Goal: Task Accomplishment & Management: Complete application form

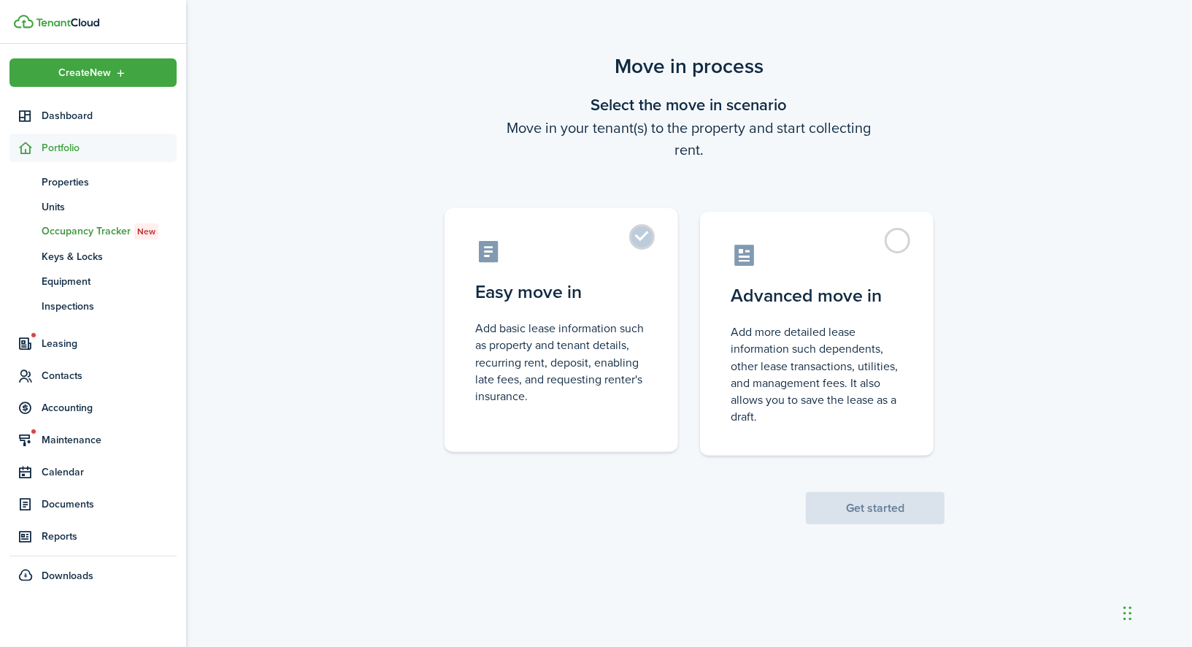
click at [597, 301] on control-radio-card-title "Easy move in" at bounding box center [561, 292] width 172 height 26
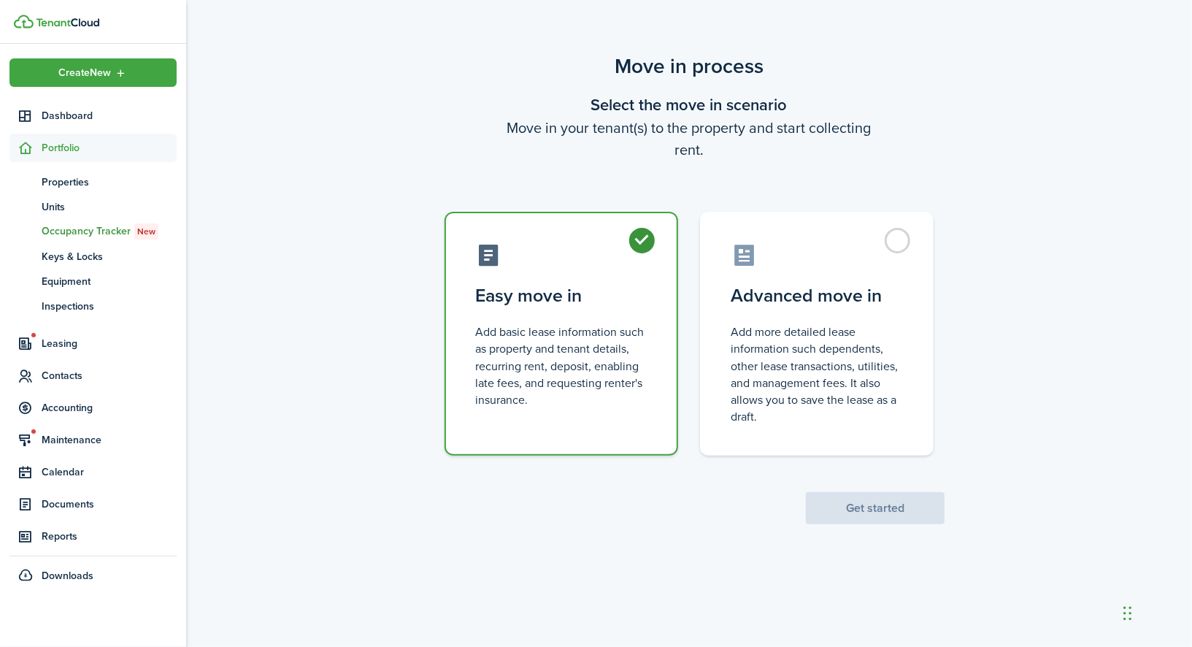
radio input "true"
click at [883, 494] on button "Get started" at bounding box center [875, 508] width 139 height 32
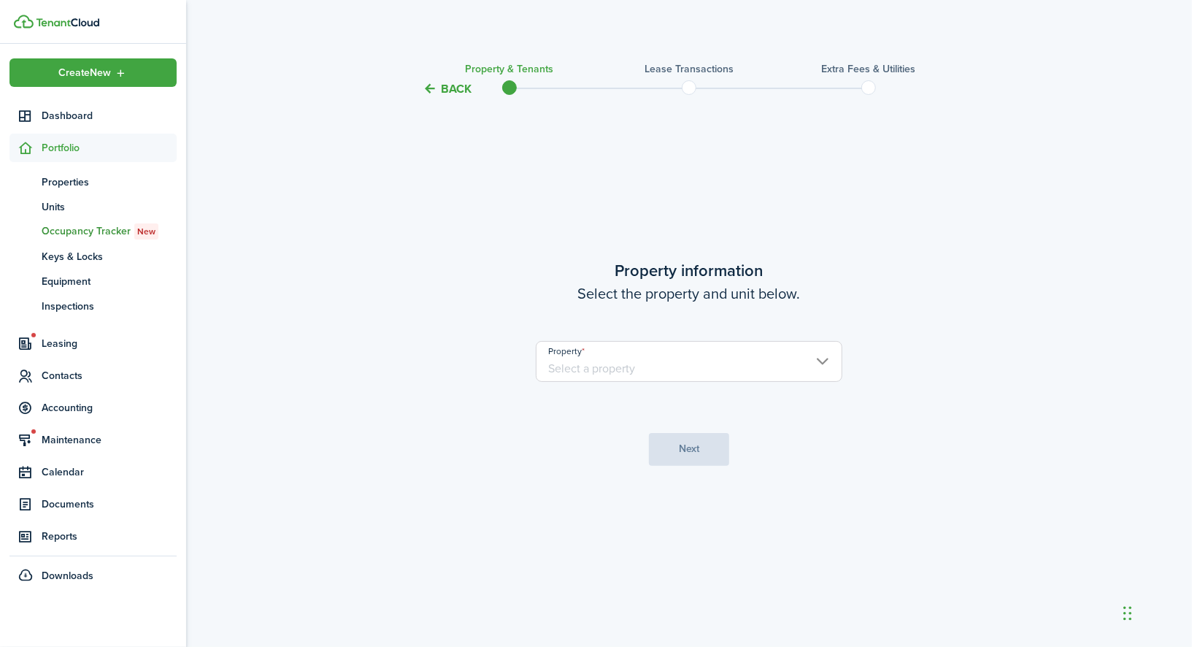
click at [635, 349] on input "Property" at bounding box center [689, 361] width 307 height 41
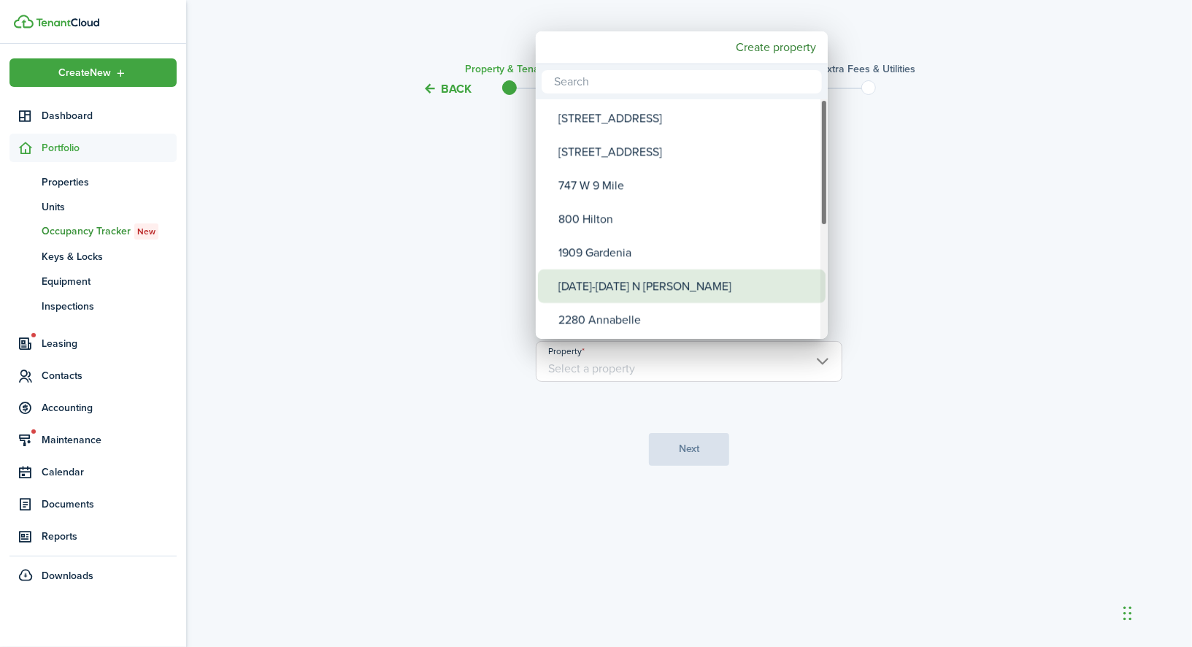
click at [643, 291] on div "[DATE]-[DATE] N [PERSON_NAME]" at bounding box center [688, 286] width 258 height 34
type input "[DATE]-[DATE] N [PERSON_NAME]"
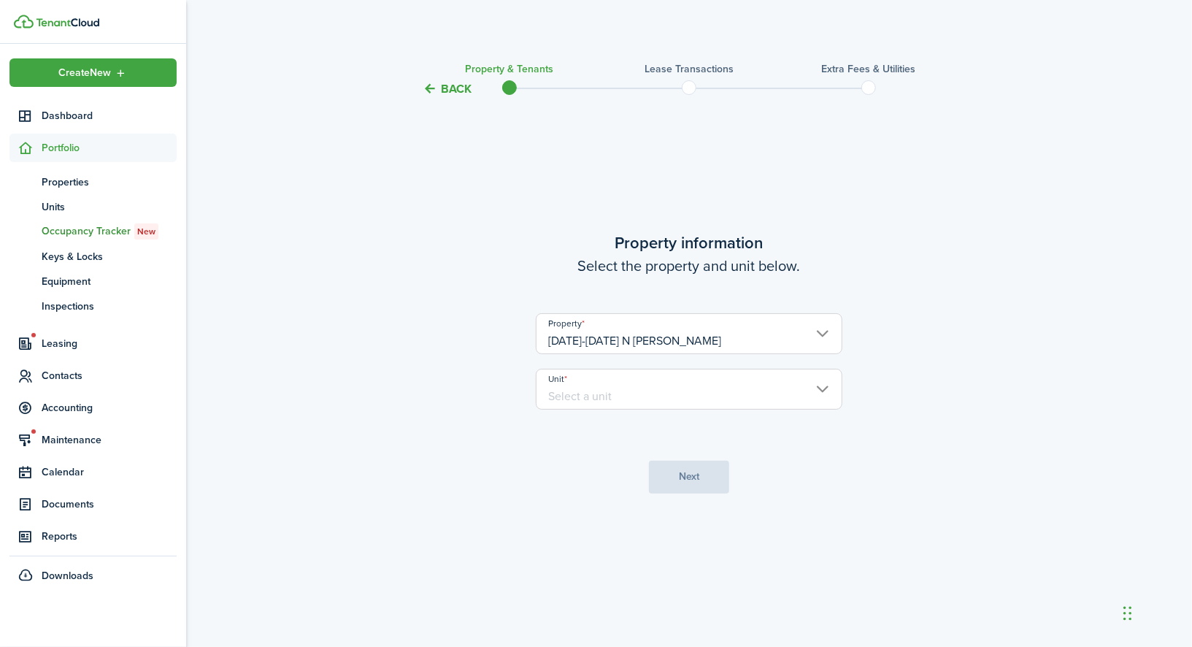
click at [635, 385] on input "Unit" at bounding box center [689, 389] width 307 height 41
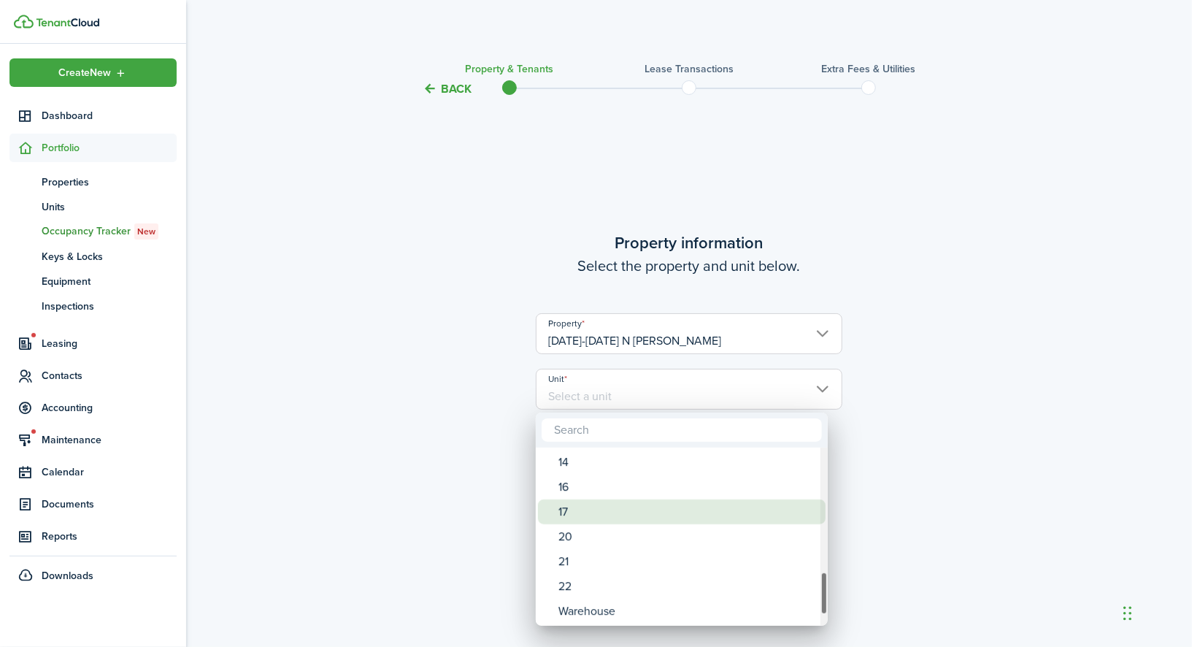
click at [625, 510] on div "17" at bounding box center [688, 511] width 258 height 25
type input "17"
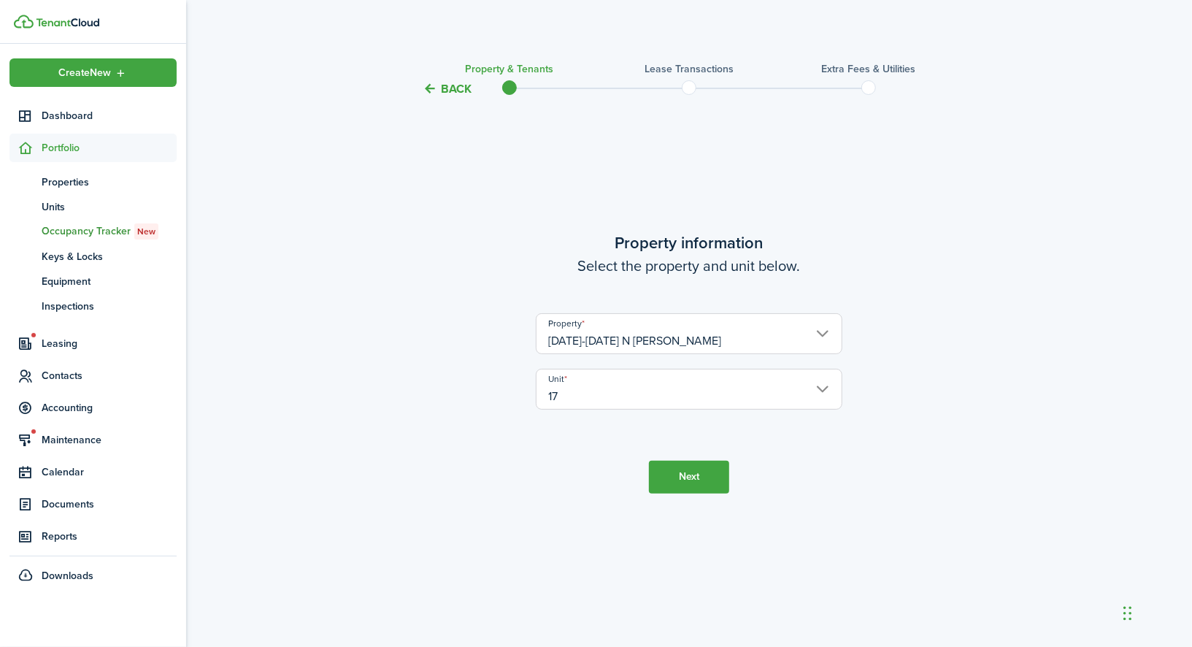
click at [676, 481] on button "Next" at bounding box center [689, 477] width 80 height 33
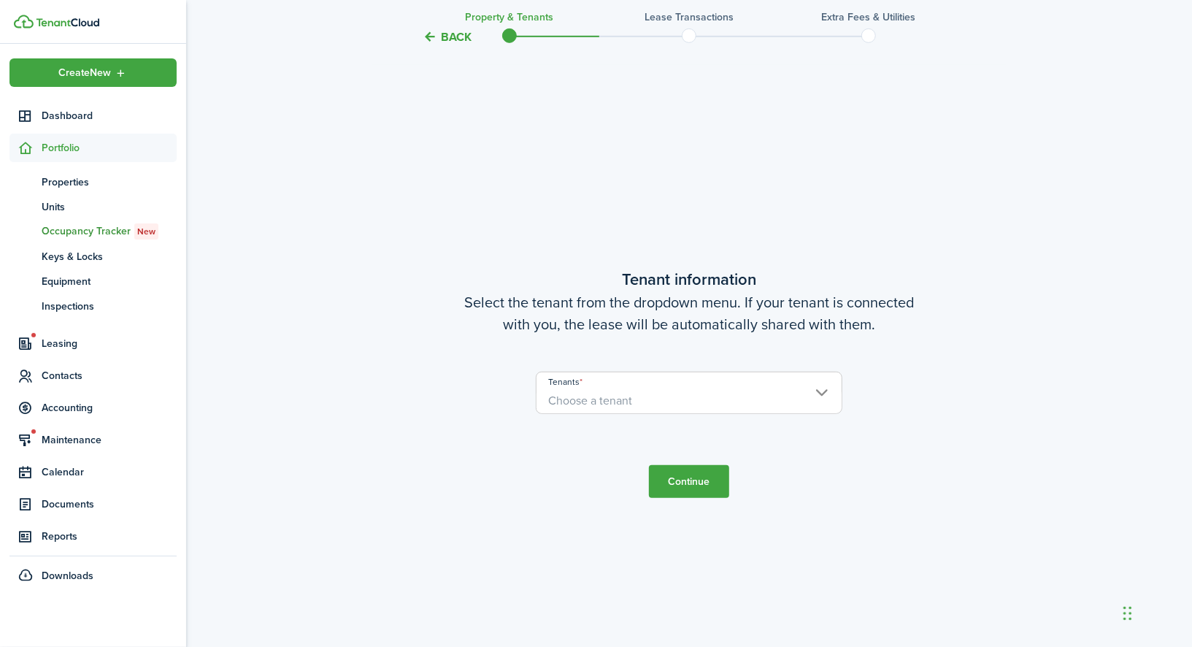
scroll to position [549, 0]
click at [639, 388] on span "Choose a tenant" at bounding box center [689, 399] width 305 height 25
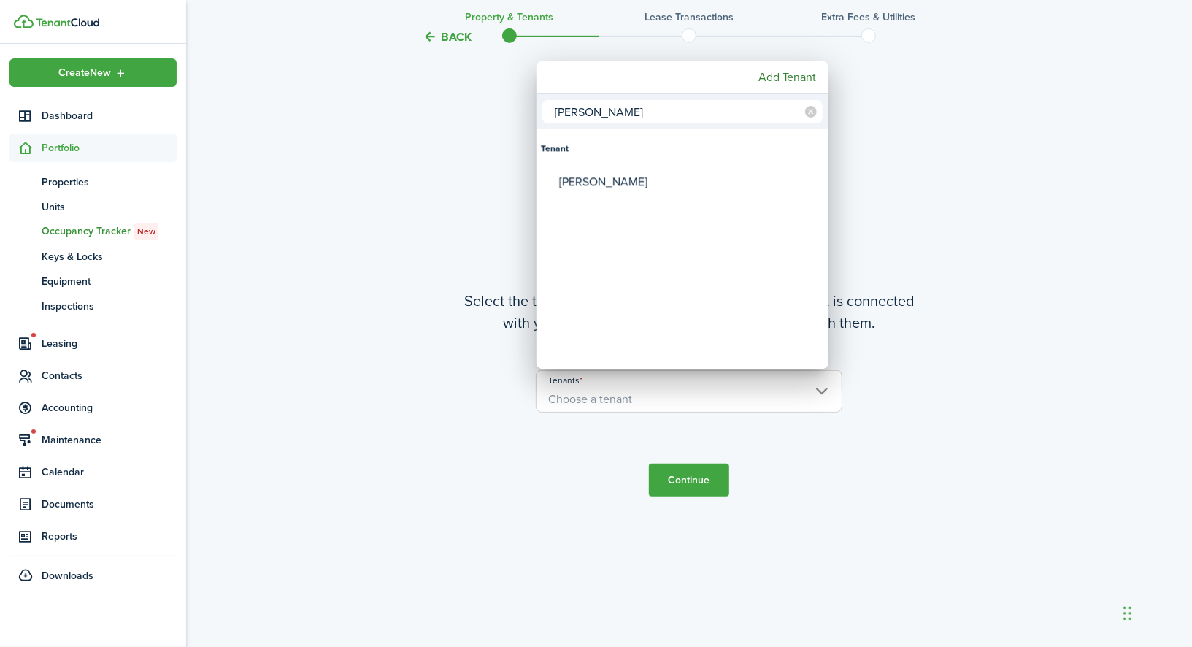
type input "[PERSON_NAME]"
click at [624, 202] on mbsc-wheel-item "Tenants" at bounding box center [683, 216] width 288 height 34
click at [622, 181] on div "[PERSON_NAME]" at bounding box center [688, 182] width 258 height 34
type input "[PERSON_NAME]"
click at [683, 122] on input "[PERSON_NAME]" at bounding box center [683, 111] width 280 height 23
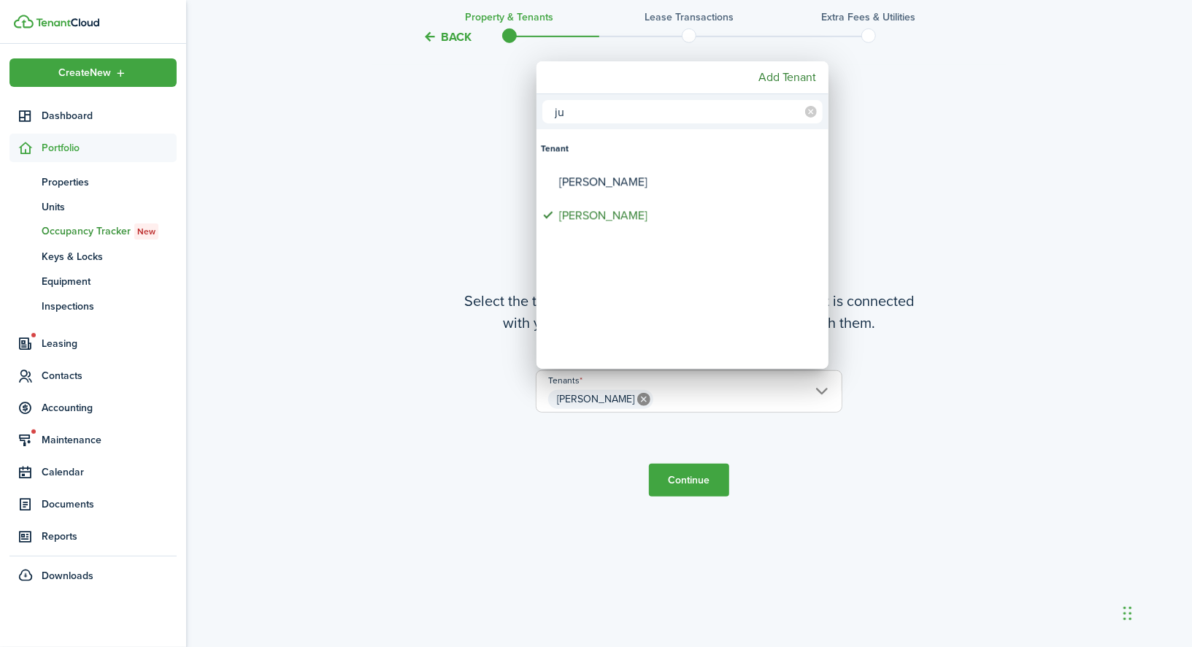
type input "j"
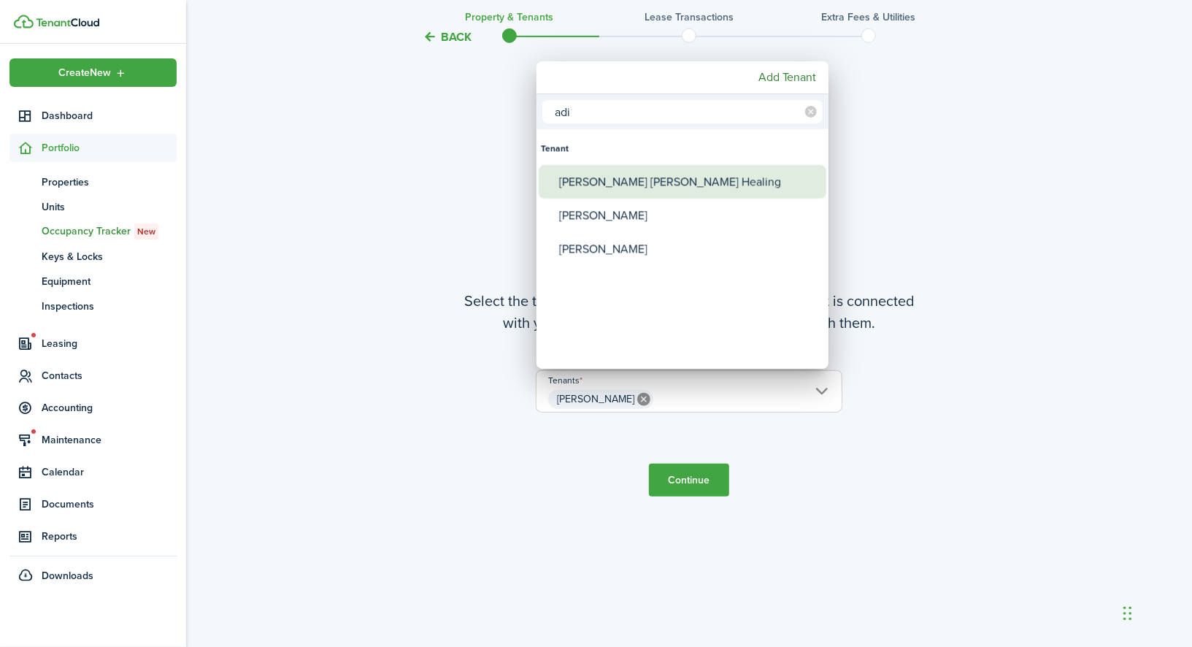
type input "adi"
click at [702, 175] on div "[PERSON_NAME] [PERSON_NAME] Healing" at bounding box center [688, 182] width 258 height 34
type input "[PERSON_NAME], [PERSON_NAME] [PERSON_NAME] Healing"
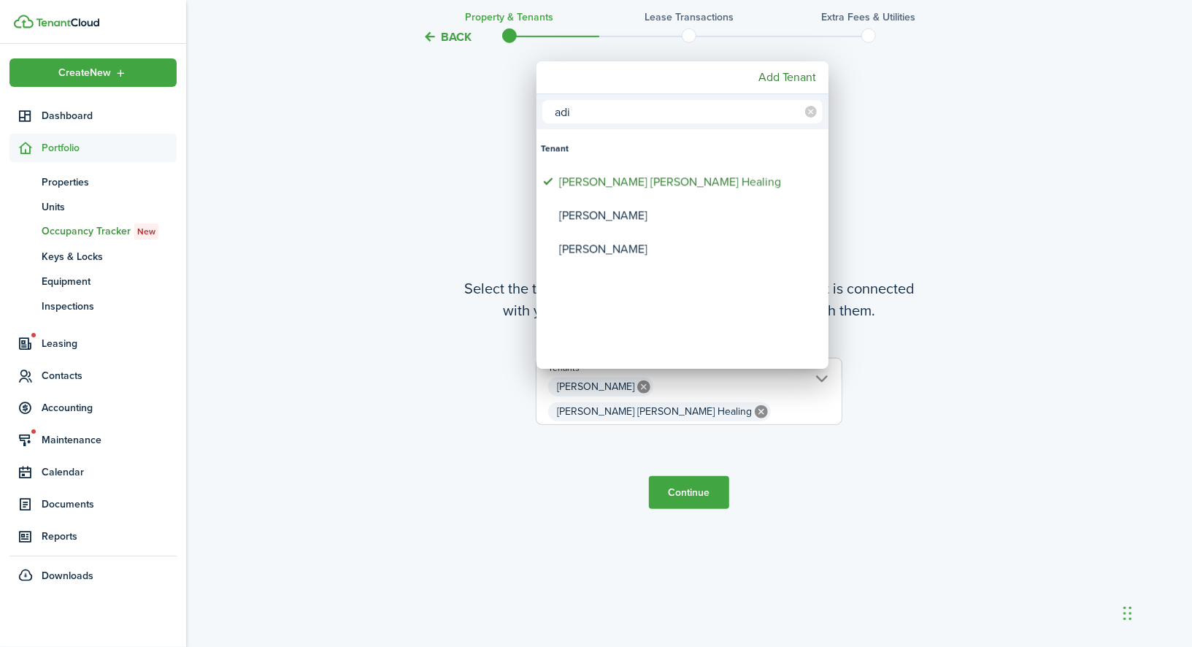
click at [702, 468] on div at bounding box center [596, 323] width 1426 height 881
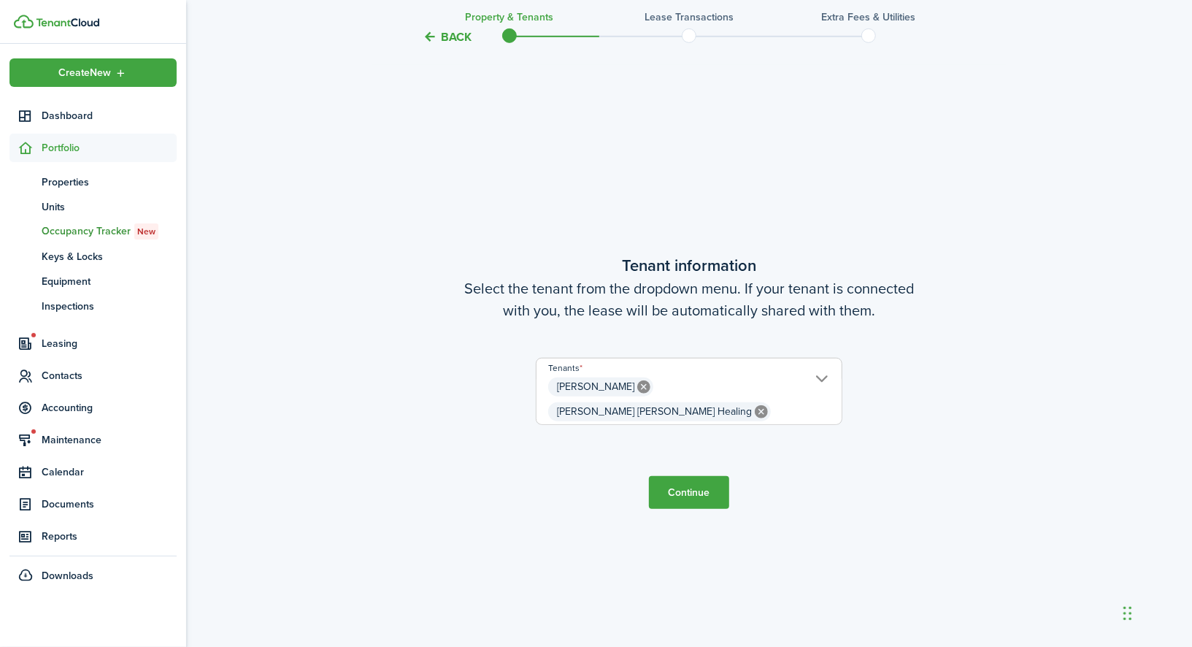
click at [703, 476] on button "Continue" at bounding box center [689, 492] width 80 height 33
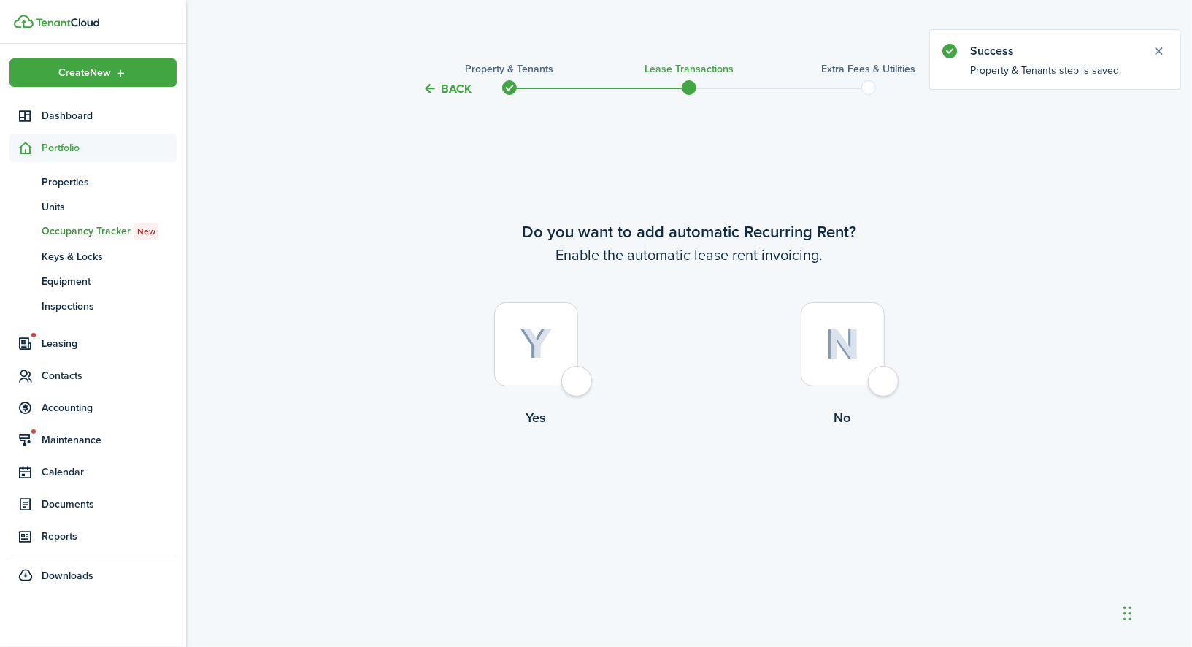
click at [540, 359] on img at bounding box center [536, 344] width 33 height 32
radio input "true"
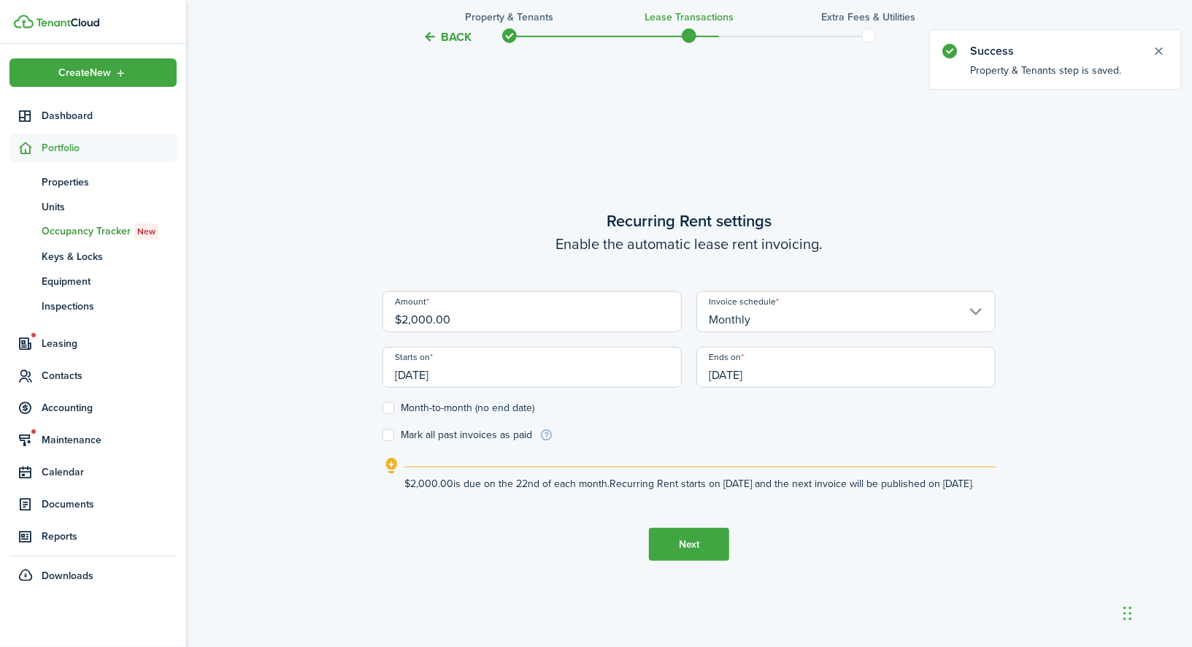
scroll to position [549, 0]
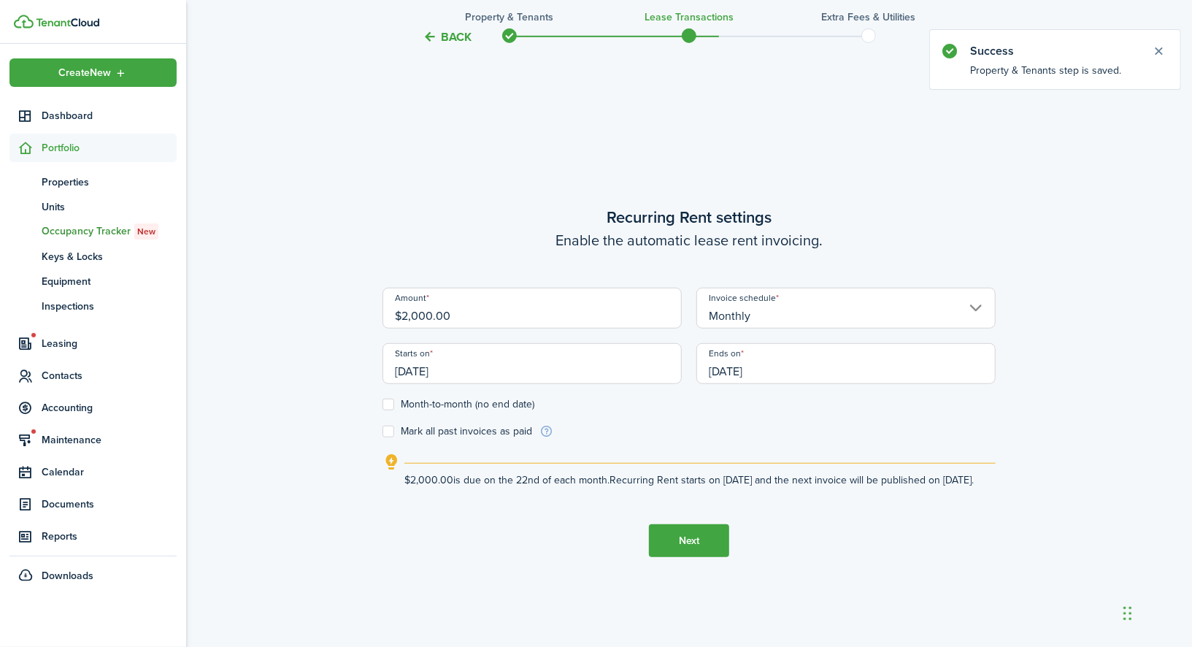
click at [515, 303] on input "$2,000.00" at bounding box center [532, 308] width 299 height 41
type input "$"
click at [529, 362] on input "[DATE]" at bounding box center [532, 363] width 299 height 41
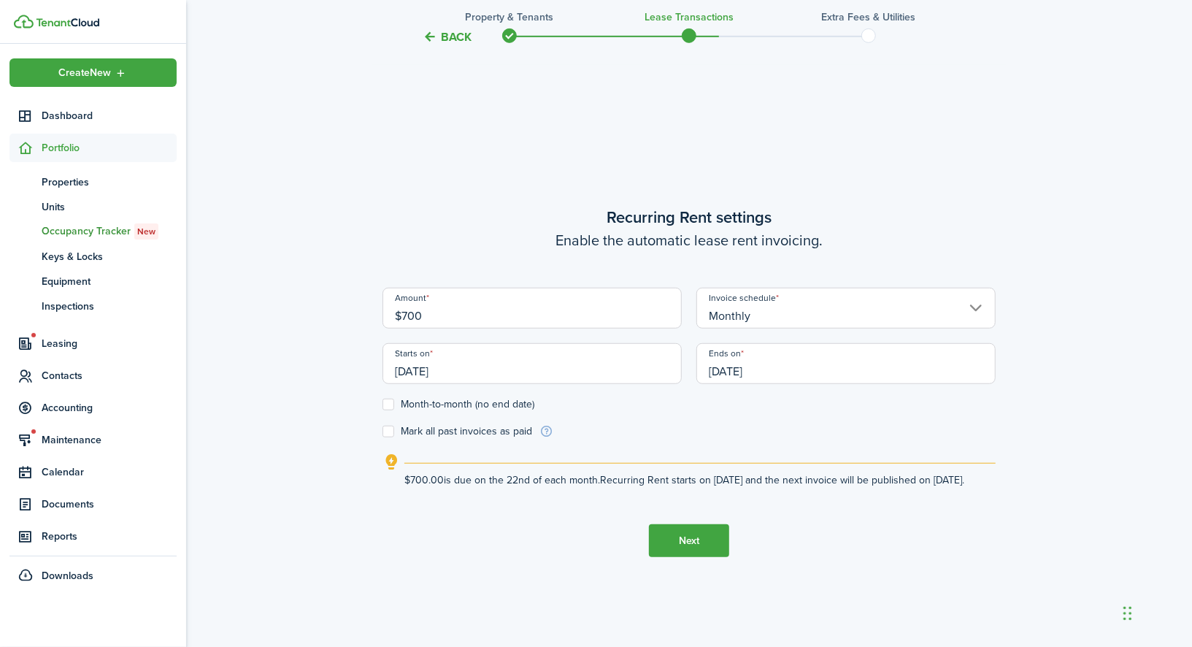
type input "$700.00"
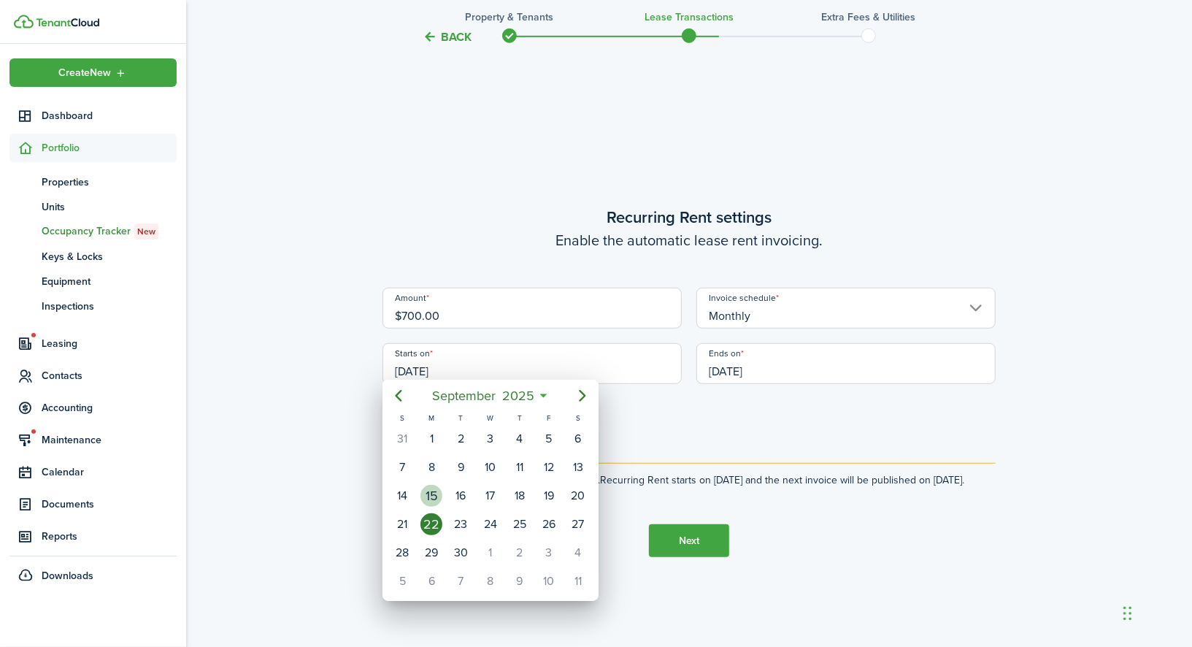
click at [438, 489] on div "15" at bounding box center [432, 496] width 22 height 22
type input "[DATE]"
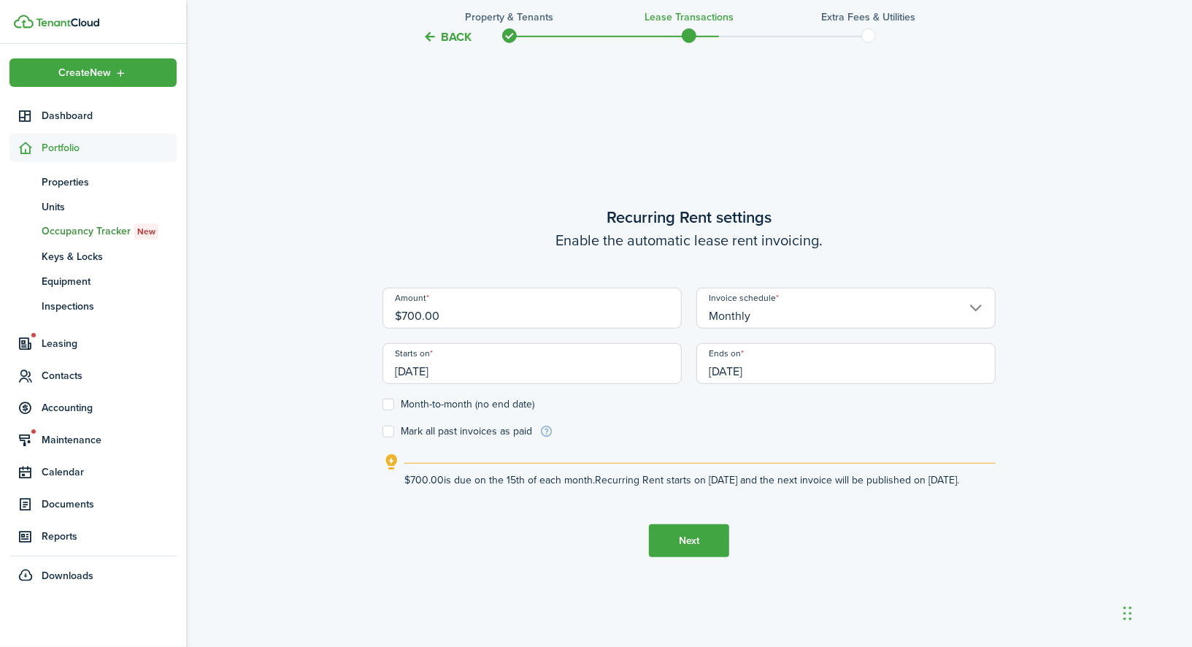
click at [810, 347] on input "[DATE]" at bounding box center [846, 363] width 299 height 41
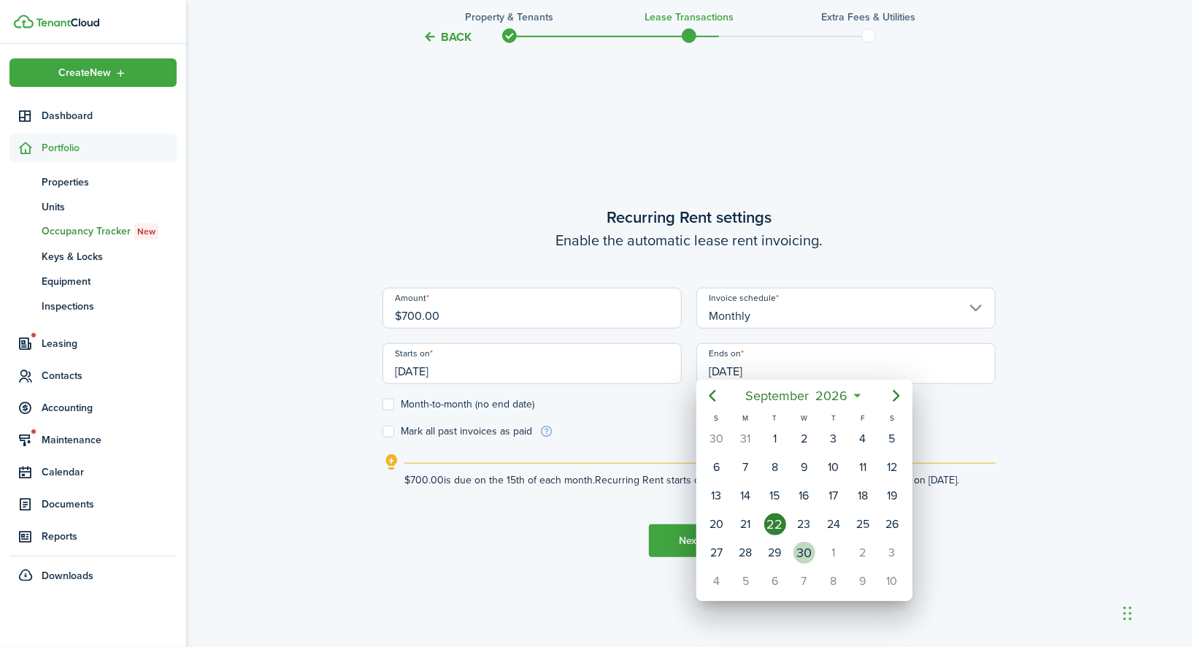
click at [817, 540] on div "30" at bounding box center [804, 553] width 29 height 28
type input "[DATE]"
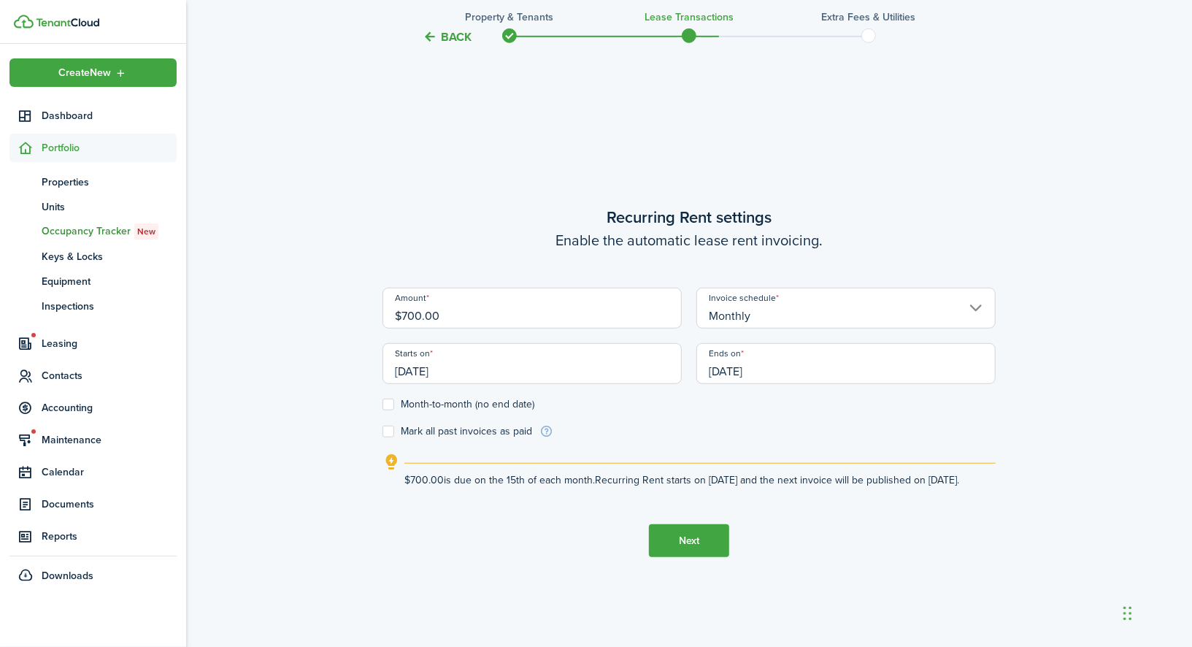
click at [693, 541] on button "Next" at bounding box center [689, 540] width 80 height 33
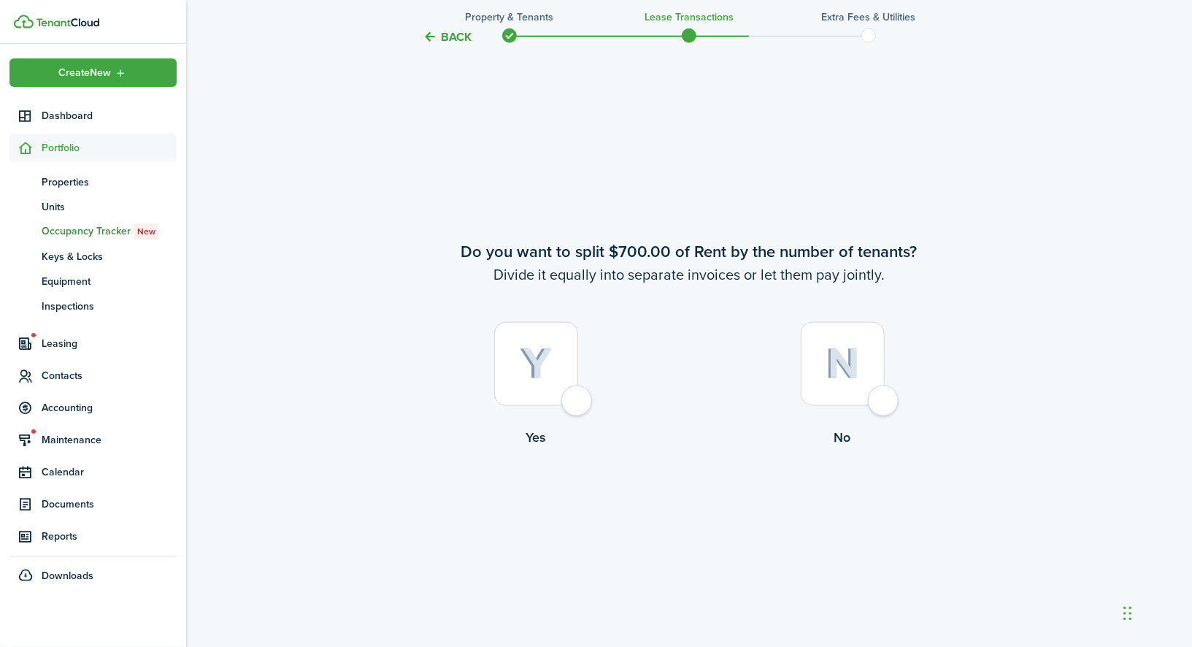
scroll to position [1197, 0]
click at [561, 356] on div at bounding box center [536, 363] width 84 height 84
radio input "true"
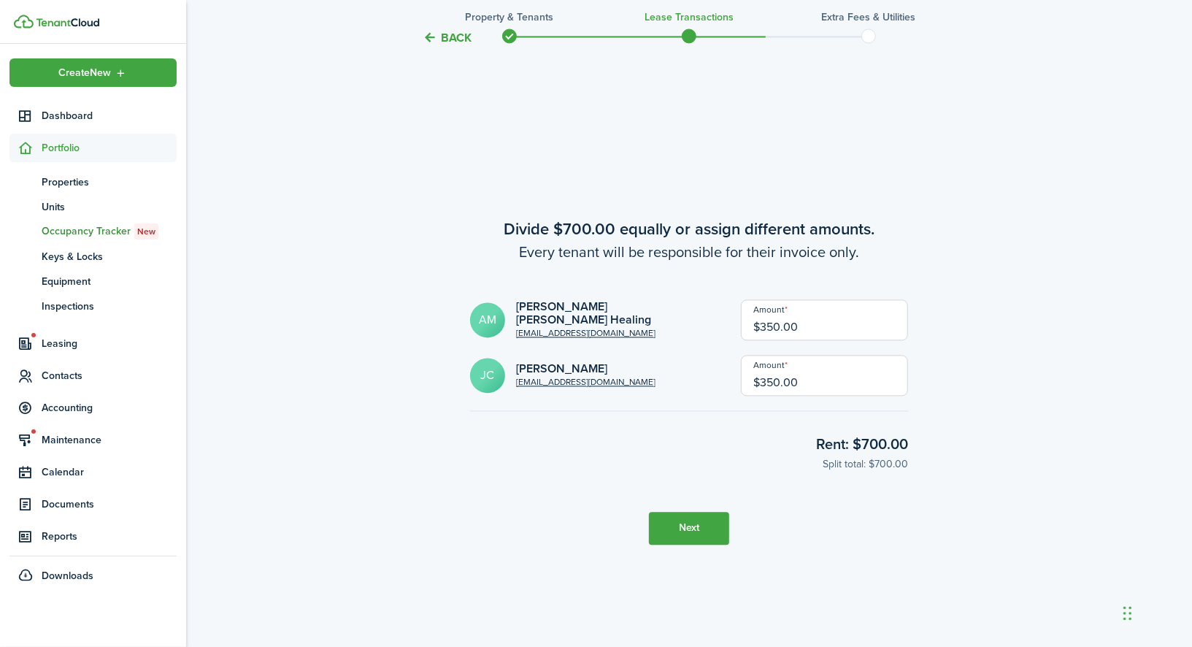
scroll to position [1844, 0]
click at [689, 529] on button "Next" at bounding box center [689, 527] width 80 height 33
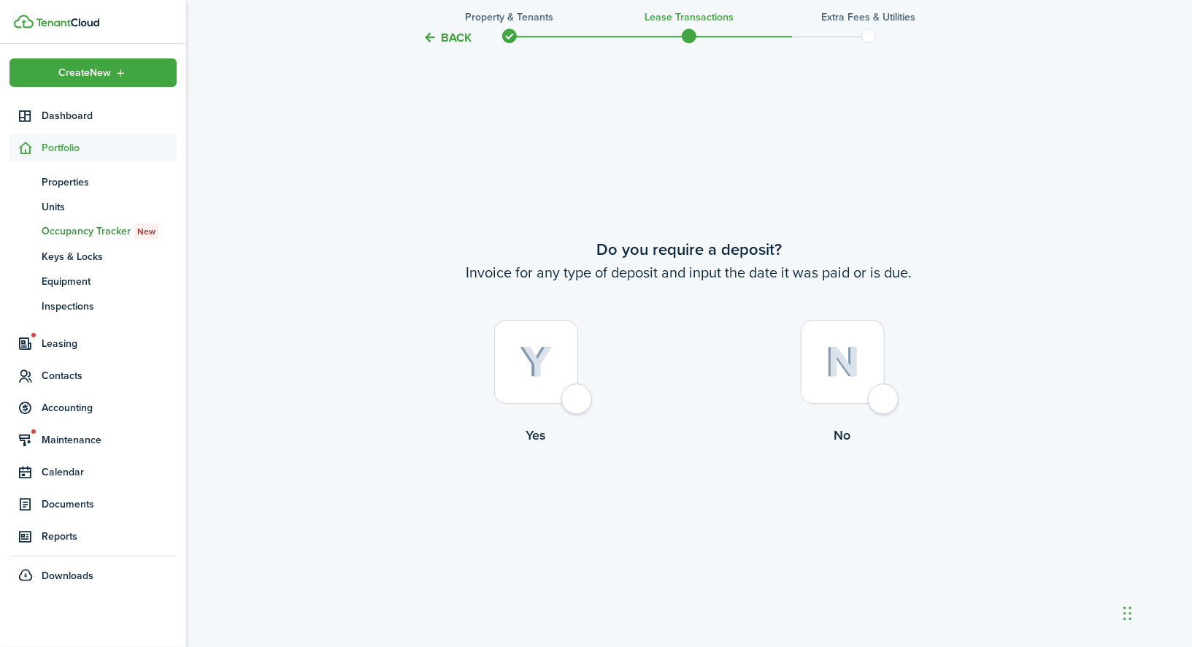
scroll to position [2491, 0]
click at [867, 397] on div at bounding box center [843, 362] width 84 height 84
radio input "true"
click at [863, 395] on div at bounding box center [843, 361] width 84 height 84
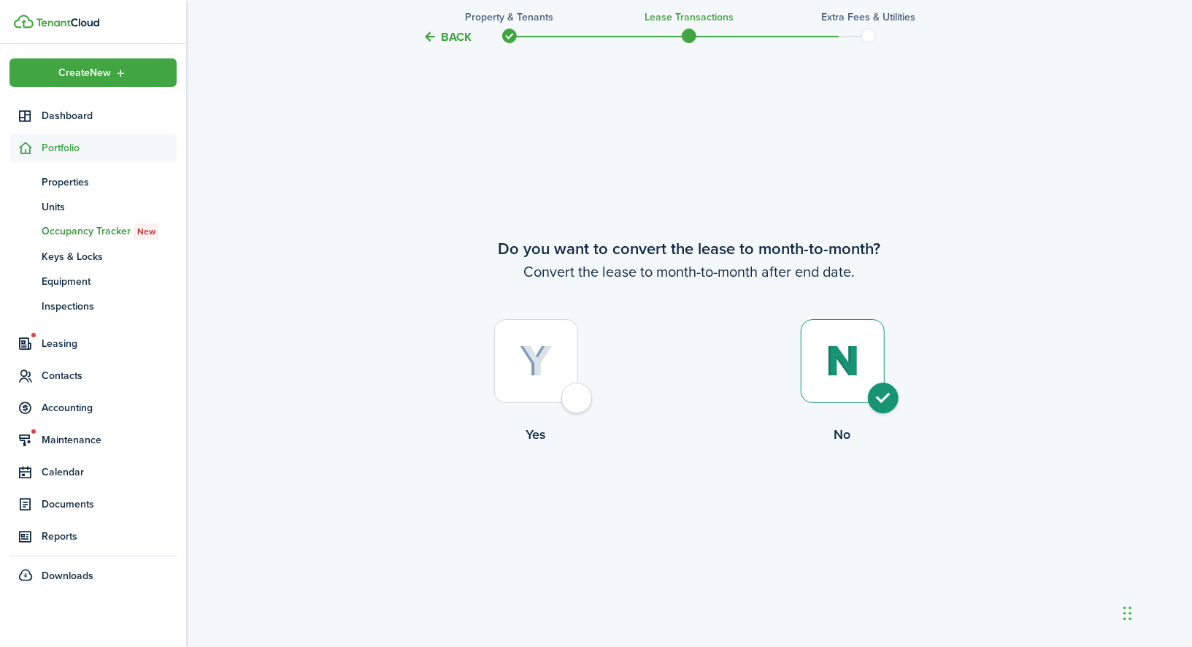
radio input "true"
click at [698, 508] on button "Continue" at bounding box center [689, 504] width 80 height 33
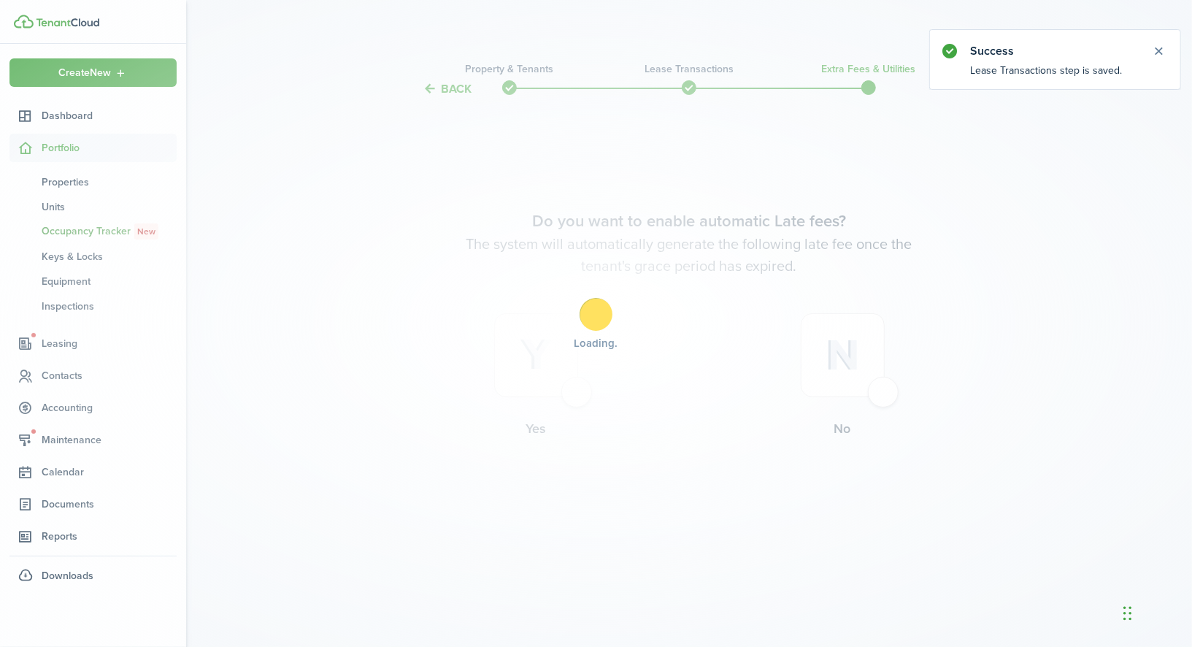
scroll to position [0, 0]
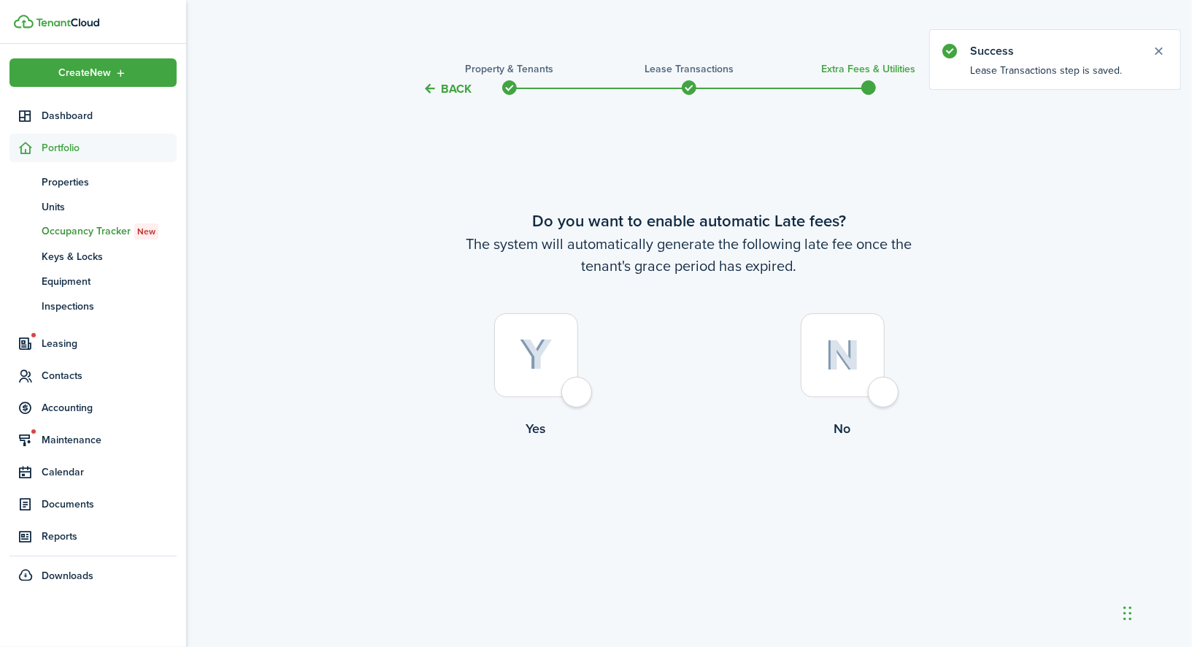
click at [545, 356] on img at bounding box center [536, 355] width 33 height 32
radio input "true"
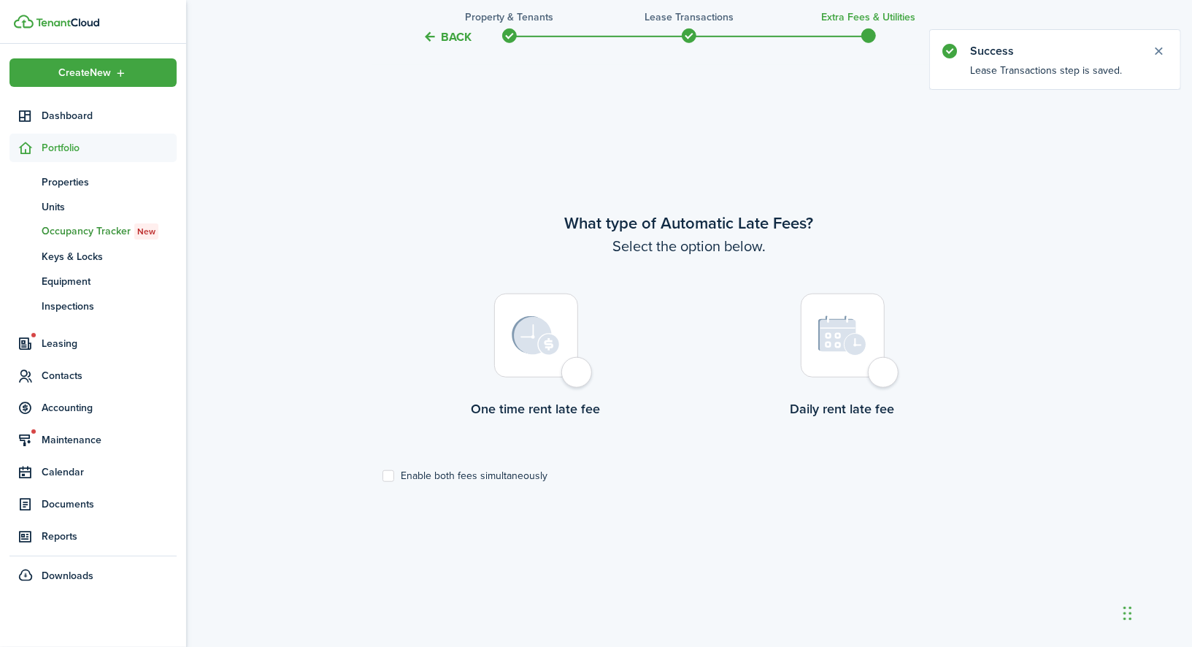
click at [549, 359] on div at bounding box center [536, 336] width 84 height 84
radio input "true"
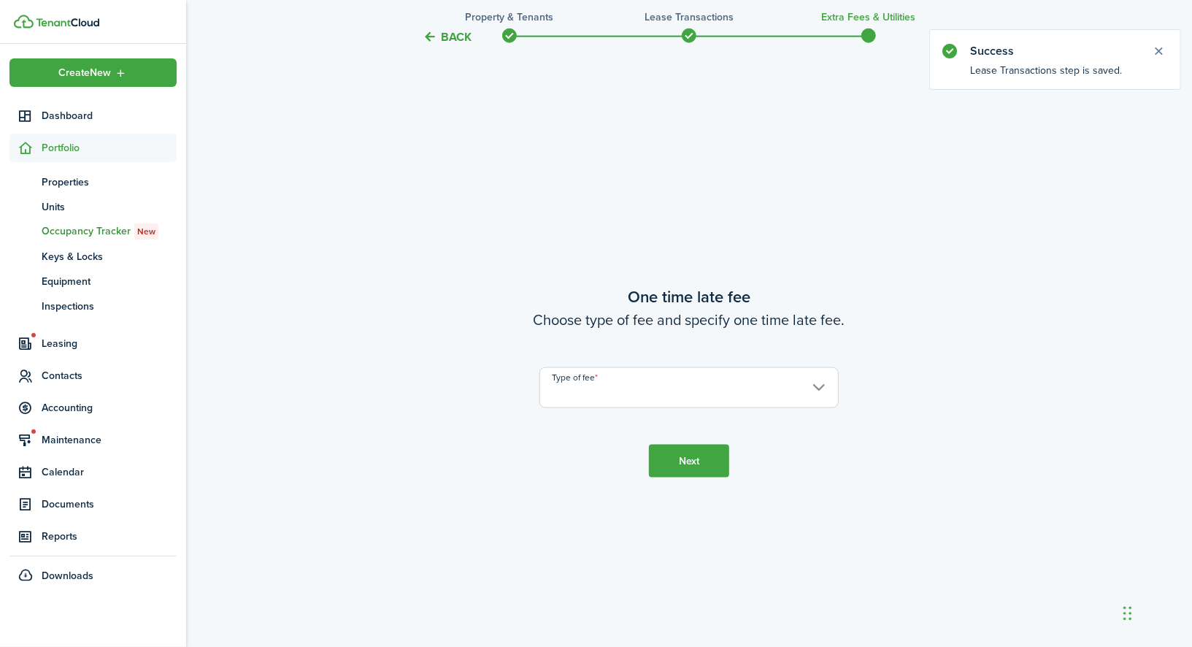
scroll to position [1197, 0]
click at [597, 373] on input "Type of fee" at bounding box center [689, 387] width 299 height 41
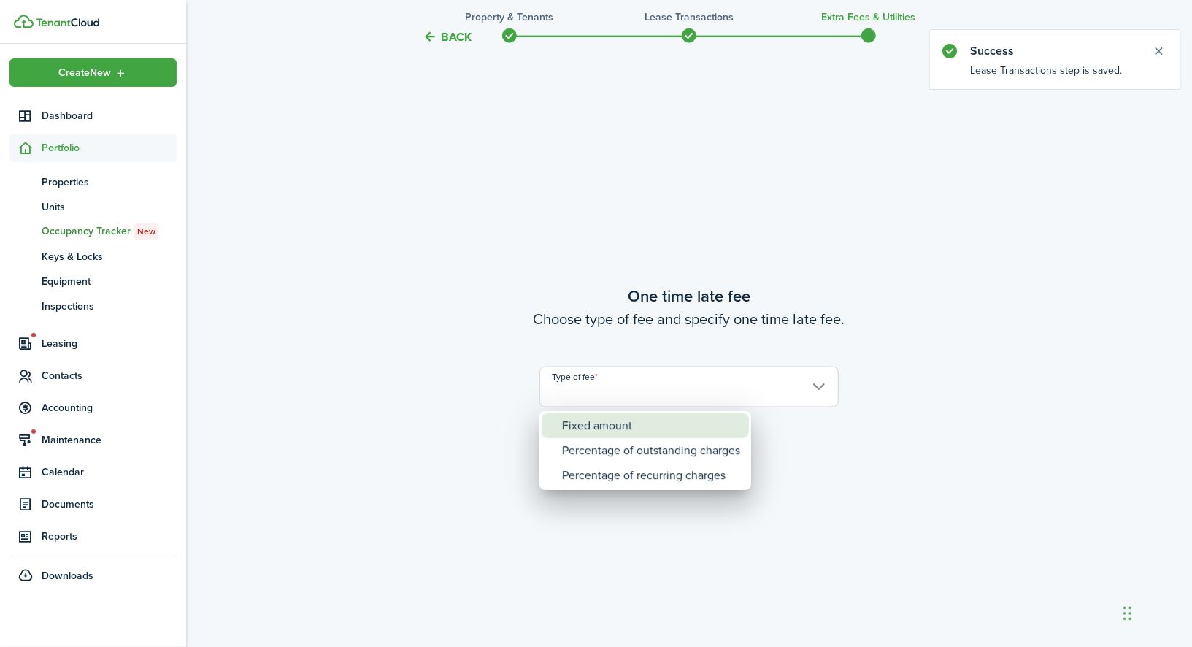
click at [607, 418] on div "Fixed amount" at bounding box center [651, 425] width 178 height 25
type input "Fixed amount"
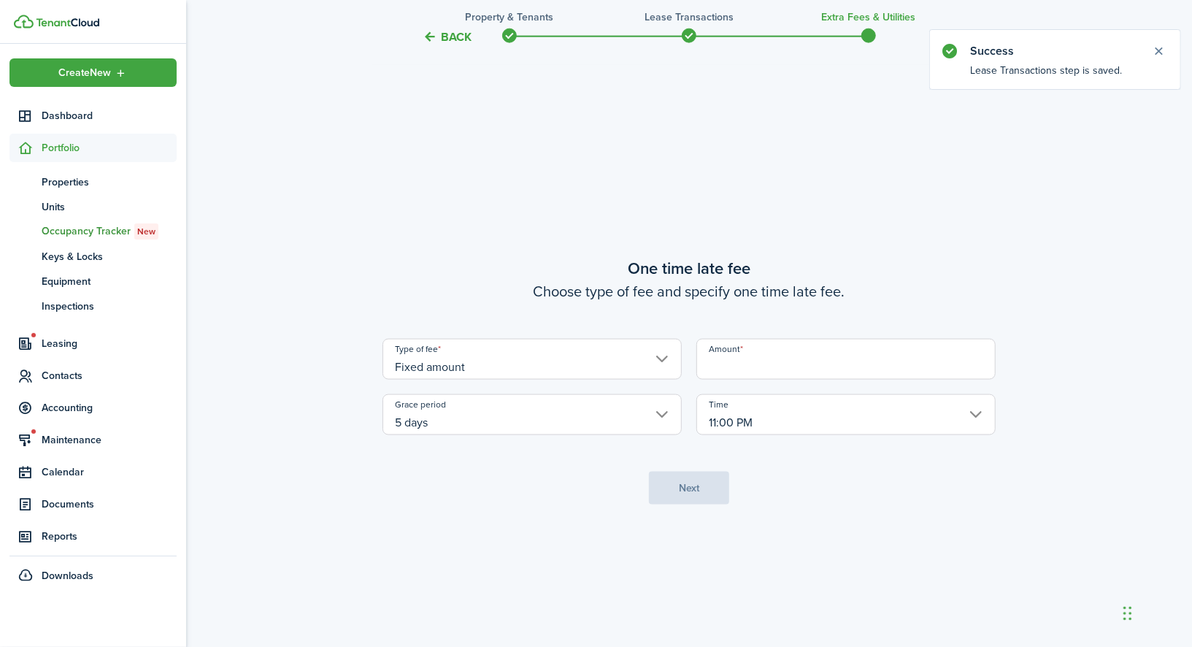
click at [588, 399] on input "5 days" at bounding box center [532, 414] width 299 height 41
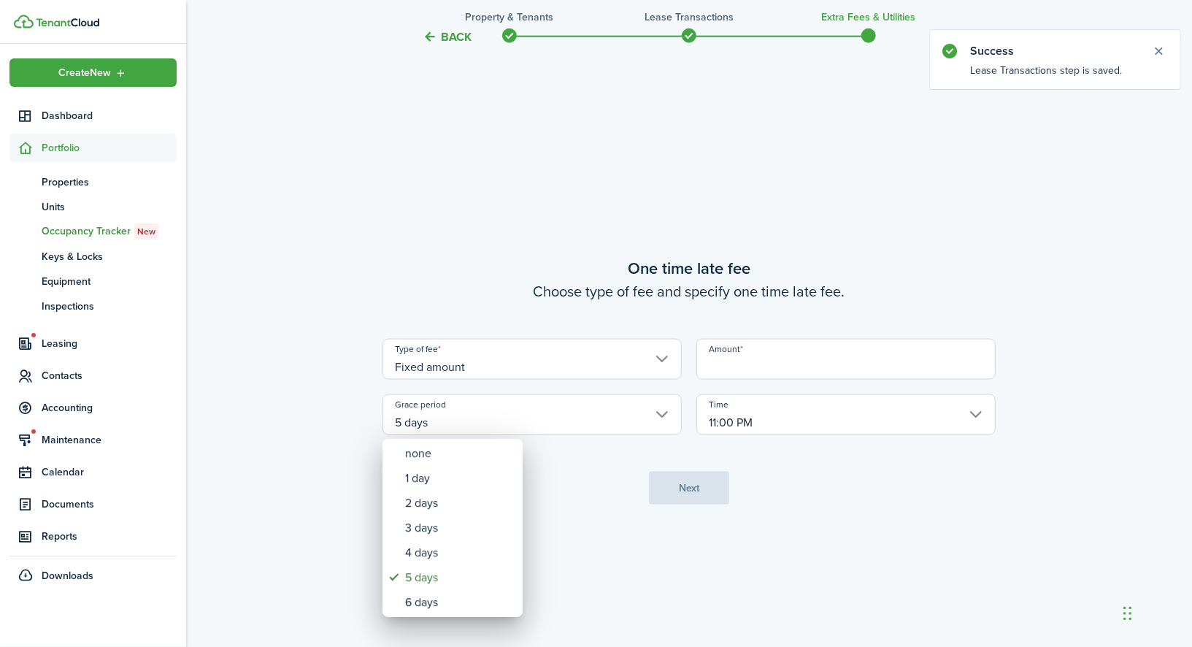
drag, startPoint x: 785, startPoint y: 410, endPoint x: 754, endPoint y: 377, distance: 45.4
click at [785, 410] on div at bounding box center [596, 323] width 1426 height 881
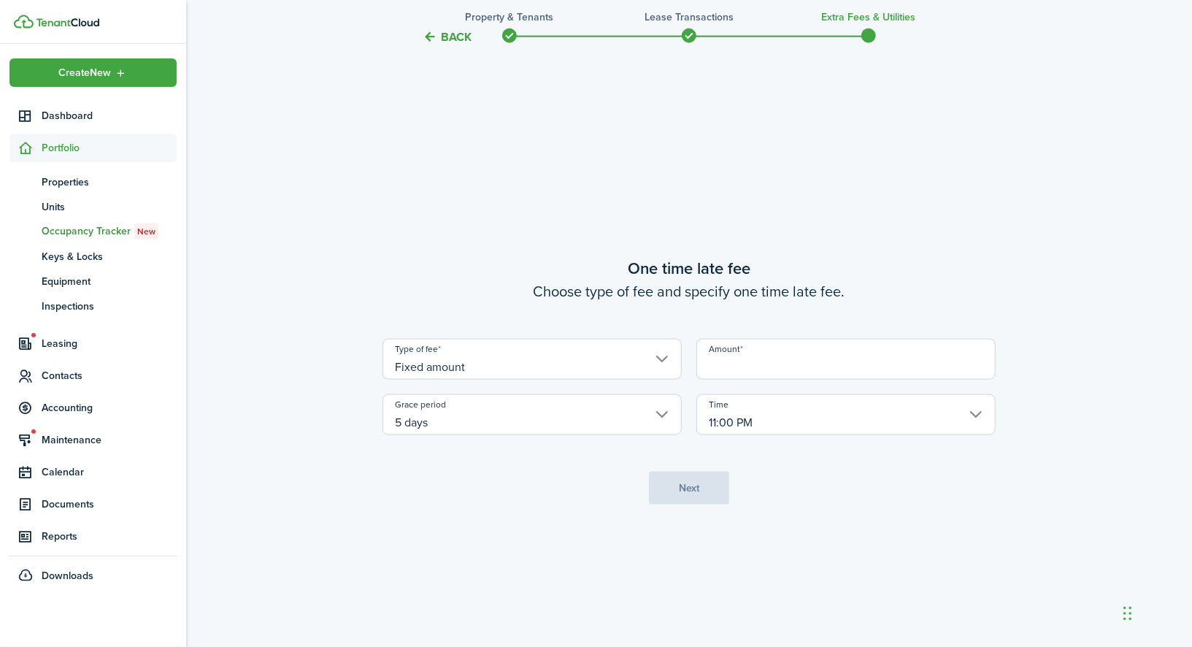
click at [754, 372] on input "Amount" at bounding box center [846, 359] width 299 height 41
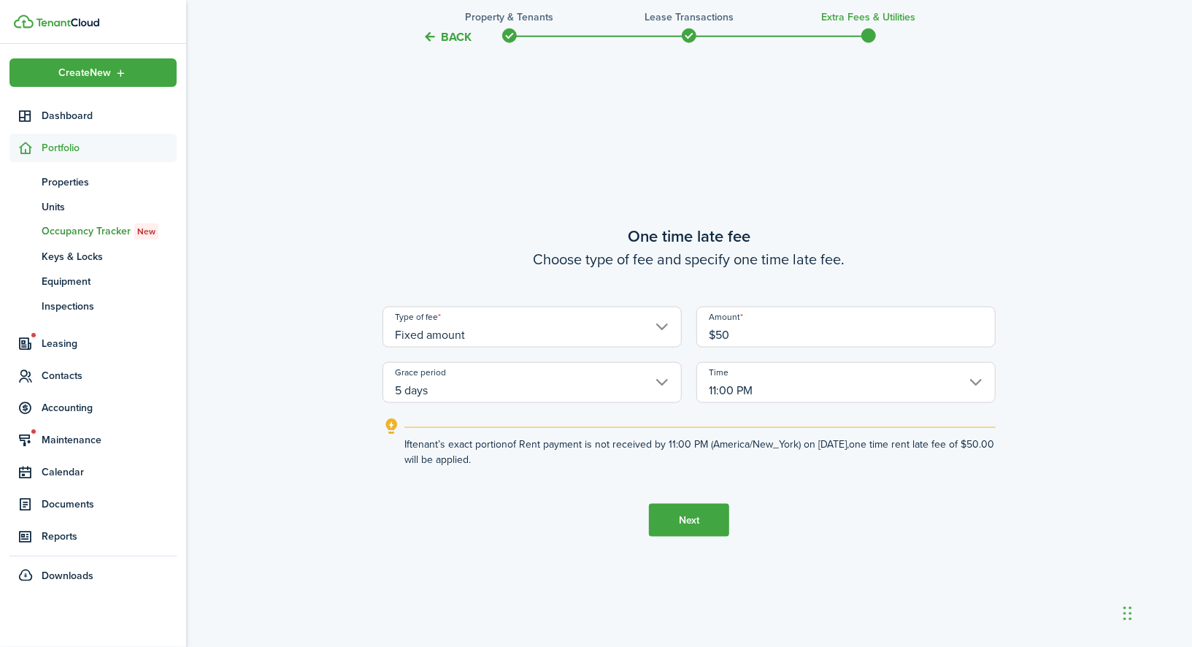
type input "$50.00"
click at [710, 511] on button "Next" at bounding box center [689, 520] width 80 height 33
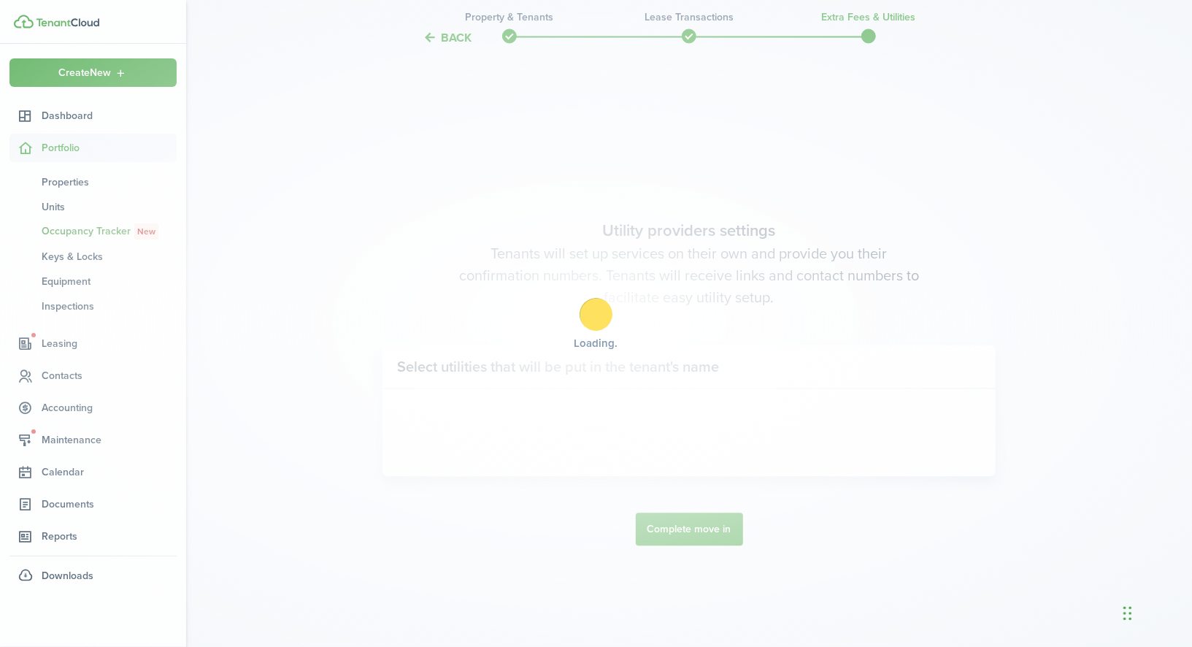
scroll to position [1844, 0]
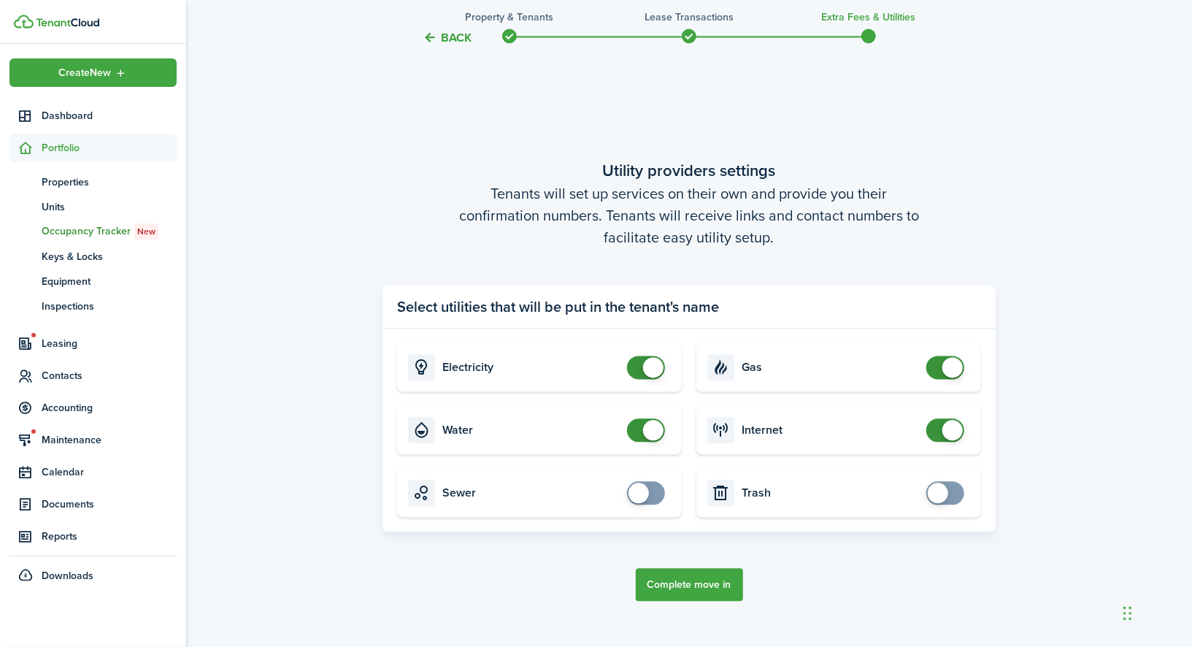
click at [730, 532] on panel-main-body "Electricity Gas Water Internet Sewer Trash" at bounding box center [689, 430] width 613 height 203
checkbox input "false"
click at [654, 428] on span at bounding box center [653, 430] width 20 height 20
checkbox input "false"
click at [642, 368] on span at bounding box center [646, 367] width 15 height 23
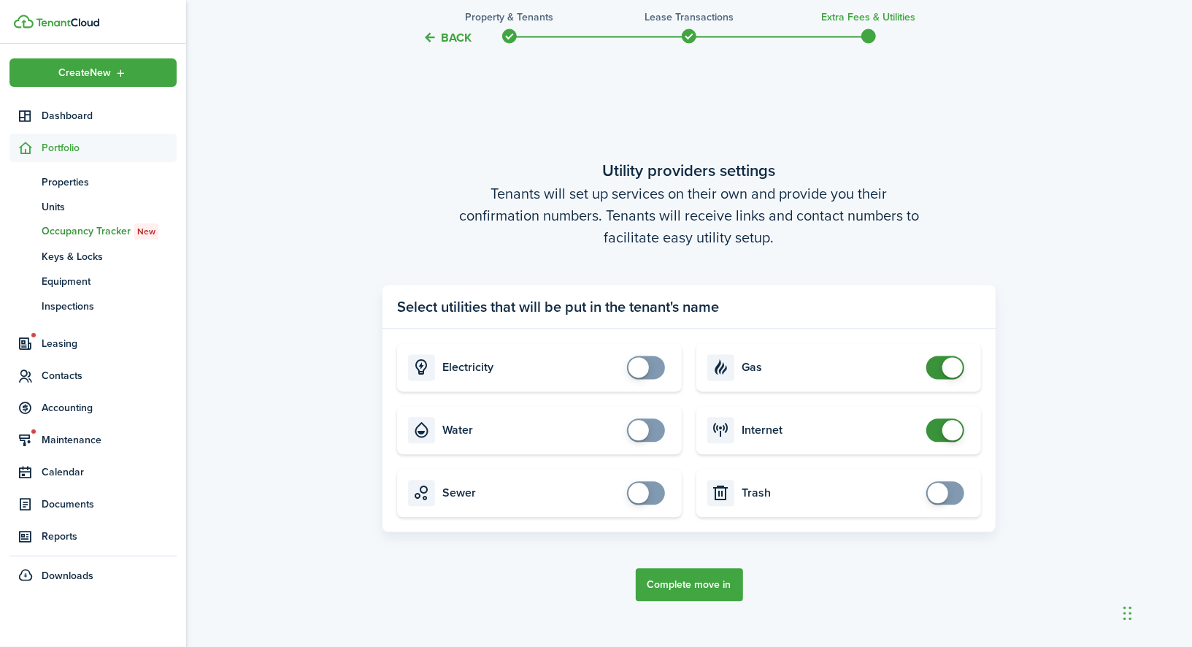
checkbox input "false"
click at [950, 369] on span at bounding box center [953, 367] width 20 height 20
checkbox input "false"
click at [946, 435] on span at bounding box center [953, 430] width 20 height 20
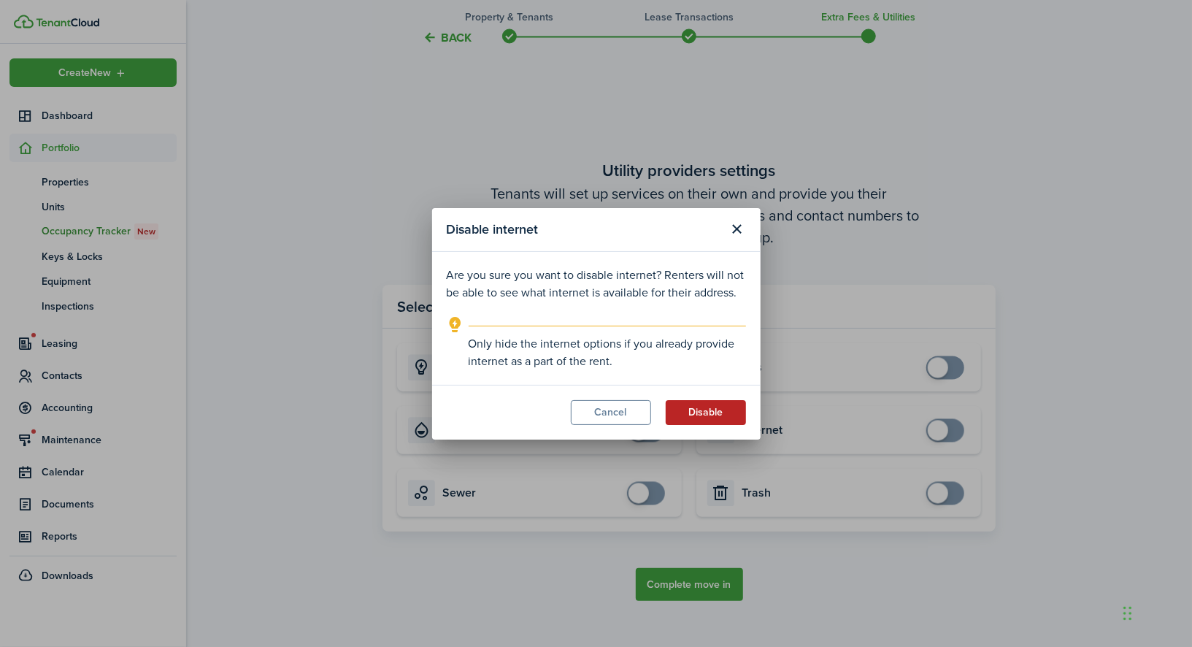
click at [725, 418] on button "Disable" at bounding box center [706, 412] width 80 height 25
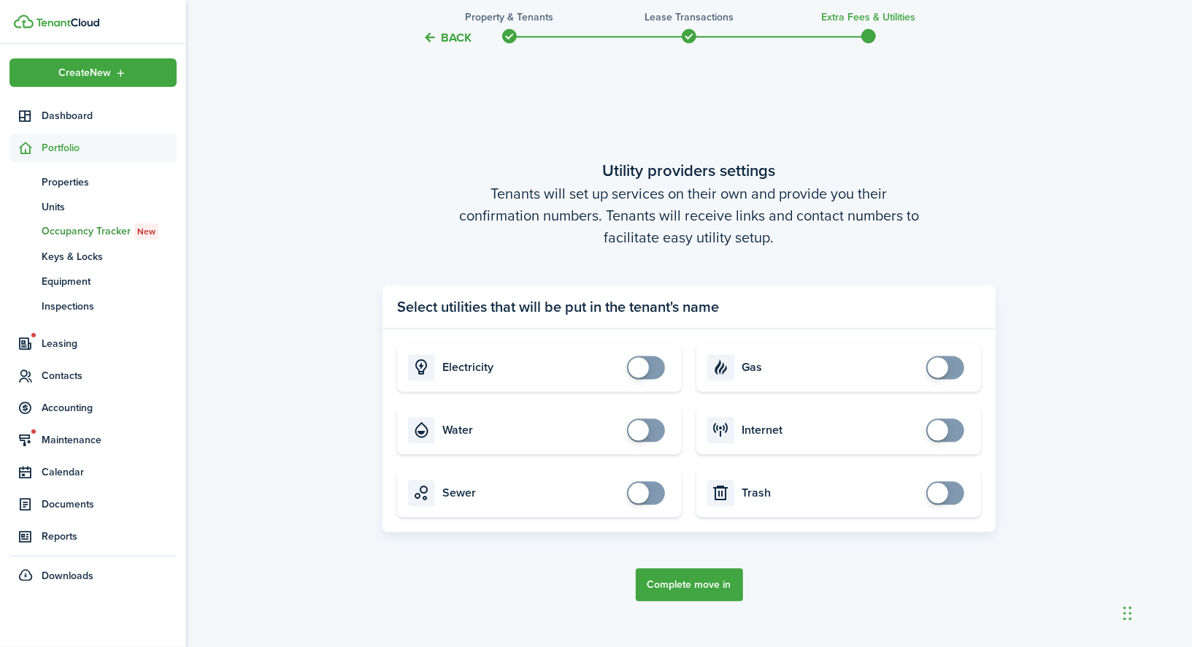
click at [711, 590] on button "Complete move in" at bounding box center [689, 584] width 107 height 33
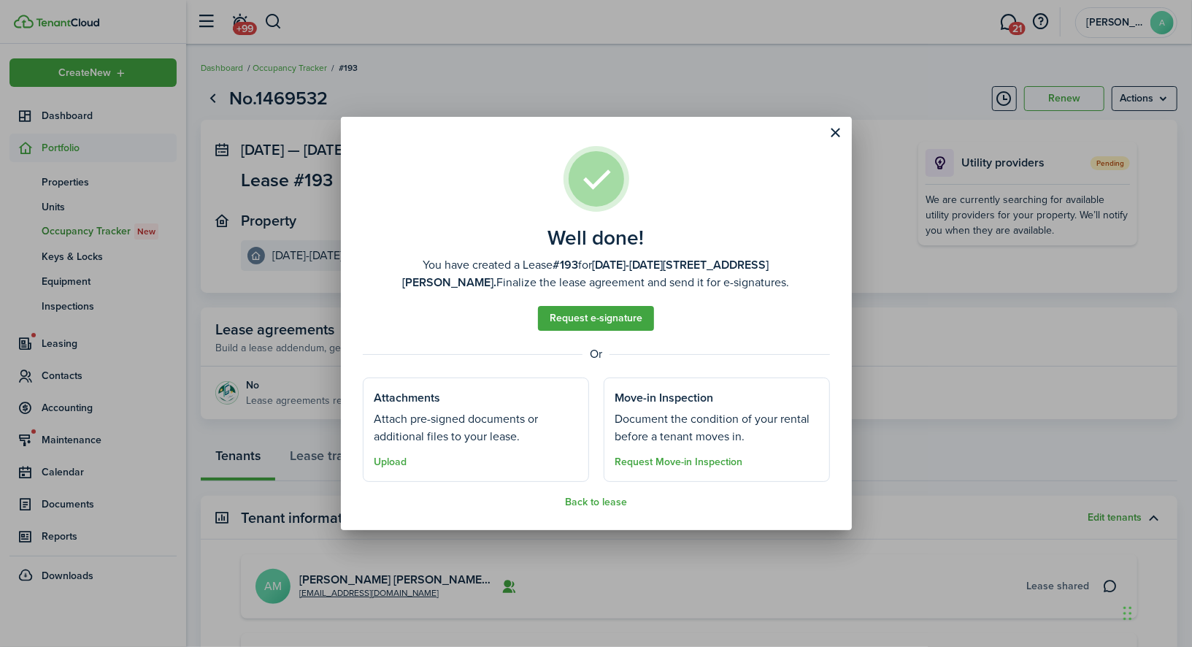
drag, startPoint x: 875, startPoint y: 152, endPoint x: 849, endPoint y: 142, distance: 27.3
click at [875, 152] on div "Well done! You have created a Lease #193 for [DATE][STREET_ADDRESS][DATE][PERSO…" at bounding box center [596, 323] width 1192 height 647
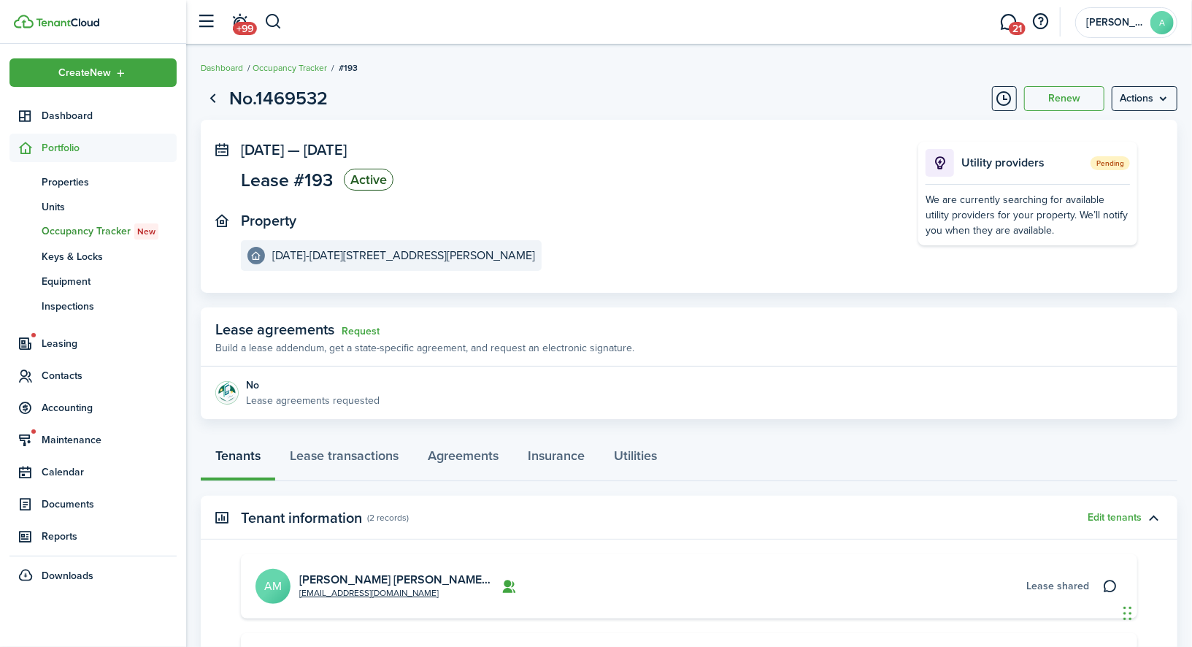
click at [847, 140] on well-done "Well done! You have created a Lease #193 for [DATE][STREET_ADDRESS][DATE][PERSO…" at bounding box center [596, 75] width 511 height 413
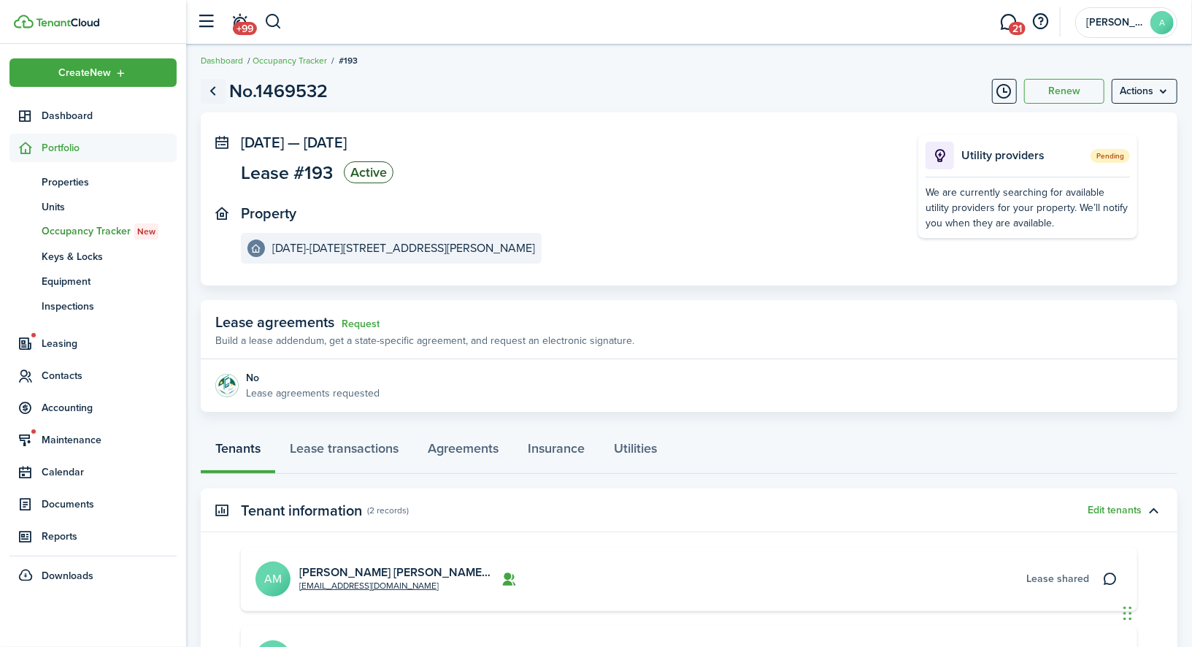
click at [212, 91] on link "Go back" at bounding box center [213, 91] width 25 height 25
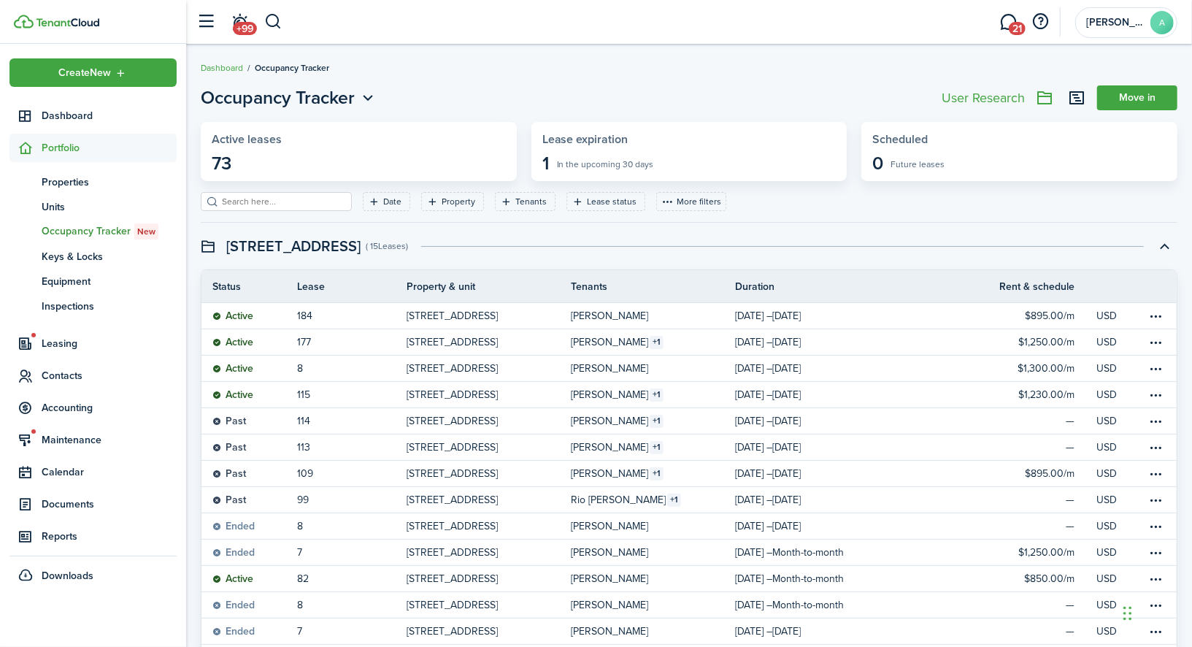
click at [312, 65] on span "Occupancy Tracker" at bounding box center [292, 67] width 74 height 13
click at [56, 26] on img at bounding box center [68, 22] width 64 height 9
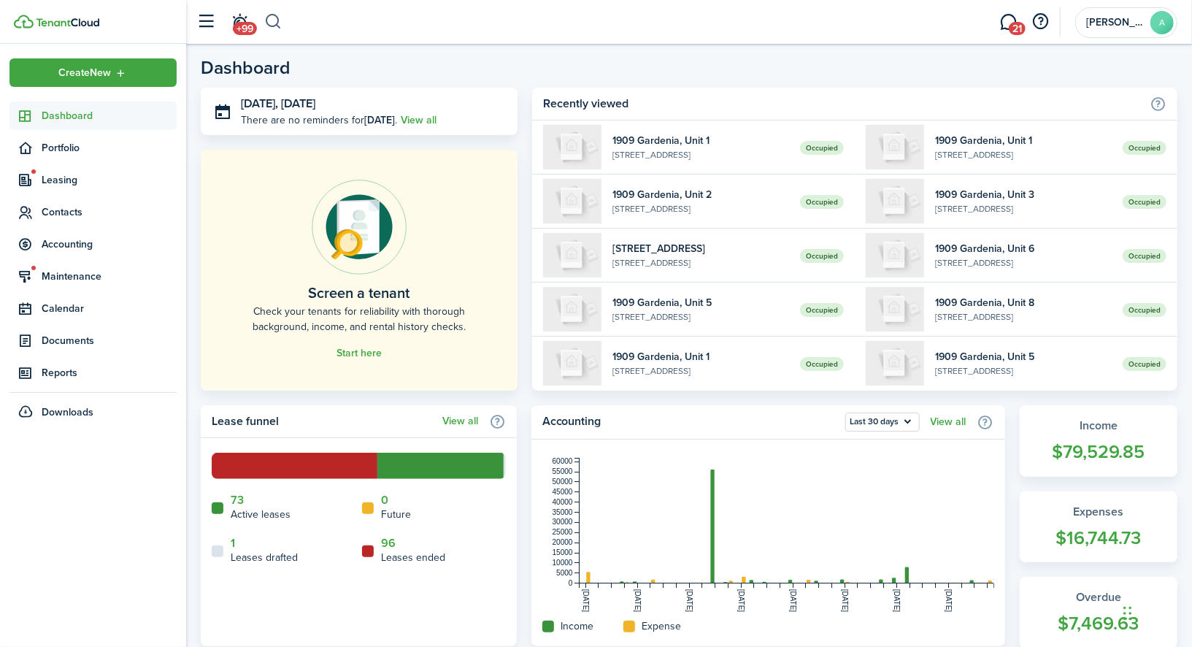
click at [281, 20] on button "button" at bounding box center [273, 21] width 18 height 25
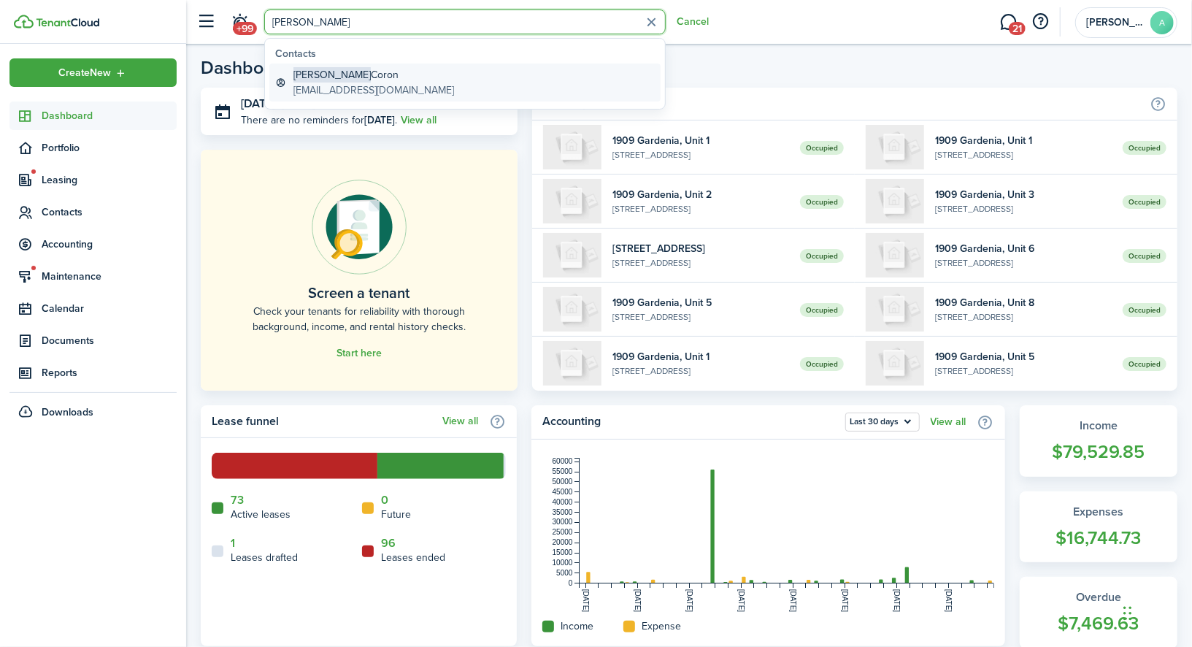
type input "[PERSON_NAME]"
click at [341, 85] on global-search-item-description "[EMAIL_ADDRESS][DOMAIN_NAME]" at bounding box center [374, 90] width 161 height 15
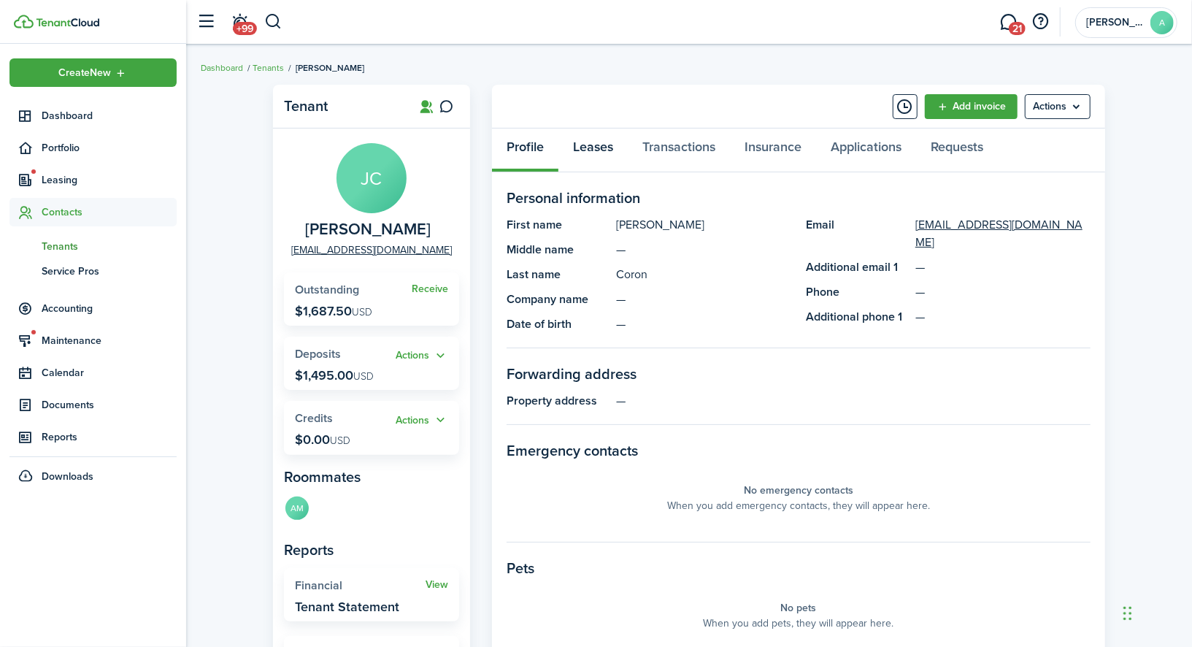
click at [578, 143] on link "Leases" at bounding box center [593, 151] width 69 height 44
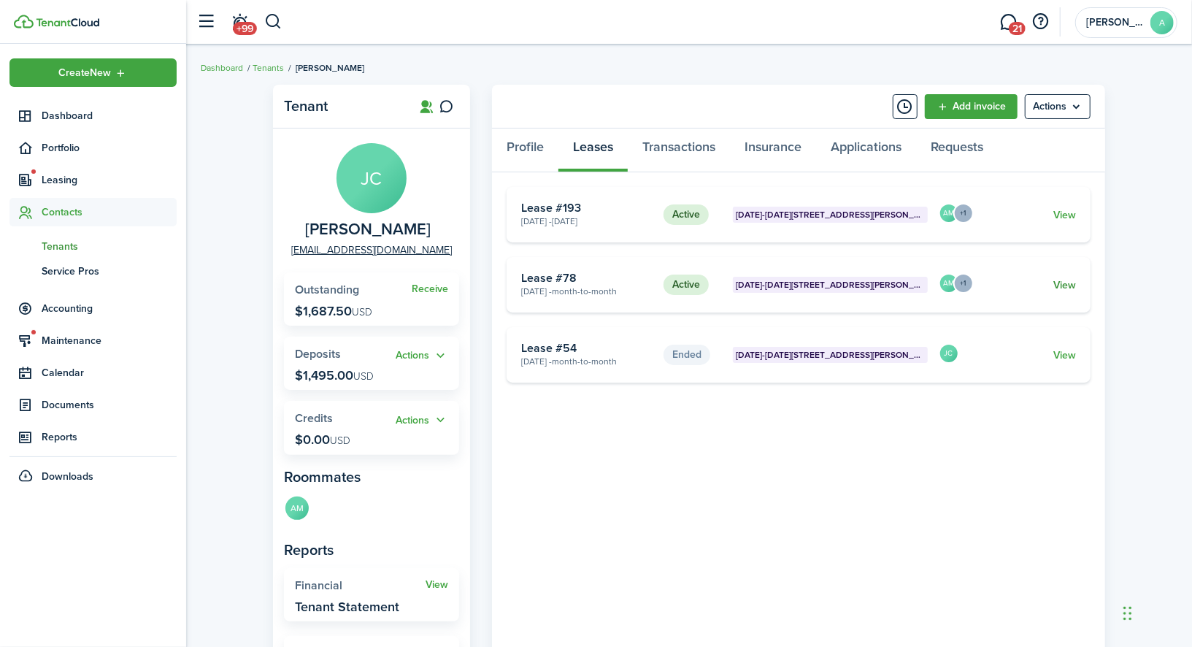
click at [1067, 288] on link "View" at bounding box center [1065, 284] width 23 height 15
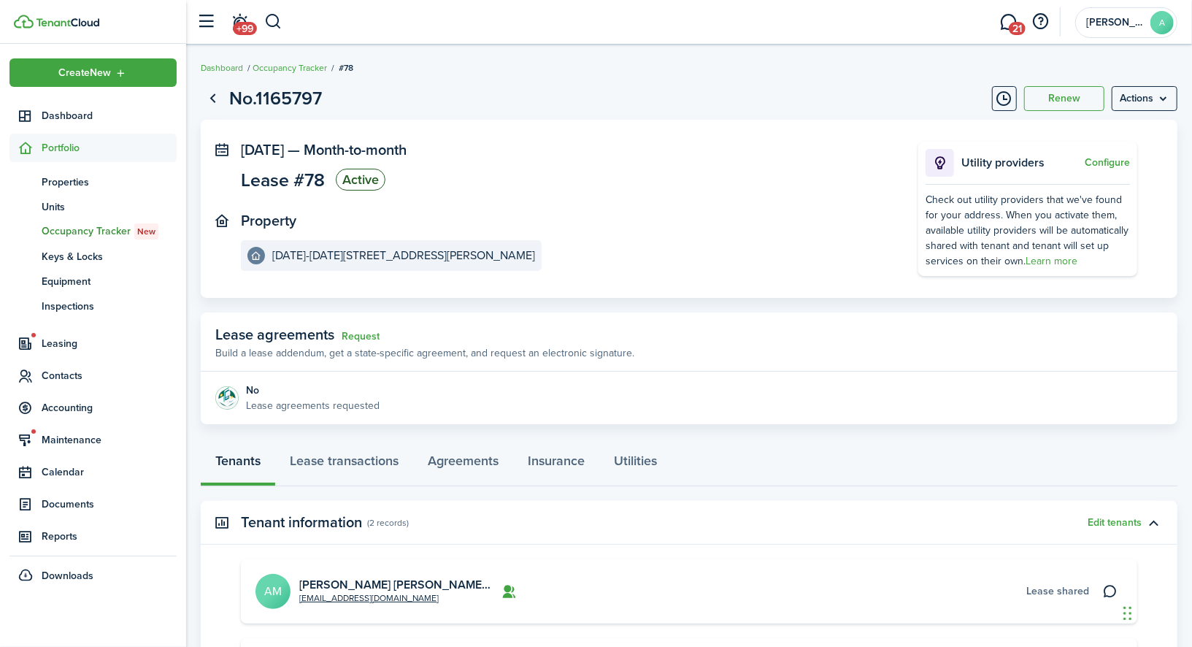
click at [225, 93] on link "Go back" at bounding box center [213, 98] width 25 height 25
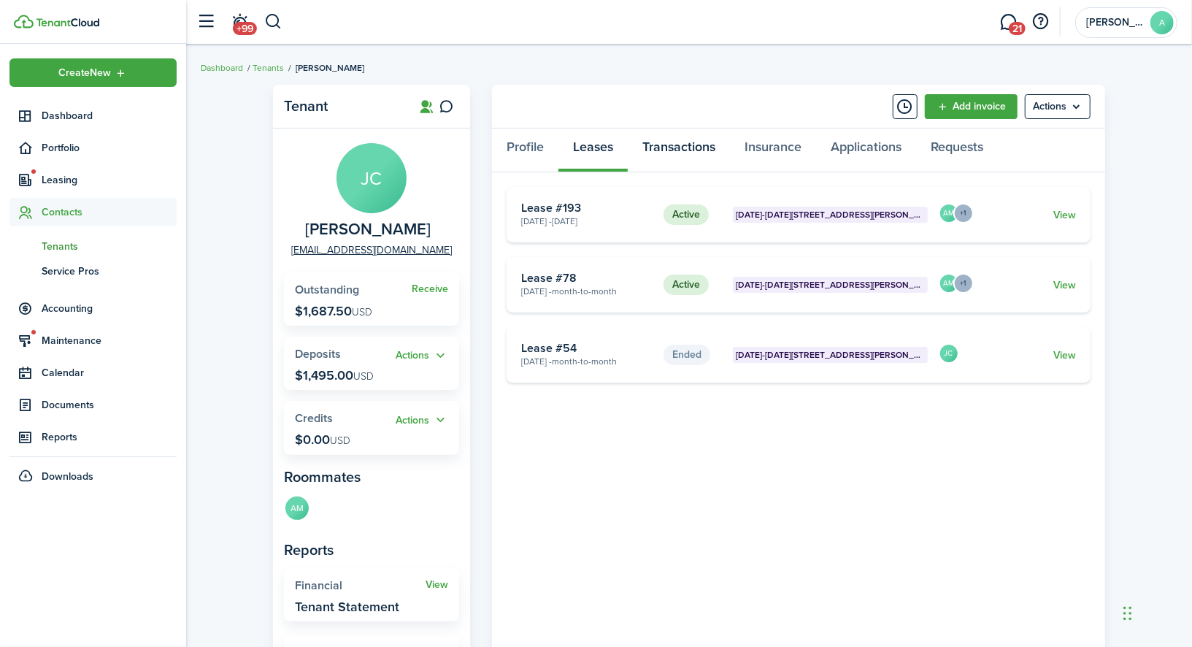
click at [688, 148] on link "Transactions" at bounding box center [679, 151] width 102 height 44
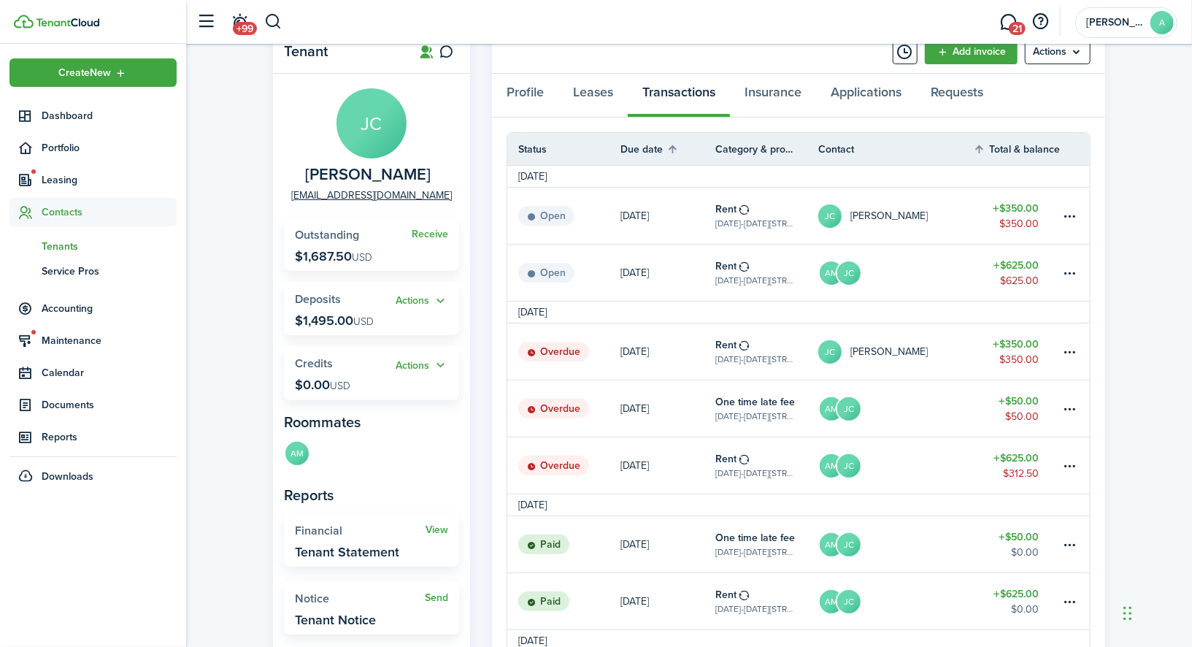
scroll to position [59, 0]
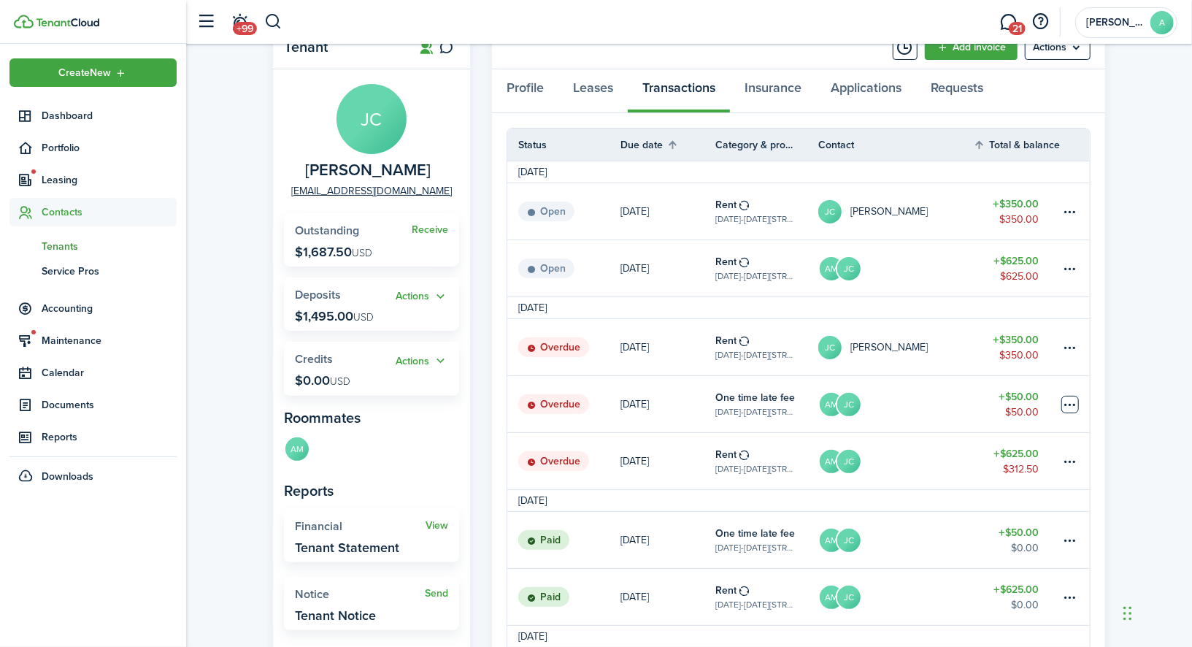
click at [1075, 402] on table-menu-btn-icon at bounding box center [1071, 405] width 18 height 18
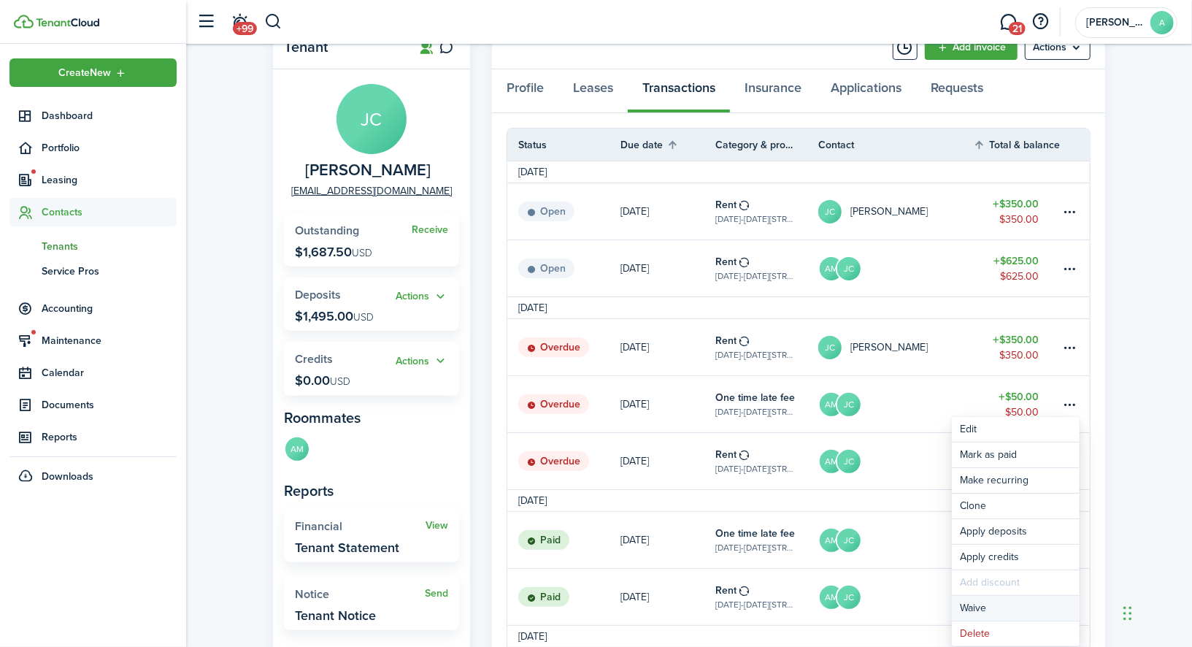
click at [1012, 614] on button "Waive" at bounding box center [1016, 608] width 128 height 25
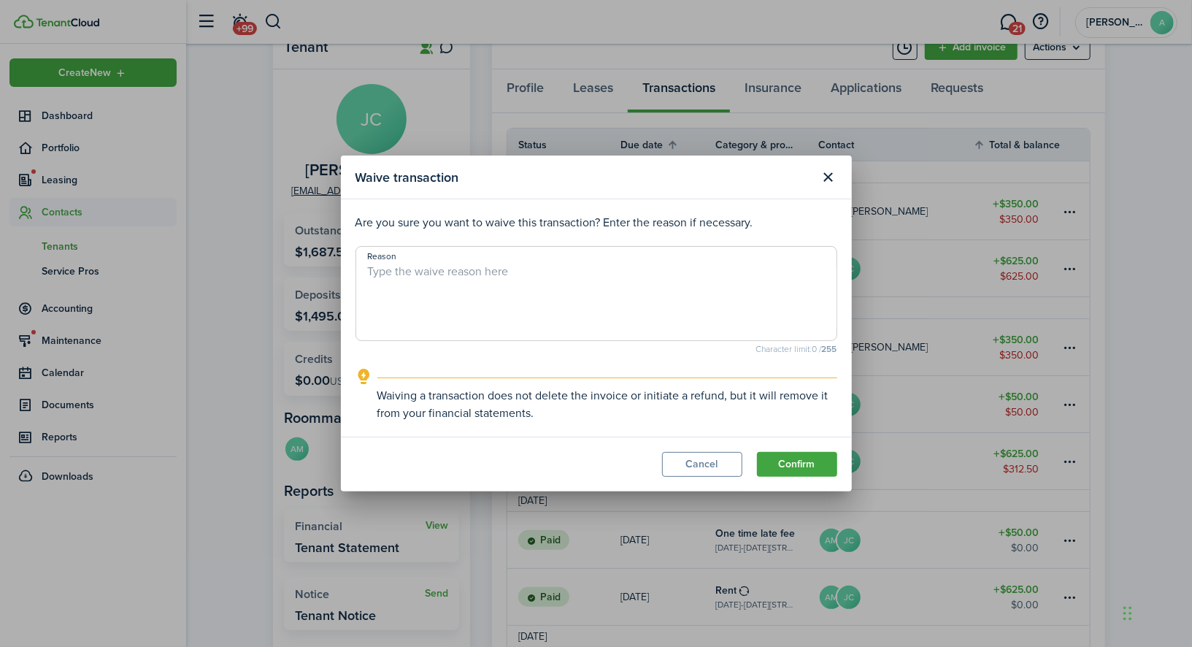
click at [816, 480] on modal-footer "Cancel Confirm" at bounding box center [596, 464] width 511 height 55
click at [815, 474] on button "Confirm" at bounding box center [797, 464] width 80 height 25
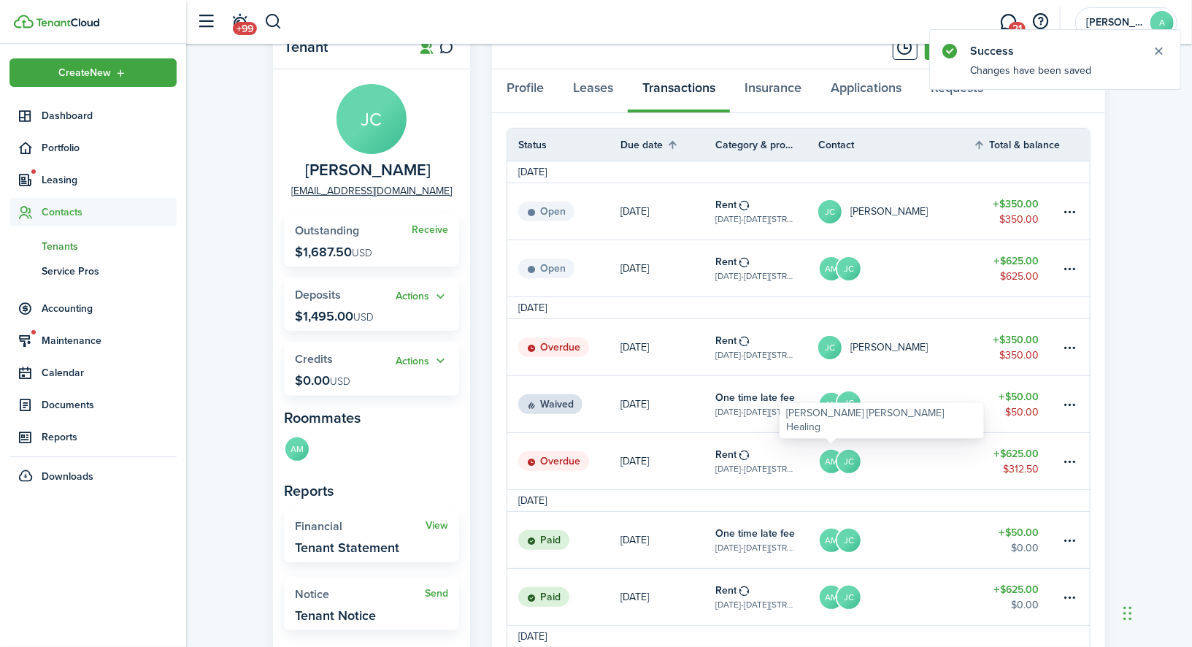
click at [839, 461] on avatar-text "AM" at bounding box center [831, 461] width 23 height 23
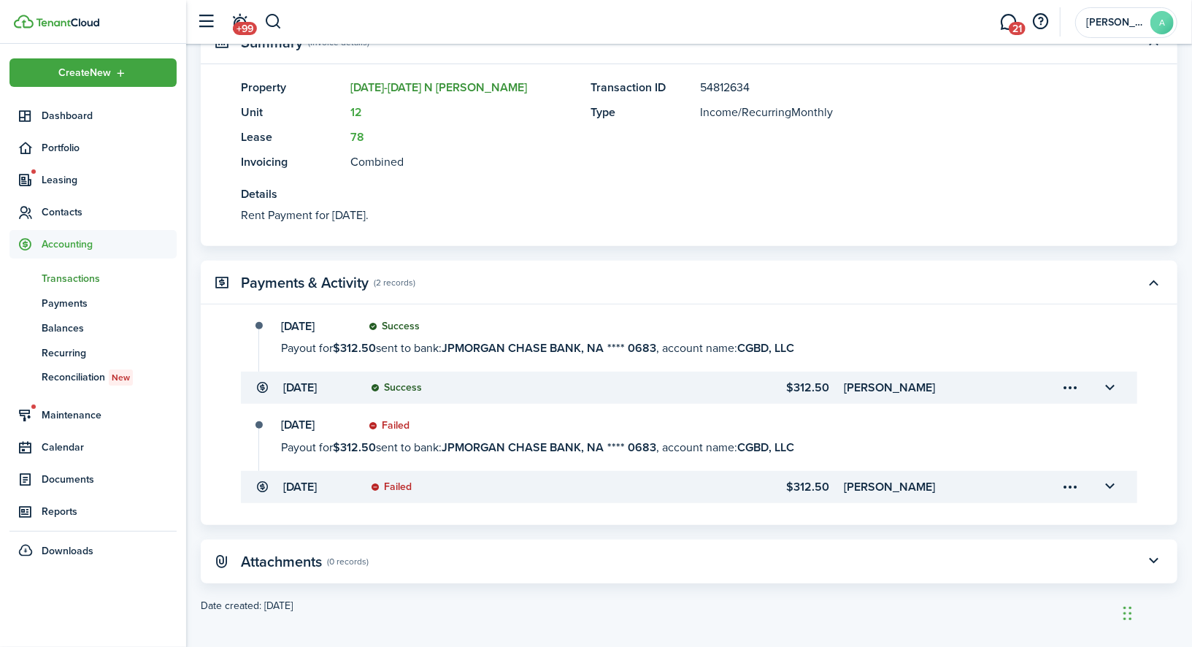
scroll to position [374, 0]
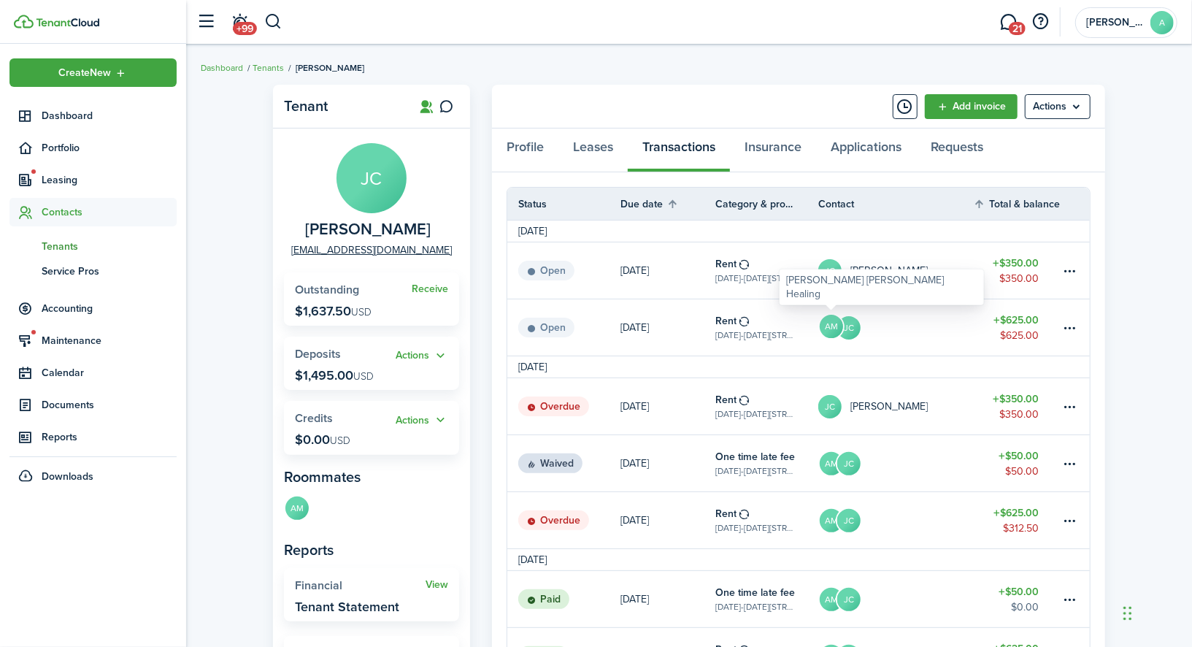
click at [830, 328] on avatar-text "AM" at bounding box center [831, 326] width 23 height 23
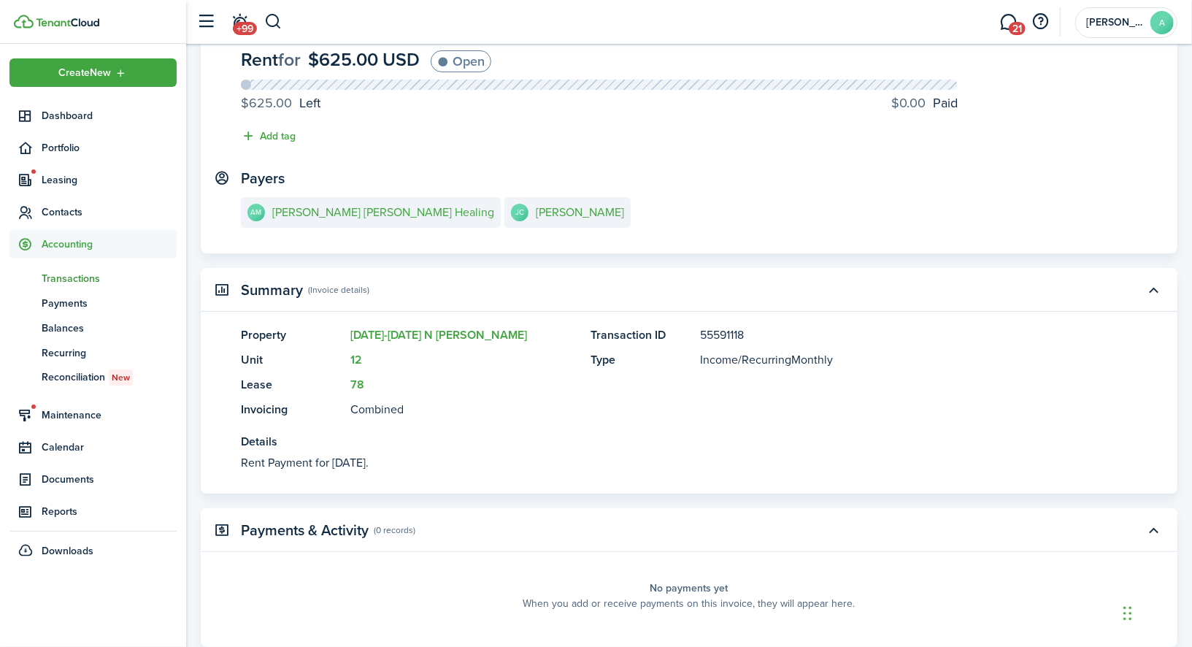
scroll to position [122, 0]
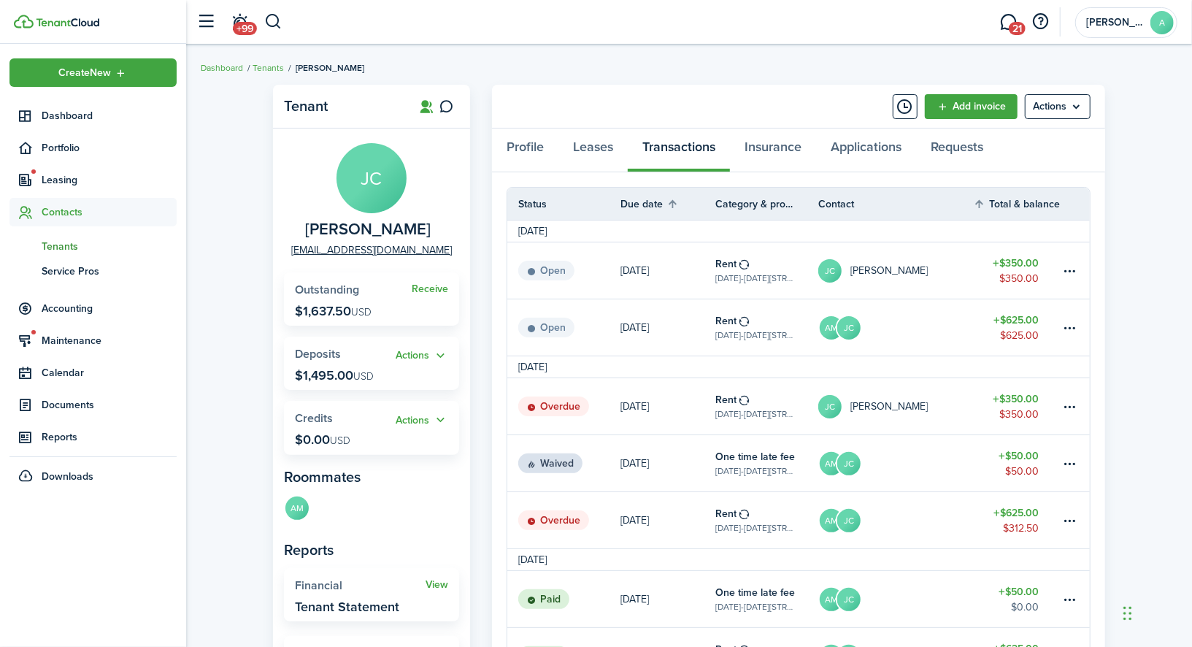
click at [1080, 326] on link at bounding box center [1075, 327] width 29 height 56
click at [1073, 326] on table-menu-btn-icon at bounding box center [1071, 328] width 18 height 18
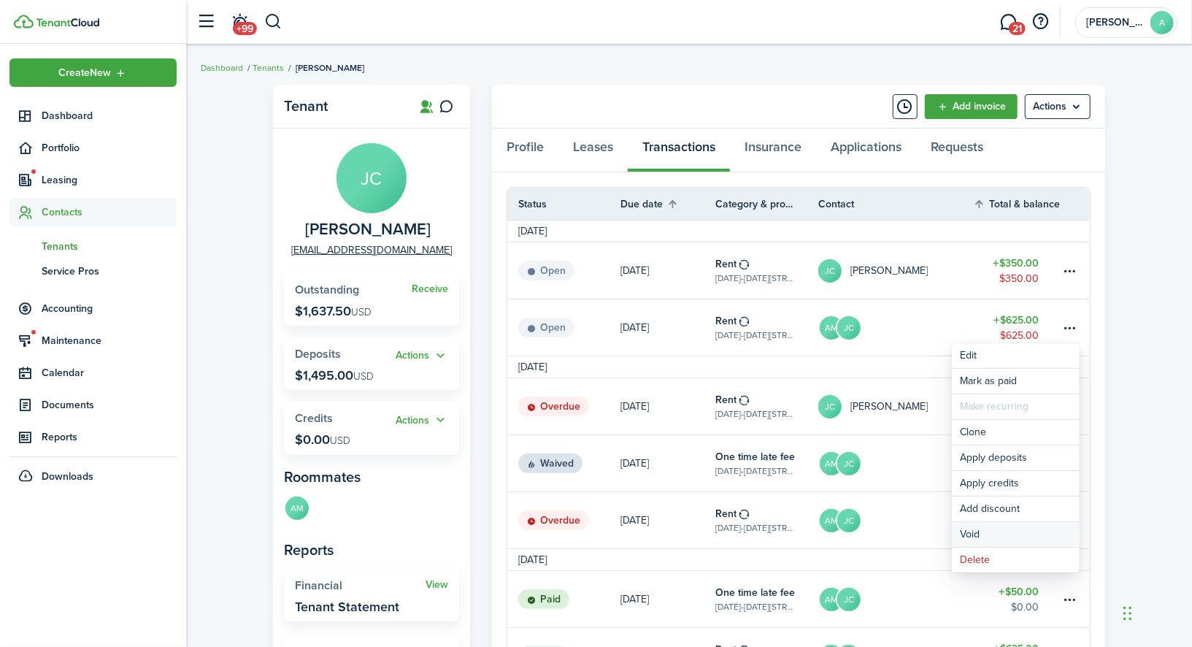
click at [994, 531] on button "Void" at bounding box center [1016, 534] width 128 height 25
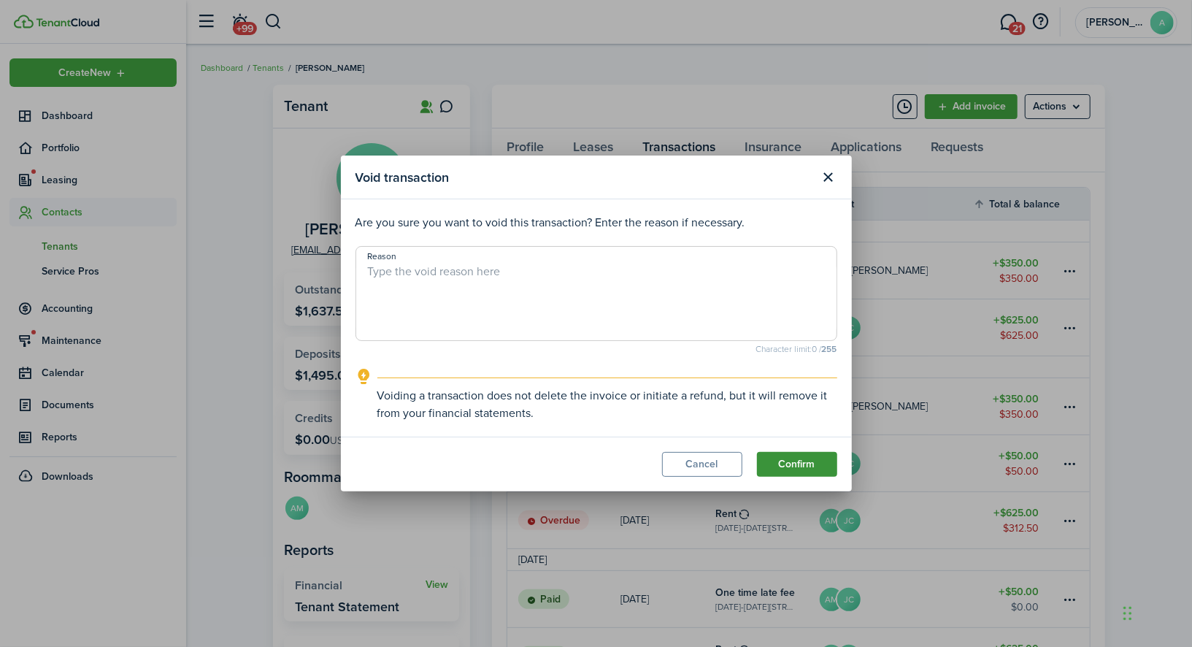
click at [816, 457] on button "Confirm" at bounding box center [797, 464] width 80 height 25
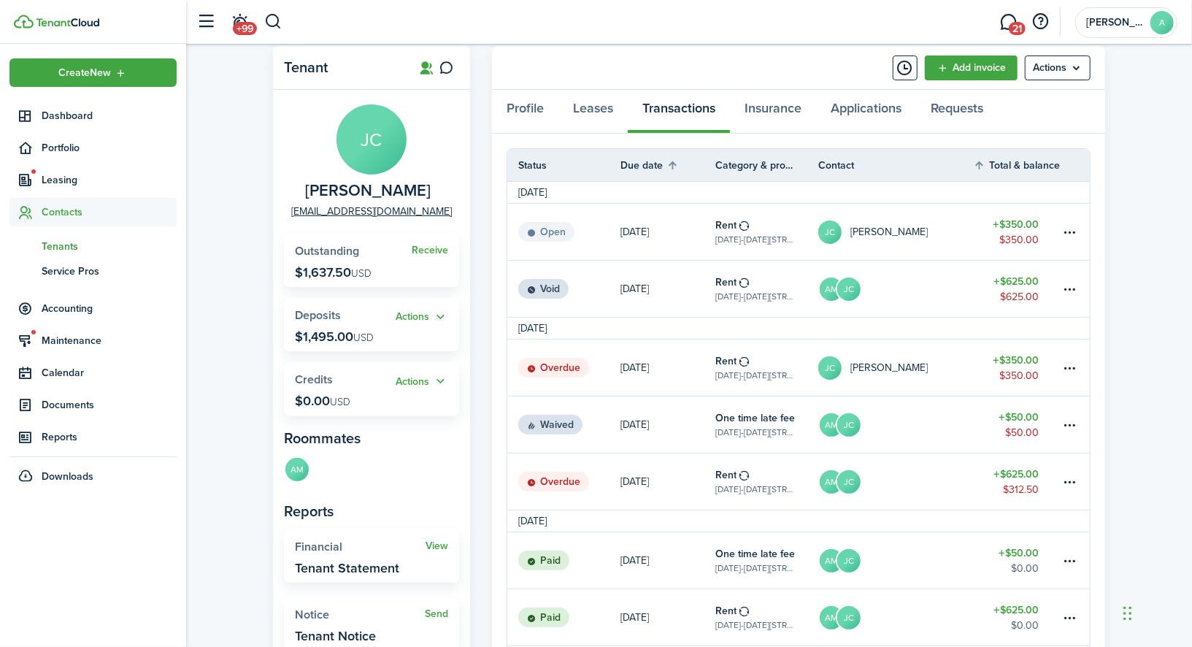
scroll to position [74, 0]
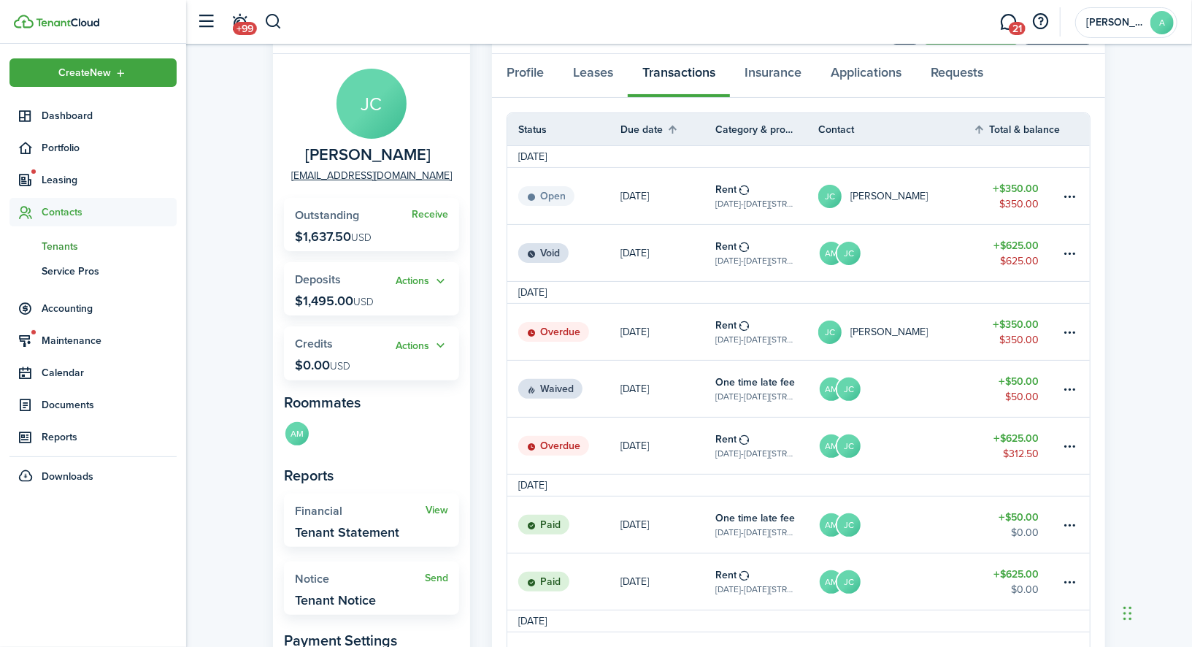
click at [881, 451] on link "AM JC" at bounding box center [896, 446] width 155 height 56
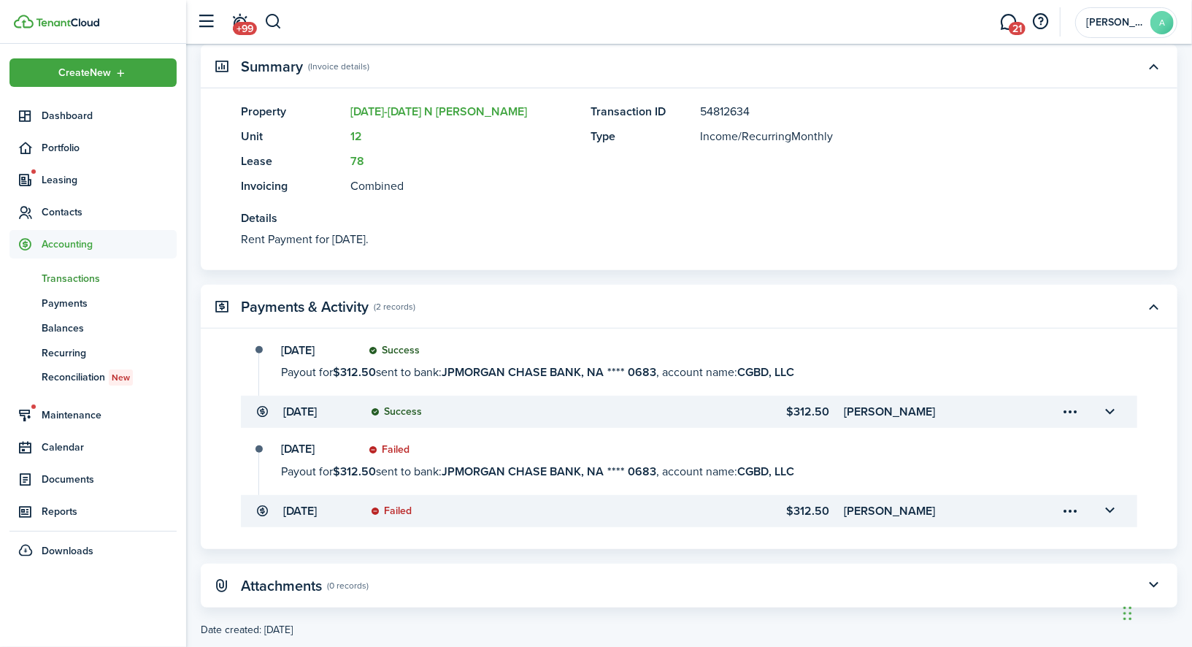
scroll to position [346, 0]
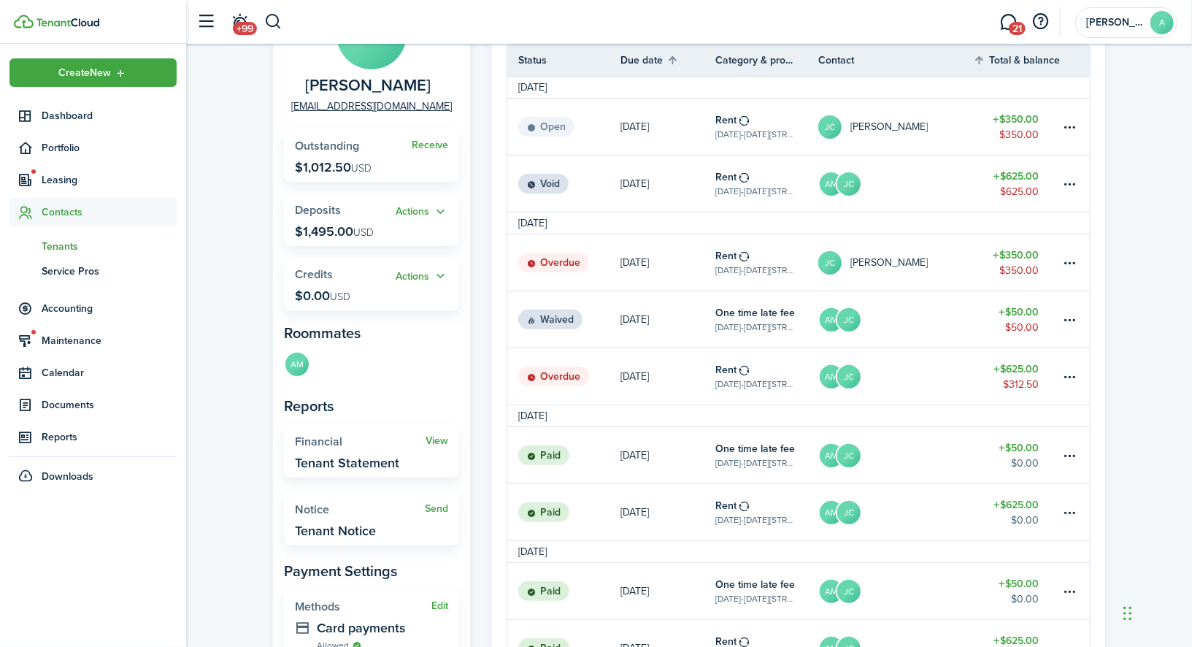
scroll to position [154, 0]
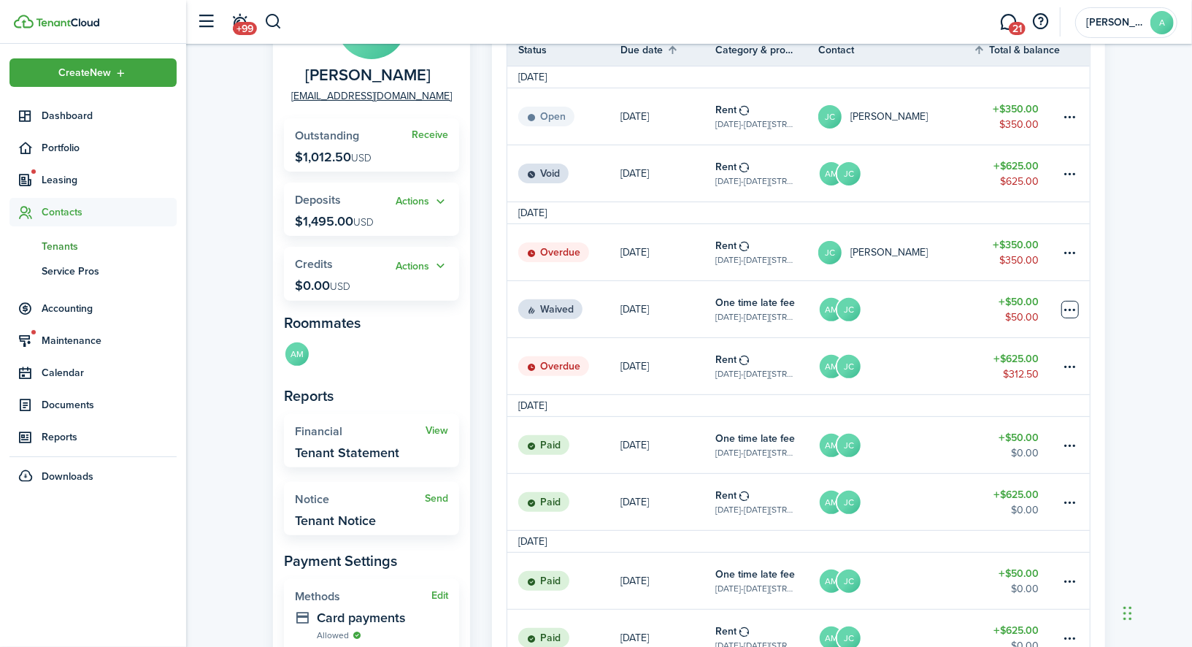
click at [1073, 310] on table-menu-btn-icon at bounding box center [1071, 310] width 18 height 18
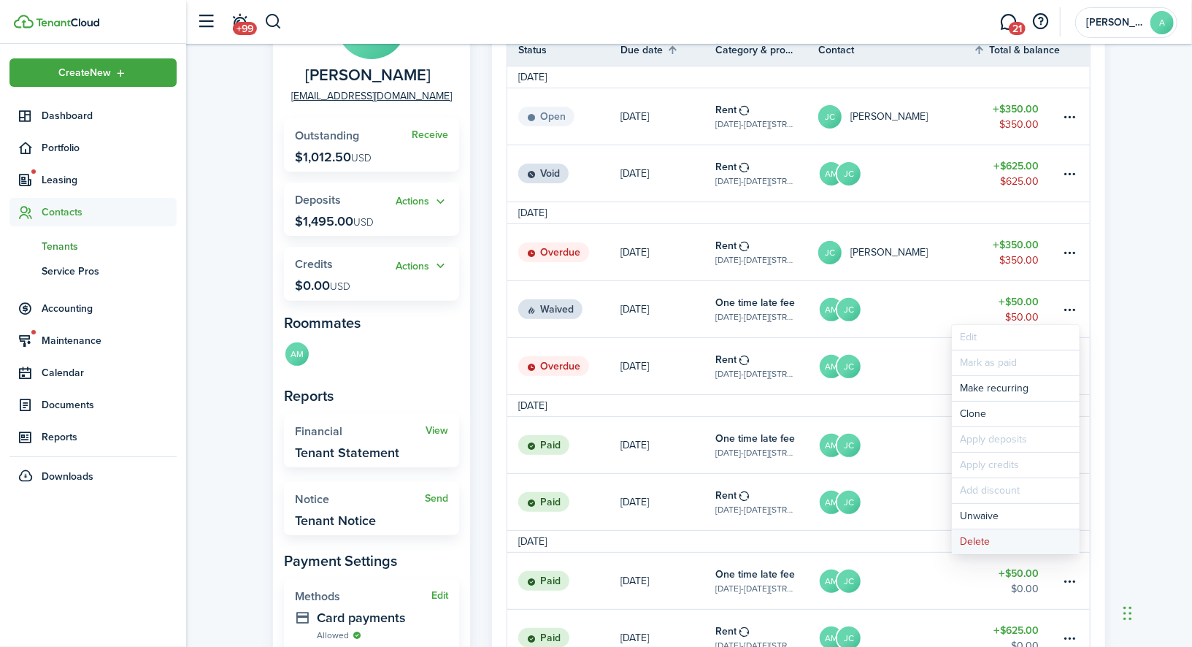
click at [1010, 536] on button "Delete" at bounding box center [1016, 541] width 128 height 25
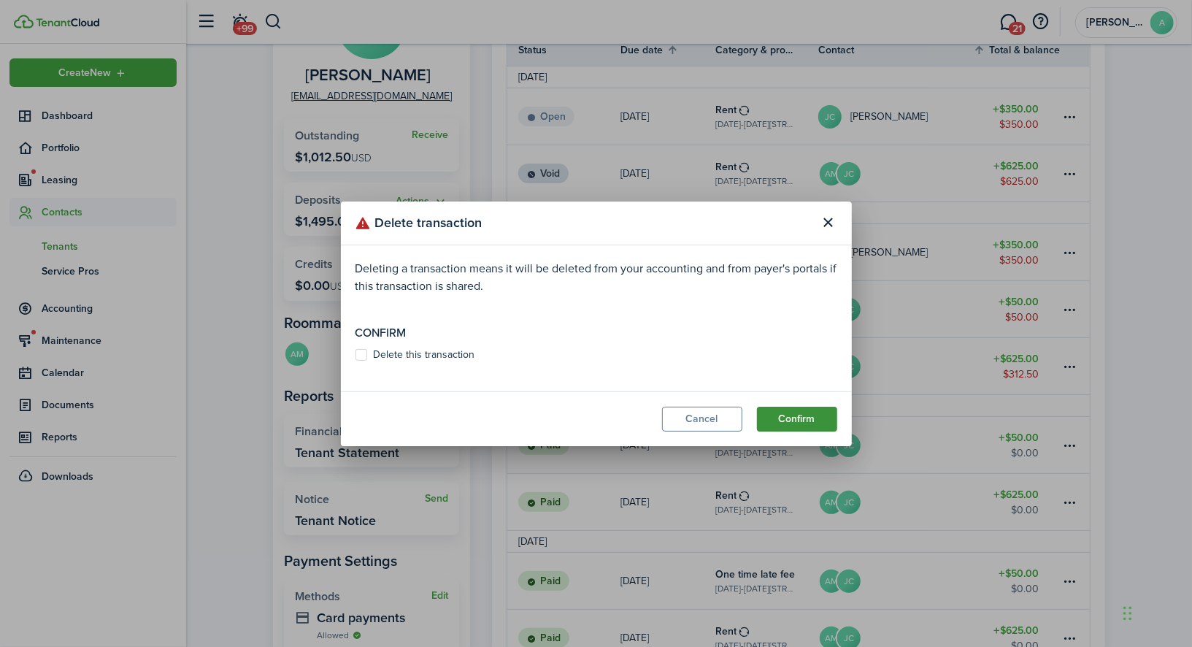
click at [804, 428] on button "Confirm" at bounding box center [797, 419] width 80 height 25
click at [464, 331] on p "Confirm" at bounding box center [597, 333] width 482 height 18
click at [450, 349] on label "Delete this transaction" at bounding box center [416, 355] width 120 height 12
click at [356, 361] on input "Delete this transaction" at bounding box center [355, 361] width 1 height 1
checkbox input "true"
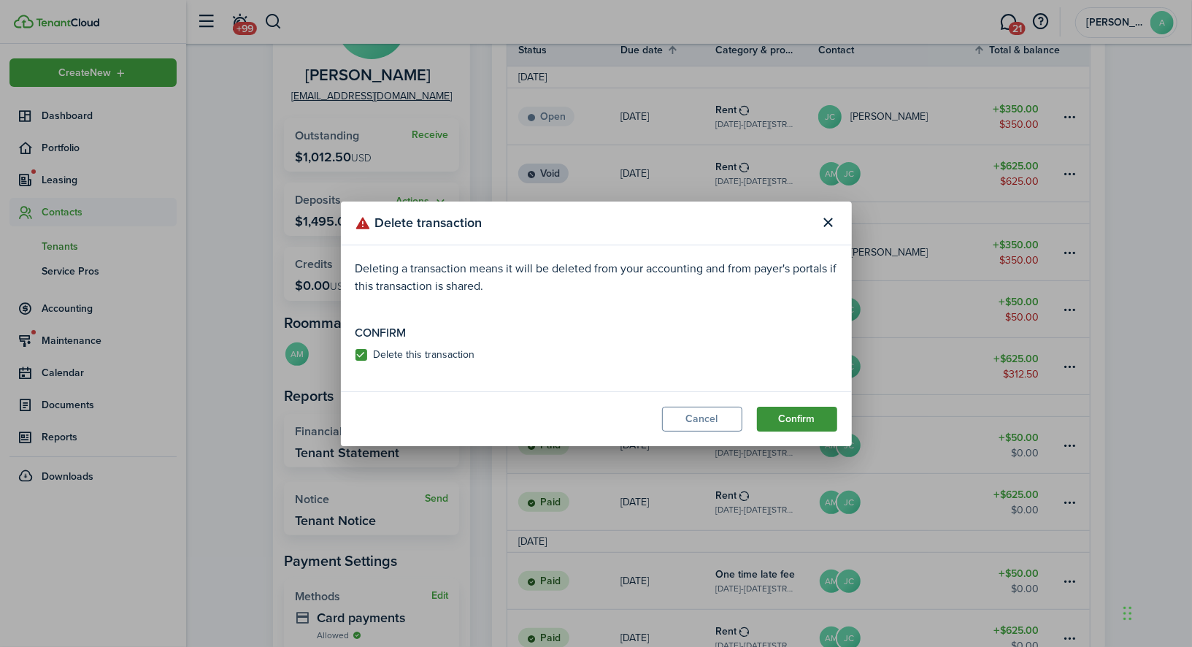
click at [805, 422] on button "Confirm" at bounding box center [797, 419] width 80 height 25
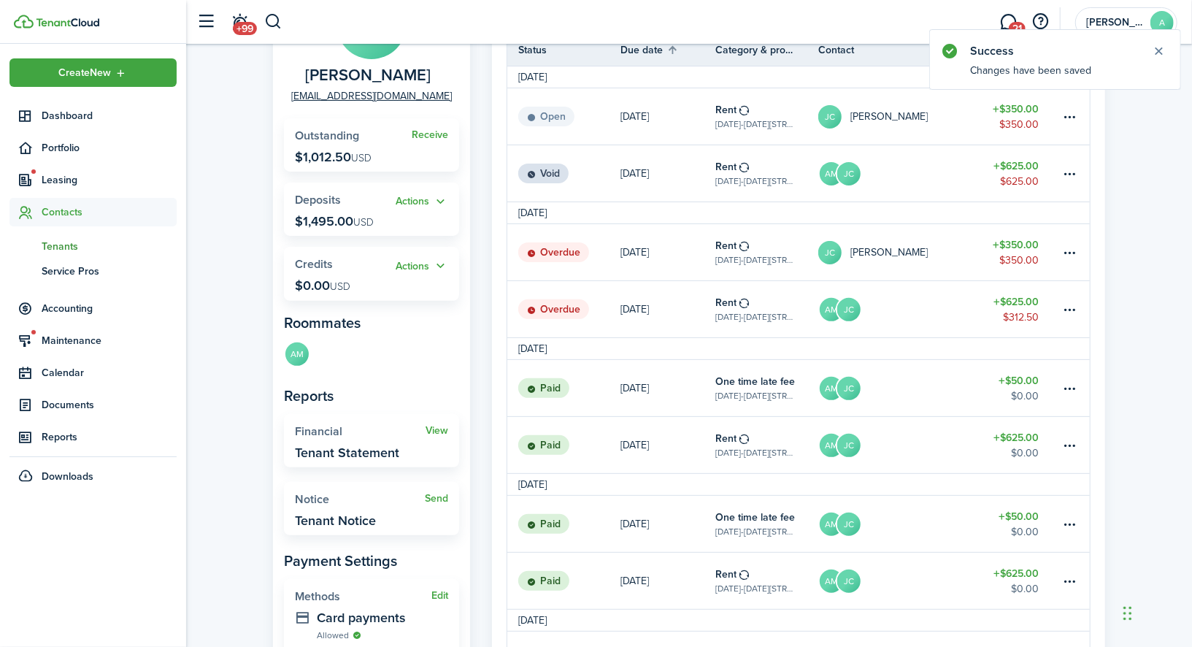
click at [1058, 178] on link "$625.00 $625.00" at bounding box center [1017, 173] width 88 height 56
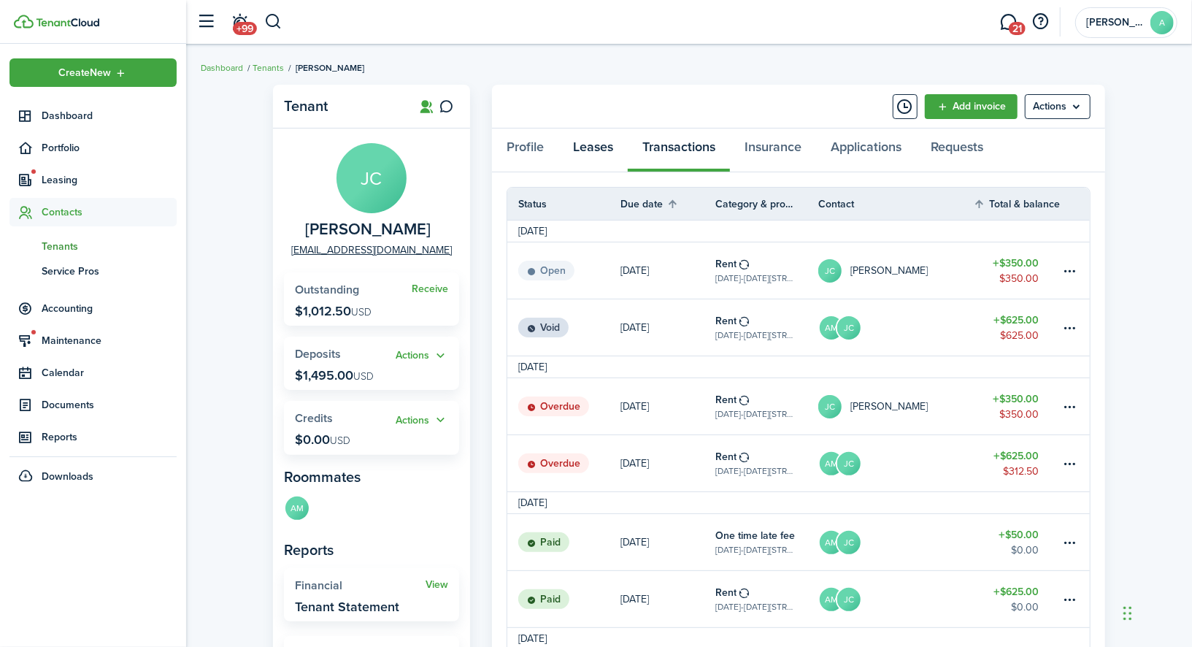
click at [602, 155] on link "Leases" at bounding box center [593, 151] width 69 height 44
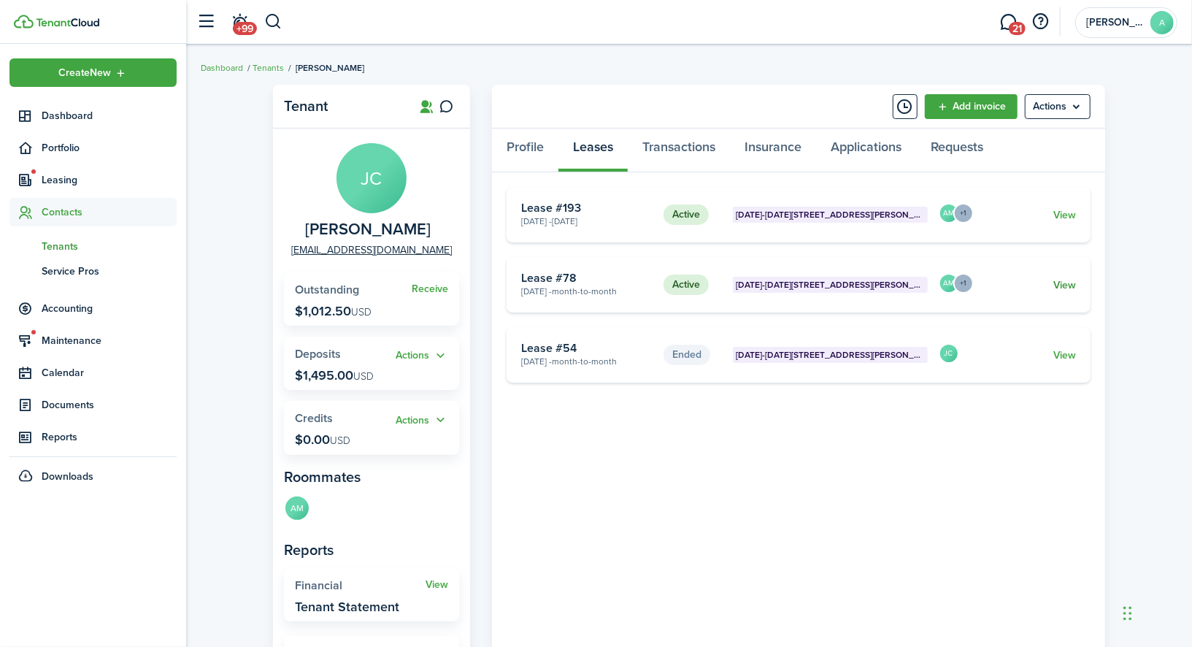
click at [1067, 284] on link "View" at bounding box center [1065, 284] width 23 height 15
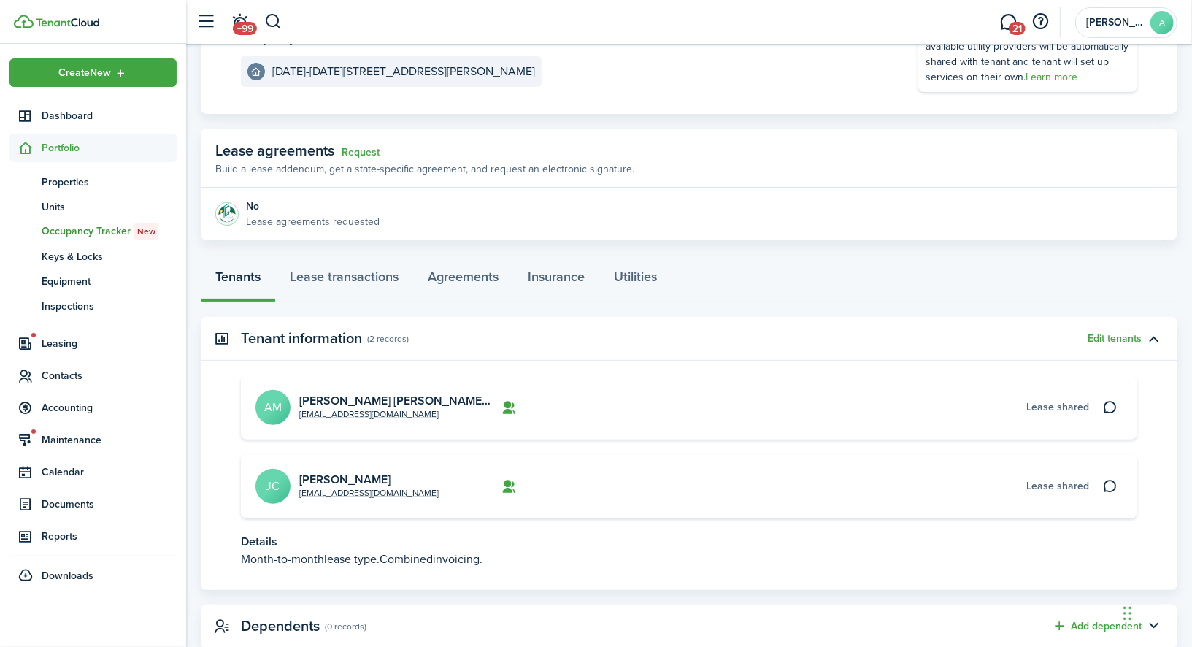
scroll to position [224, 0]
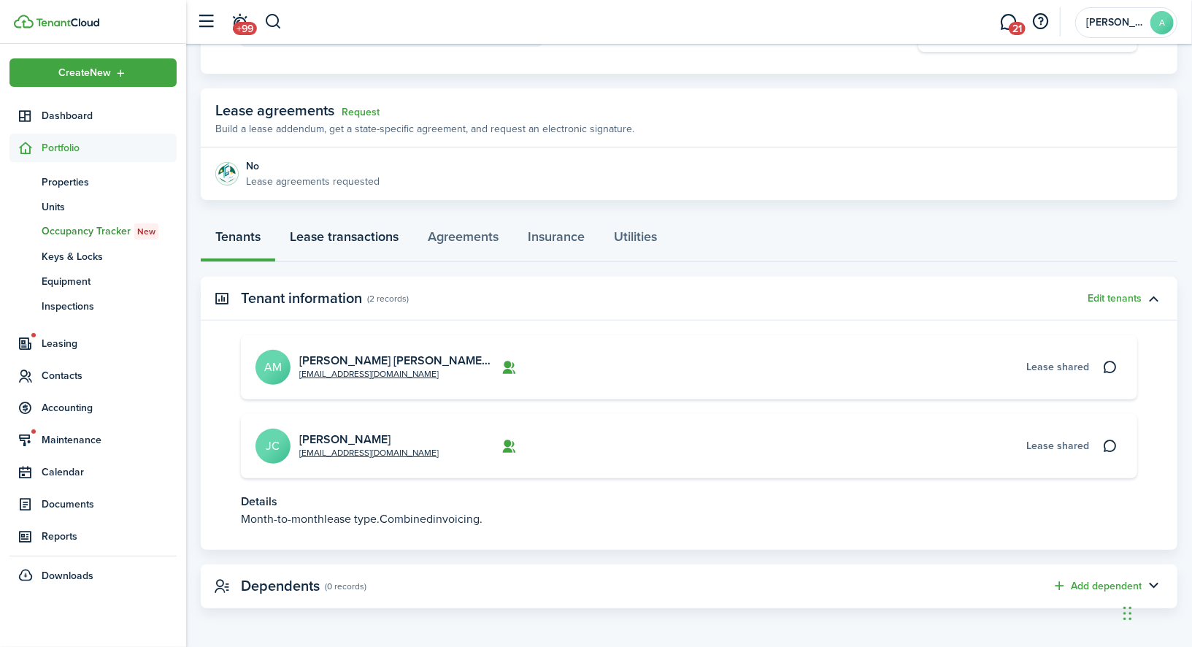
click at [323, 254] on link "Lease transactions" at bounding box center [344, 240] width 138 height 44
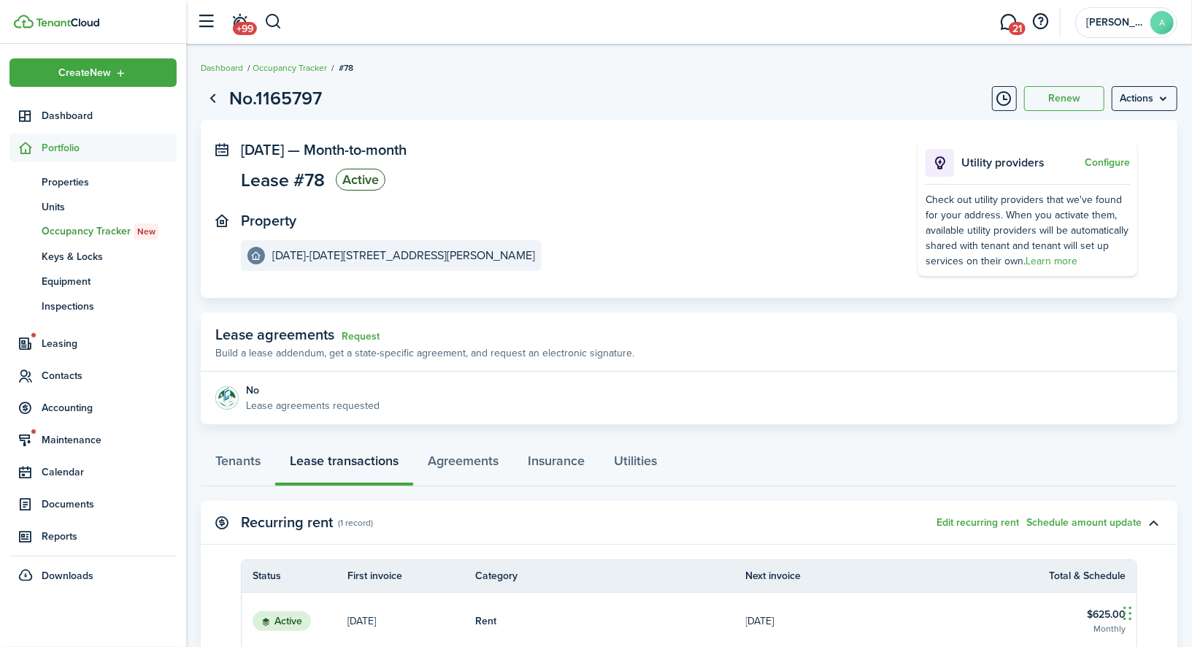
click at [735, 297] on page-view-main "[DATE] — Month-to-month Lease #78 Active Property [DATE][STREET_ADDRESS][DATE][…" at bounding box center [689, 272] width 977 height 304
click at [1146, 91] on menu-btn "Actions" at bounding box center [1145, 98] width 66 height 25
click at [1101, 188] on link "End Lease" at bounding box center [1114, 181] width 128 height 25
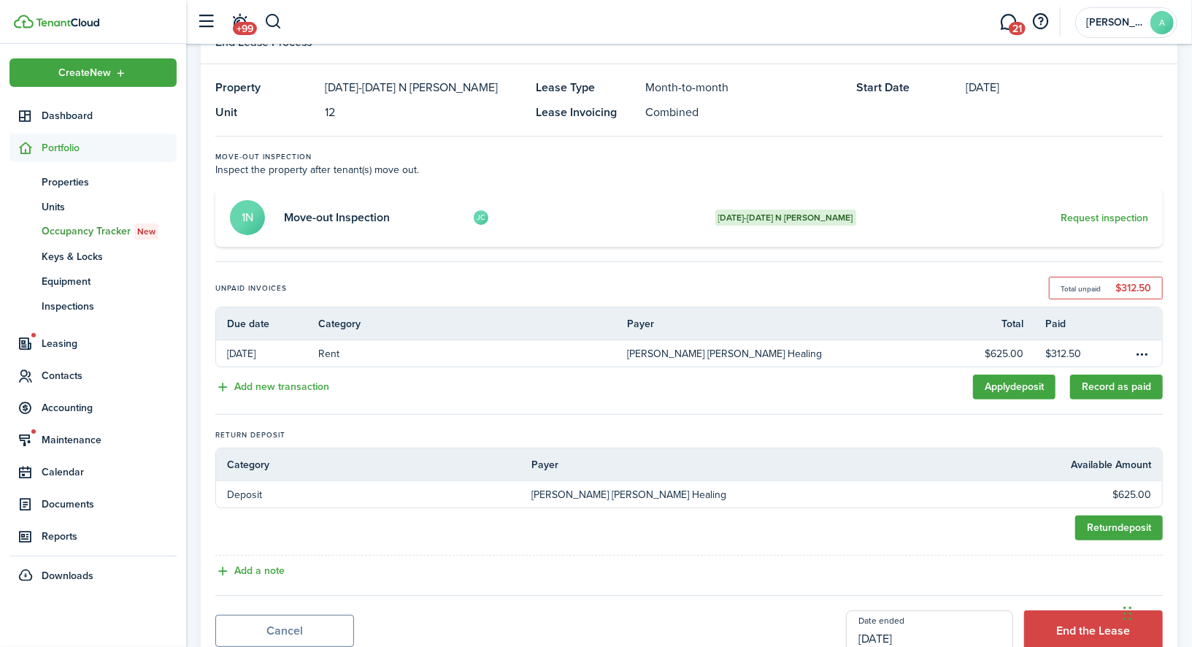
scroll to position [69, 0]
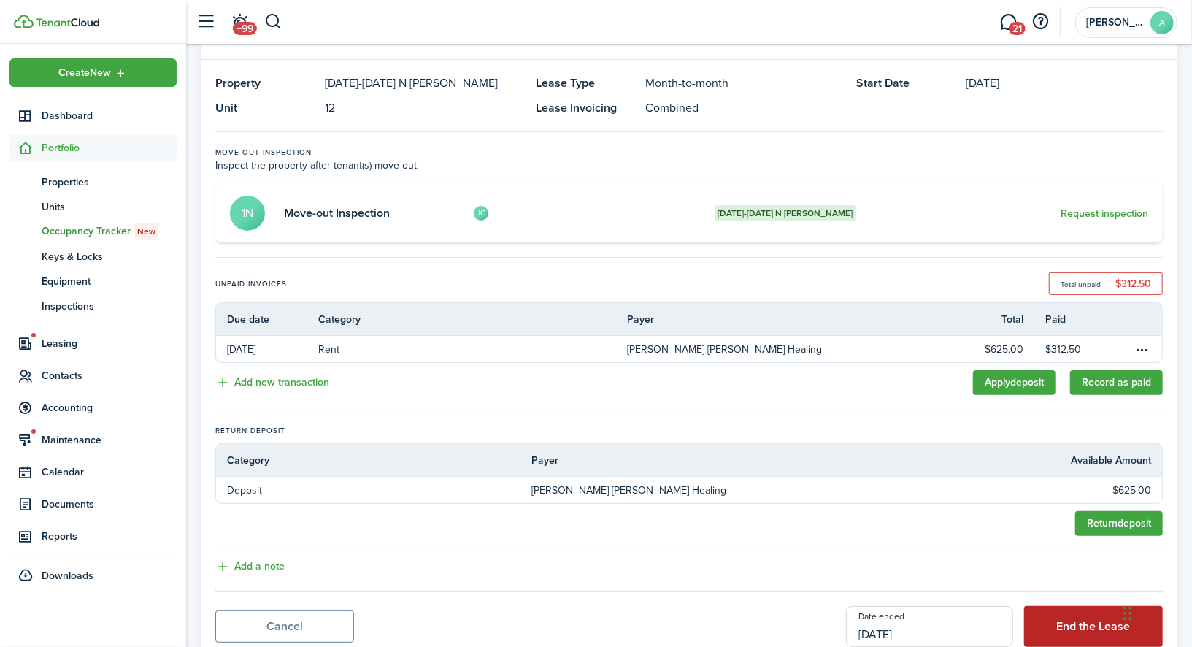
click at [1078, 620] on button "End the Lease" at bounding box center [1093, 626] width 139 height 41
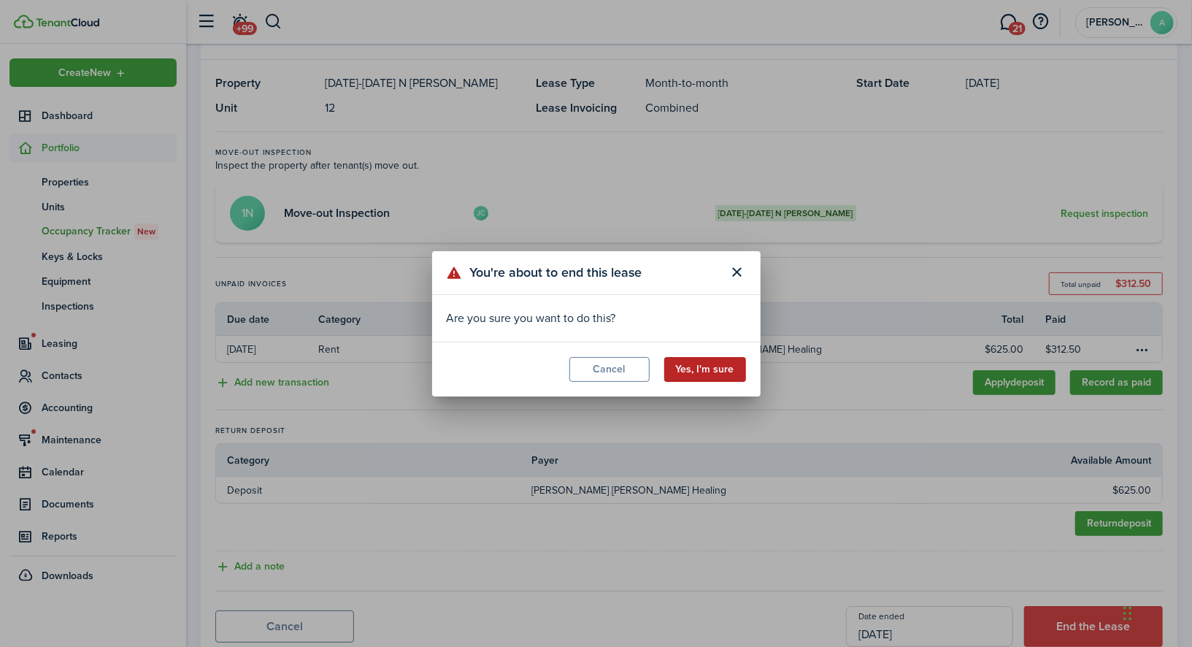
click at [713, 363] on button "Yes, I'm sure" at bounding box center [705, 369] width 82 height 25
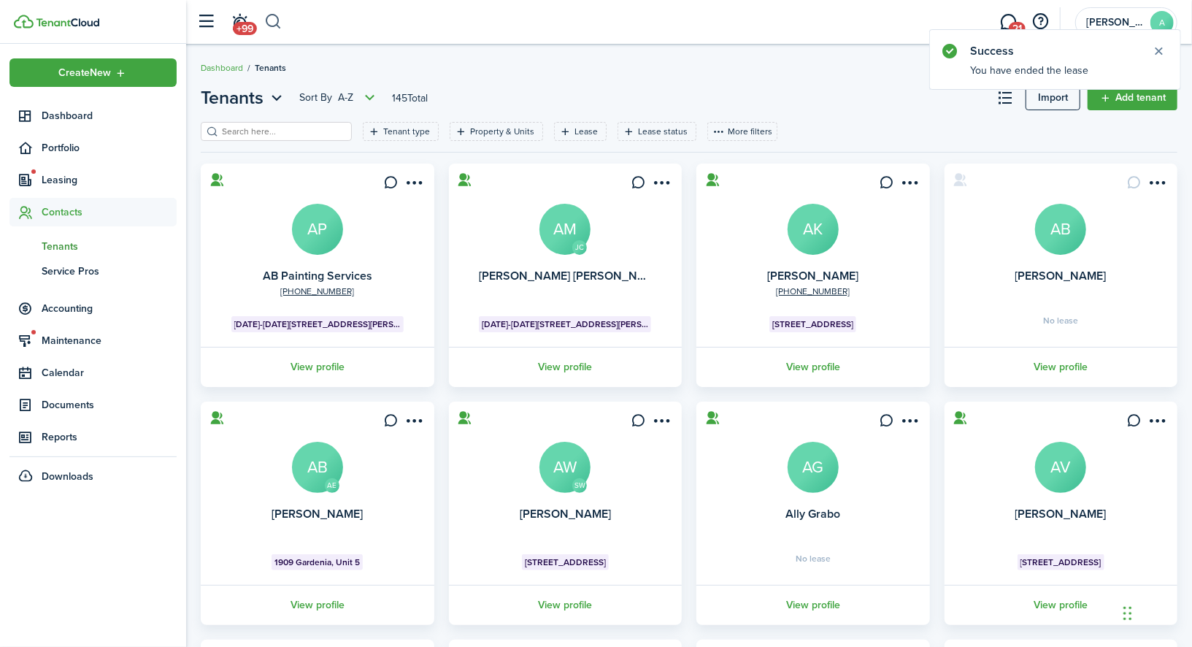
click at [281, 28] on button "button" at bounding box center [273, 21] width 18 height 25
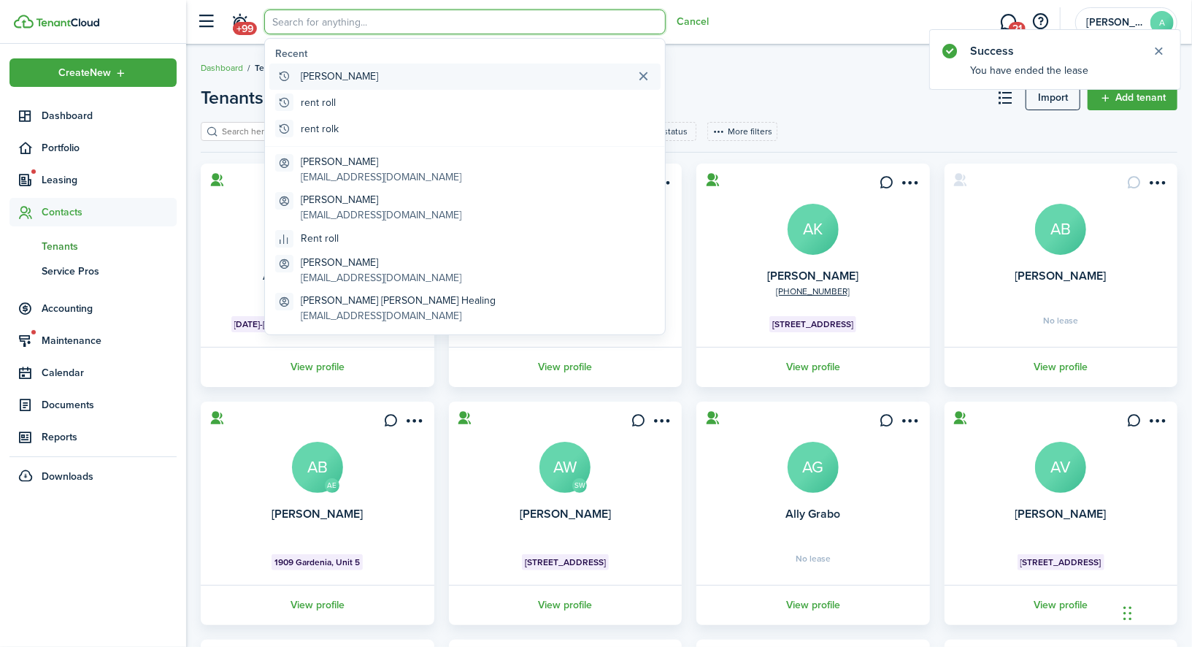
click at [332, 75] on global-search-item "[PERSON_NAME]" at bounding box center [464, 77] width 391 height 26
type input "[PERSON_NAME]"
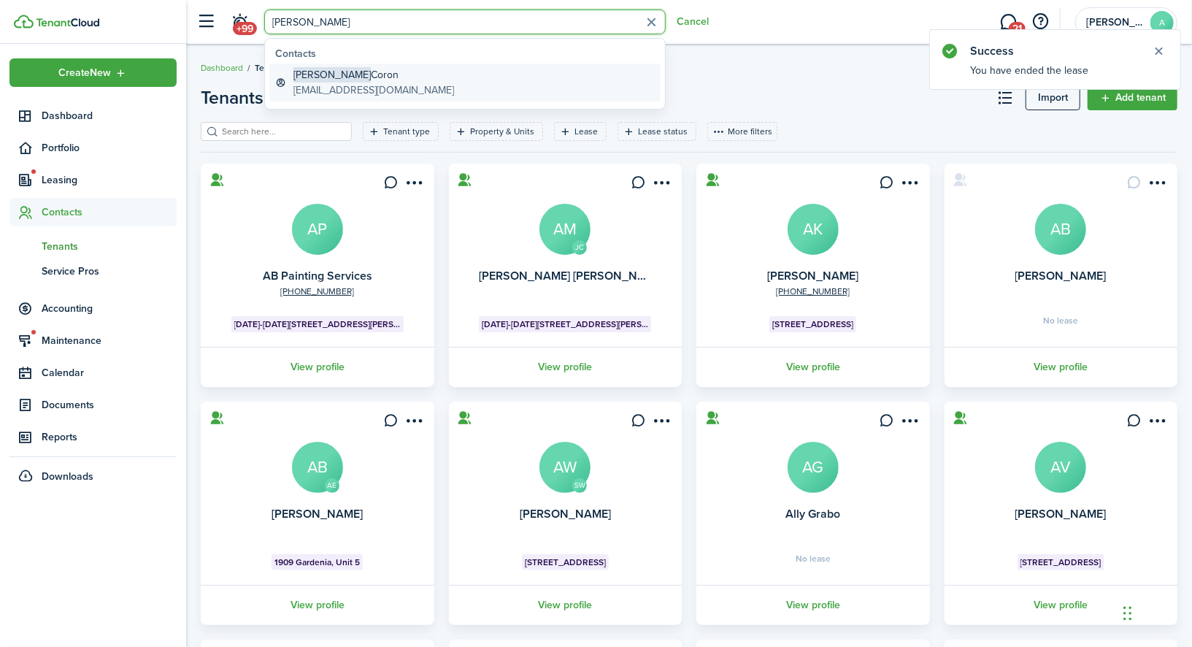
click at [333, 80] on global-search-item-title "[PERSON_NAME]" at bounding box center [374, 74] width 161 height 15
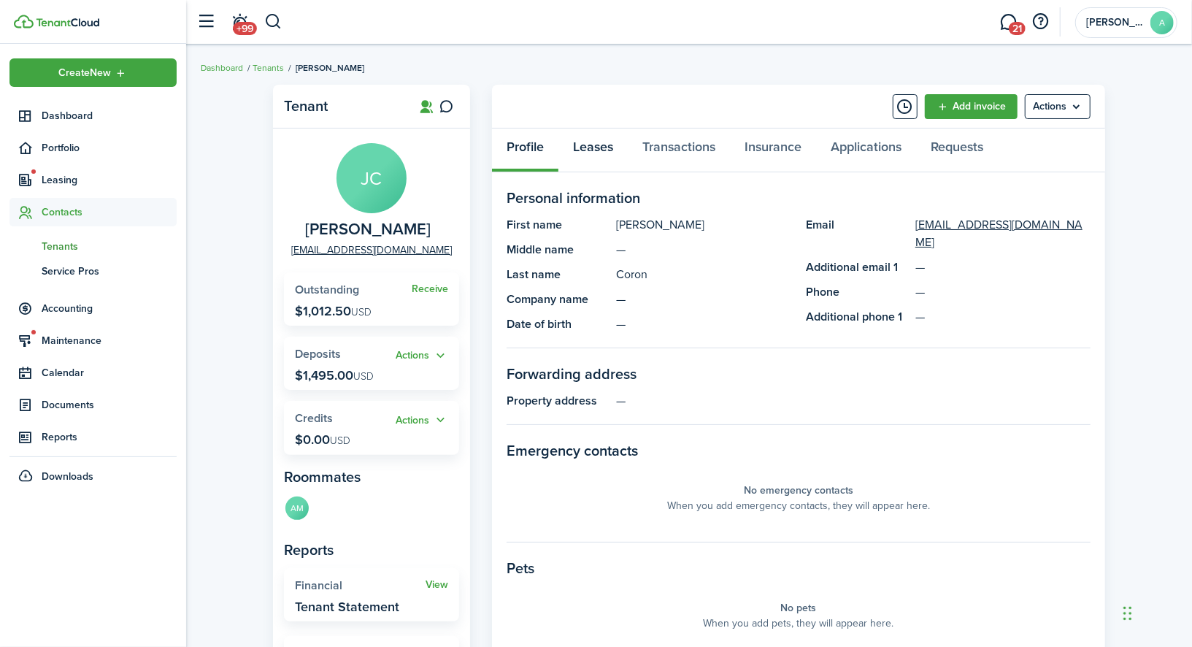
click at [588, 141] on link "Leases" at bounding box center [593, 151] width 69 height 44
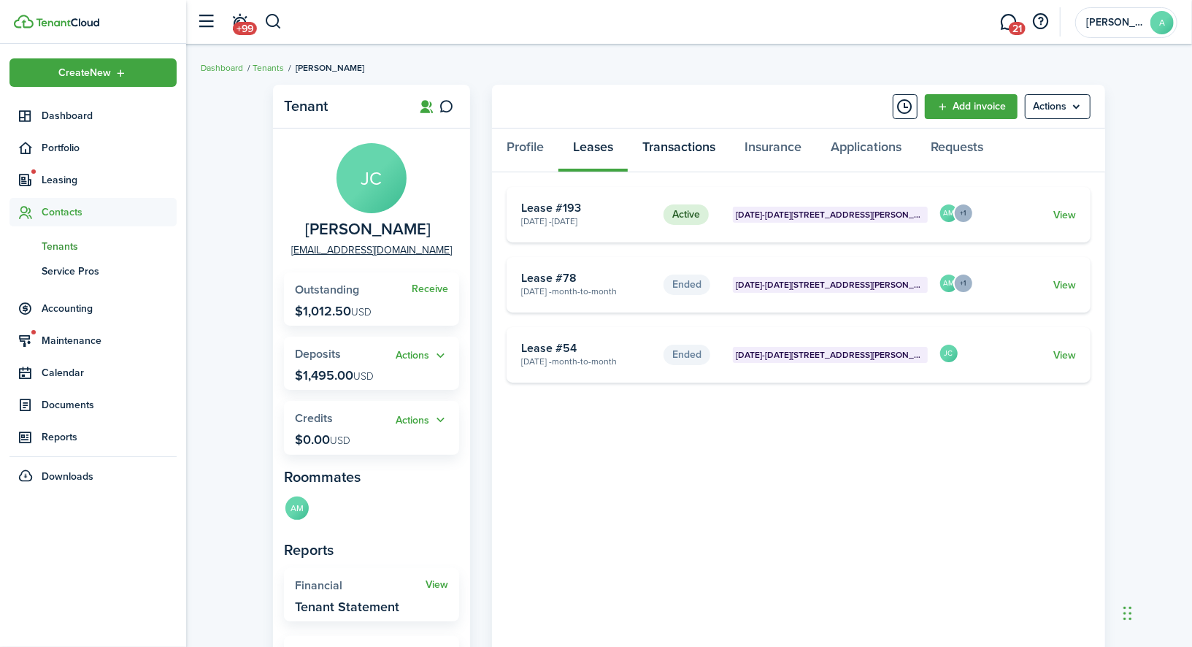
click at [667, 131] on link "Transactions" at bounding box center [679, 151] width 102 height 44
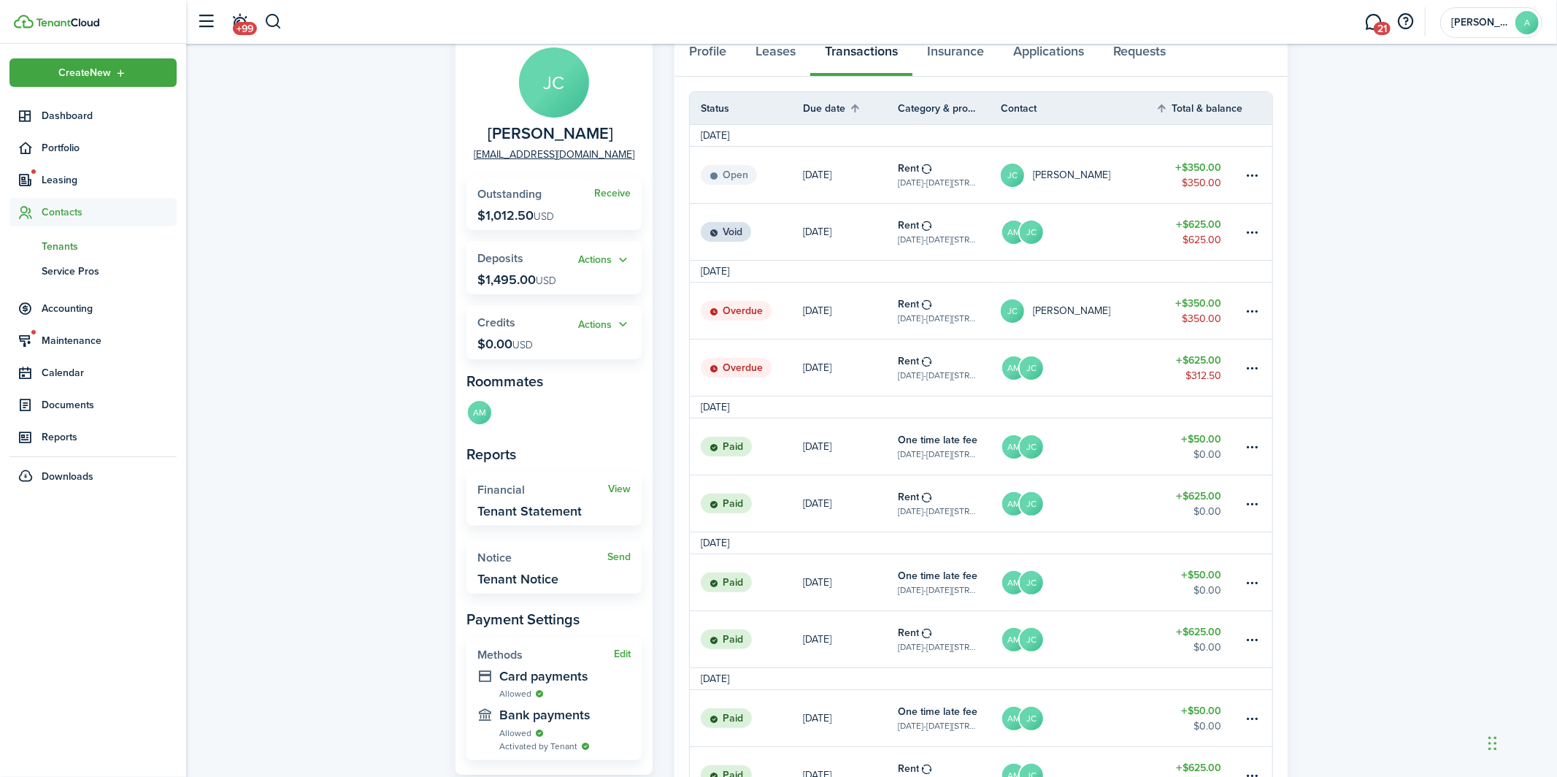
scroll to position [99, 0]
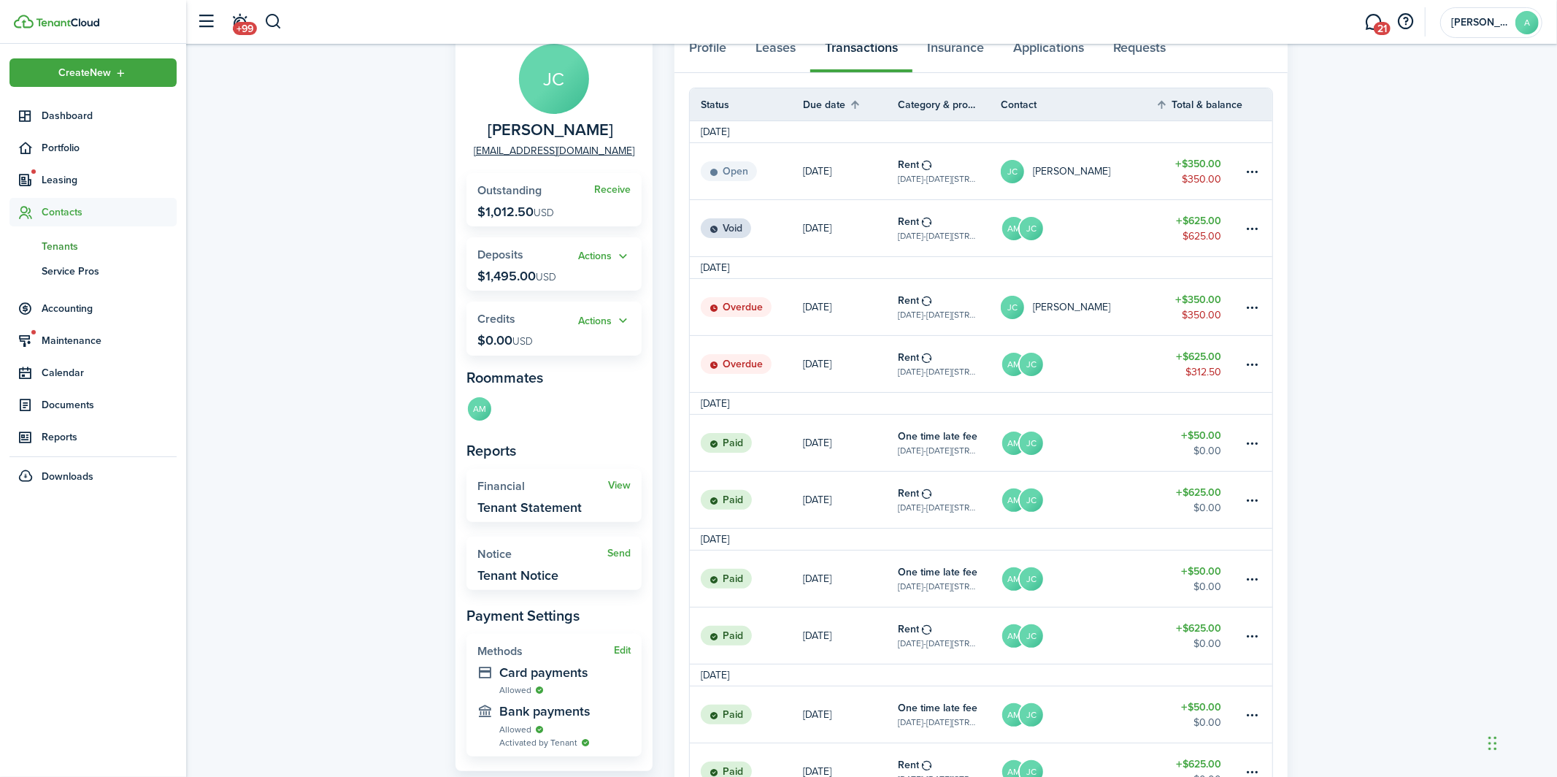
click at [980, 366] on link "Rent [DATE][STREET_ADDRESS][DATE][PERSON_NAME]" at bounding box center [949, 364] width 103 height 56
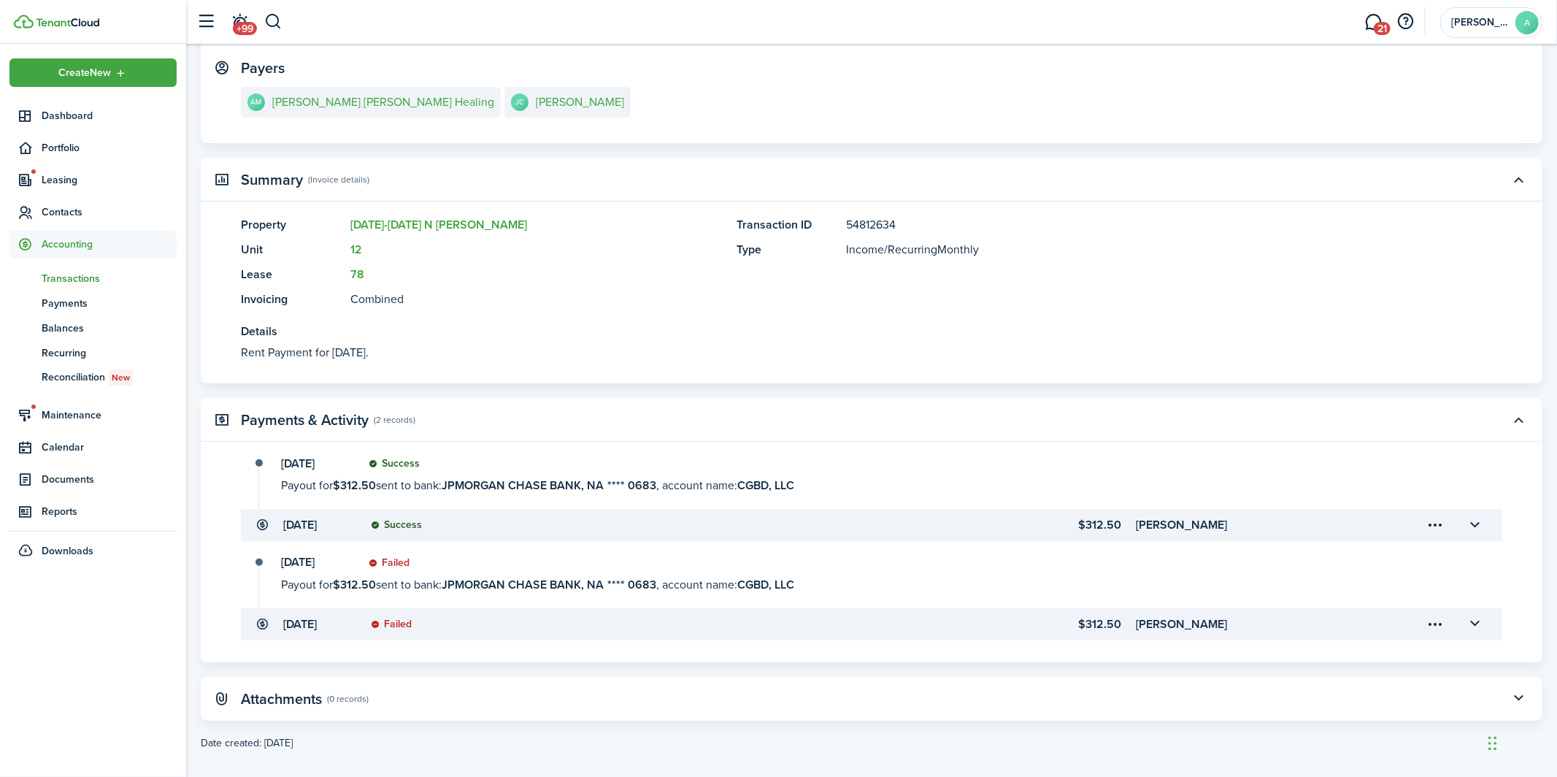
scroll to position [245, 0]
